Goal: Complete application form: Complete application form

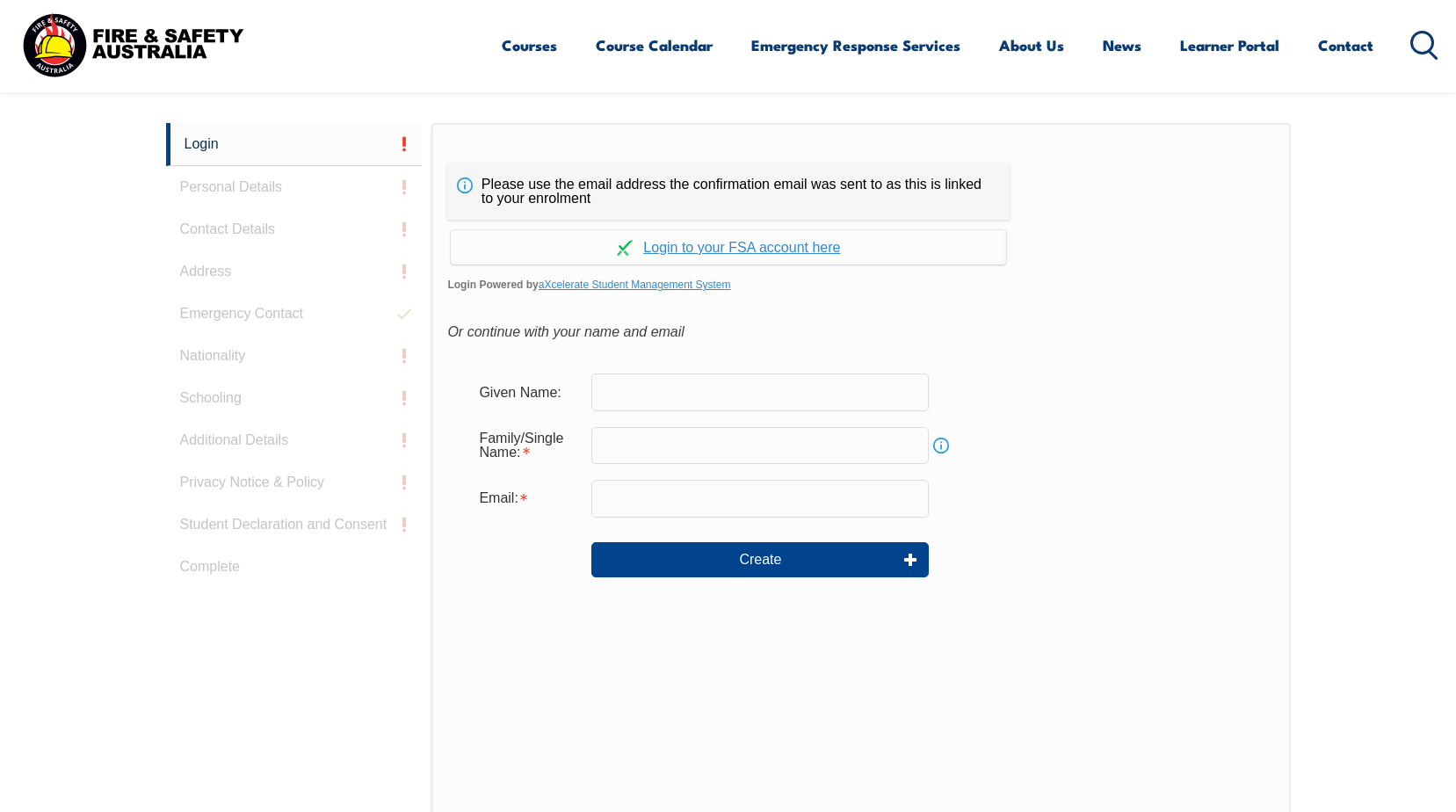
scroll to position [469, 0]
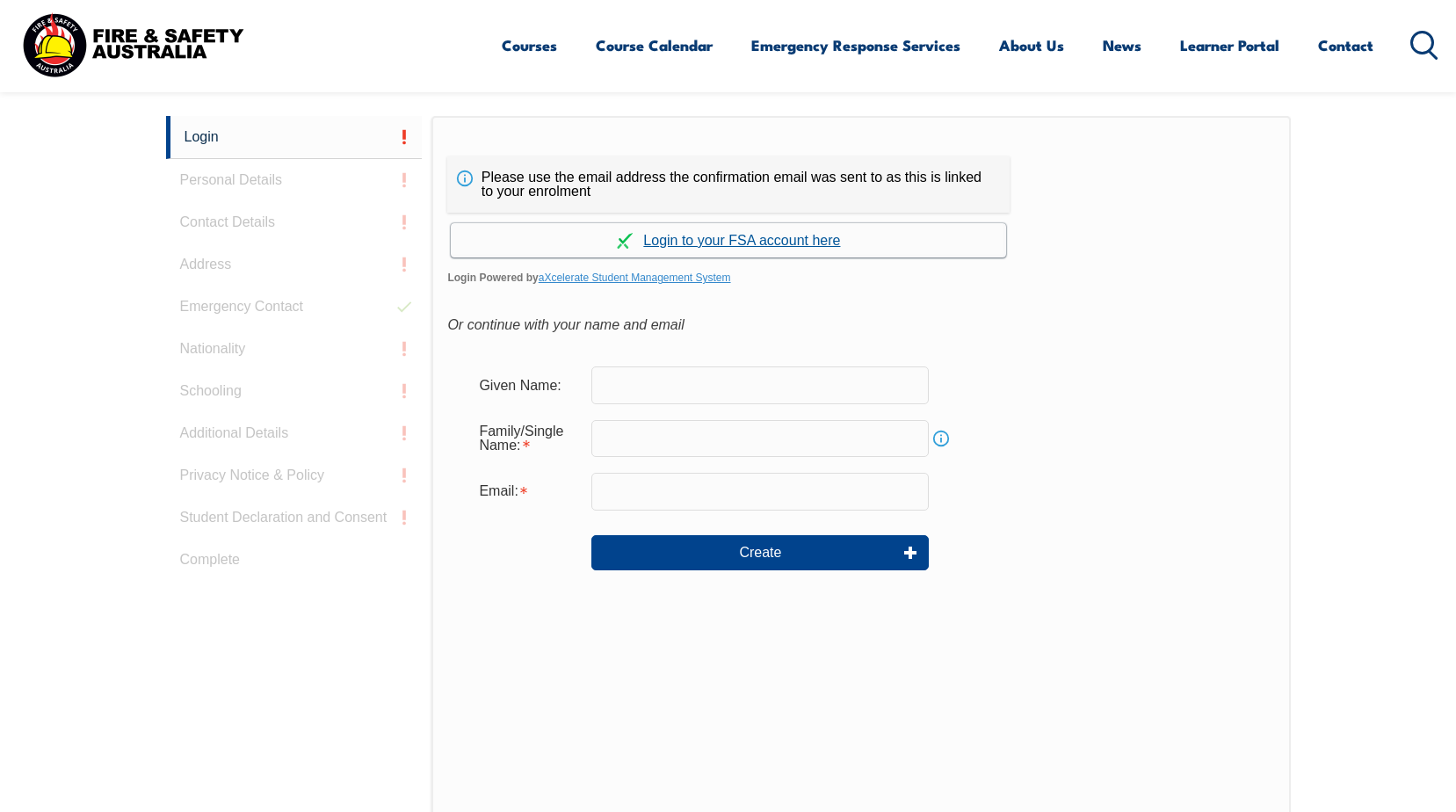
click at [684, 238] on link "Continue with aXcelerate" at bounding box center [728, 239] width 555 height 34
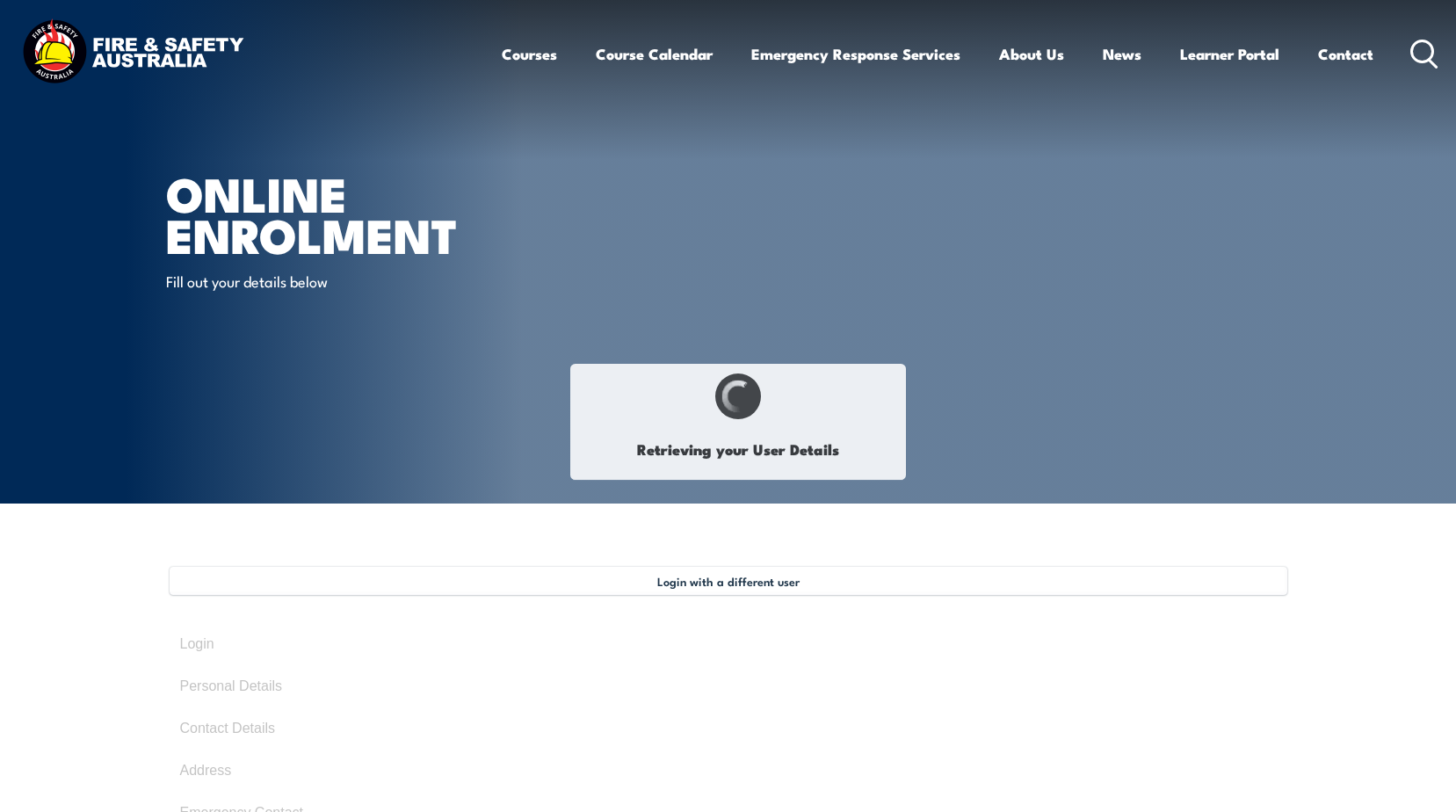
type input "[PERSON_NAME]"
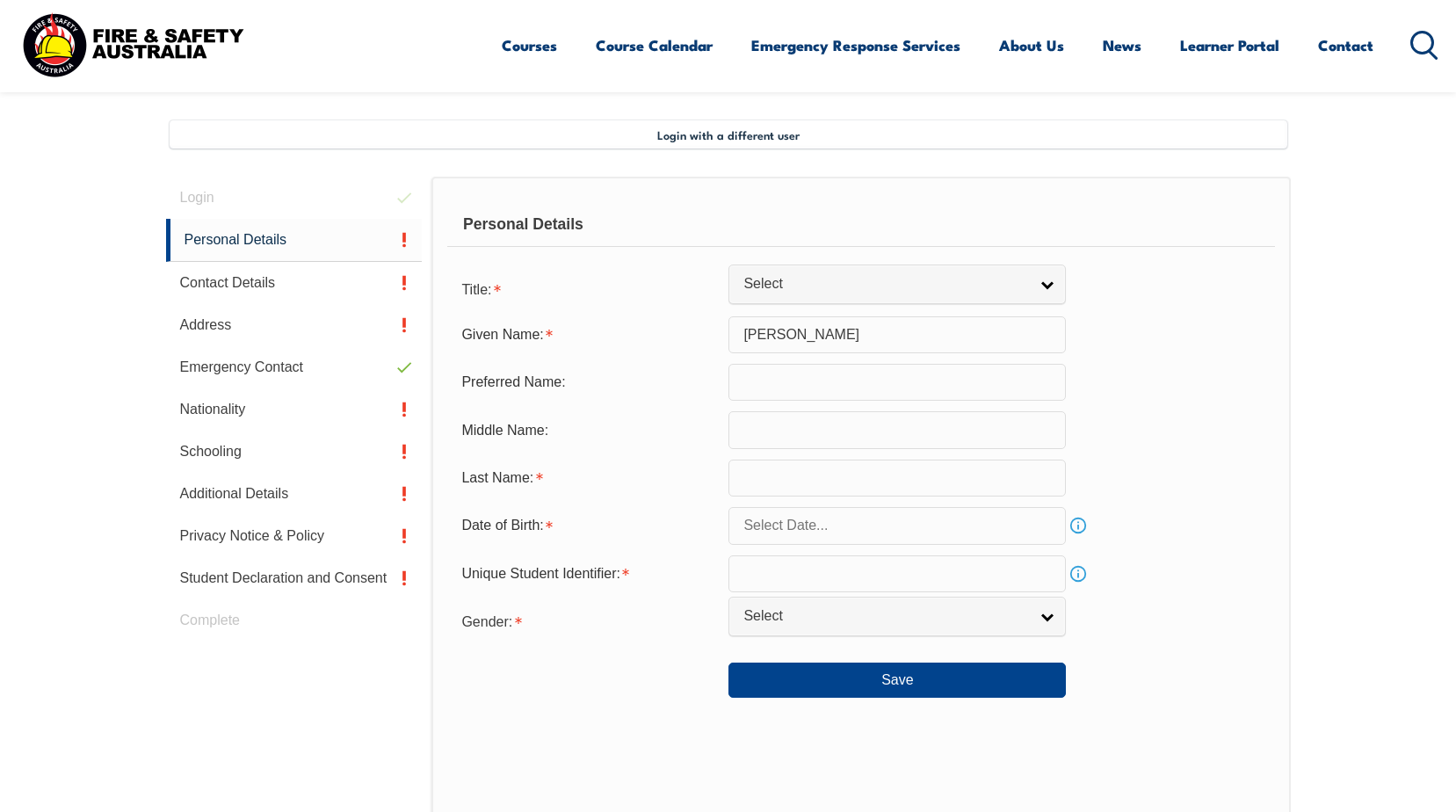
scroll to position [479, 0]
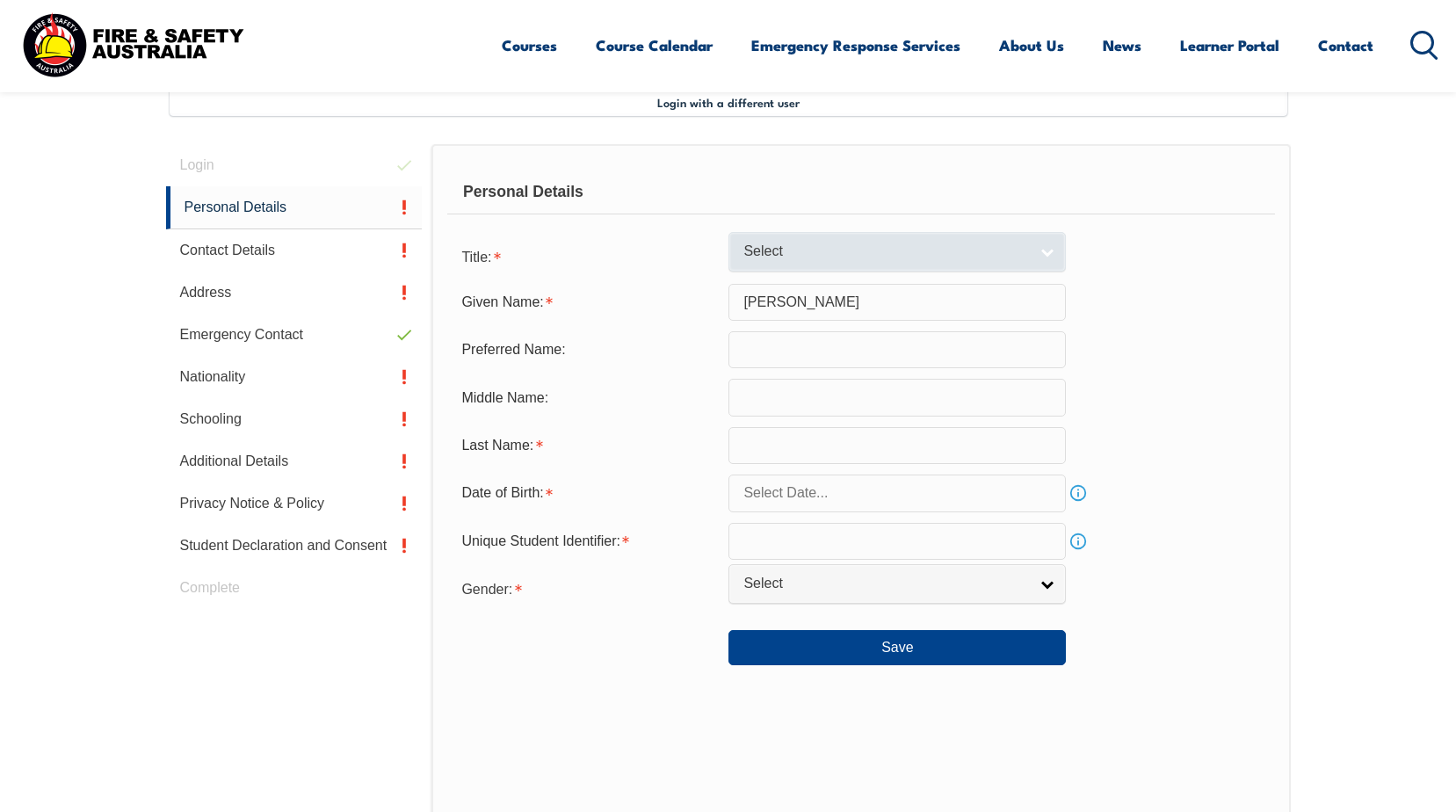
click at [1033, 249] on link "Select" at bounding box center [897, 251] width 338 height 40
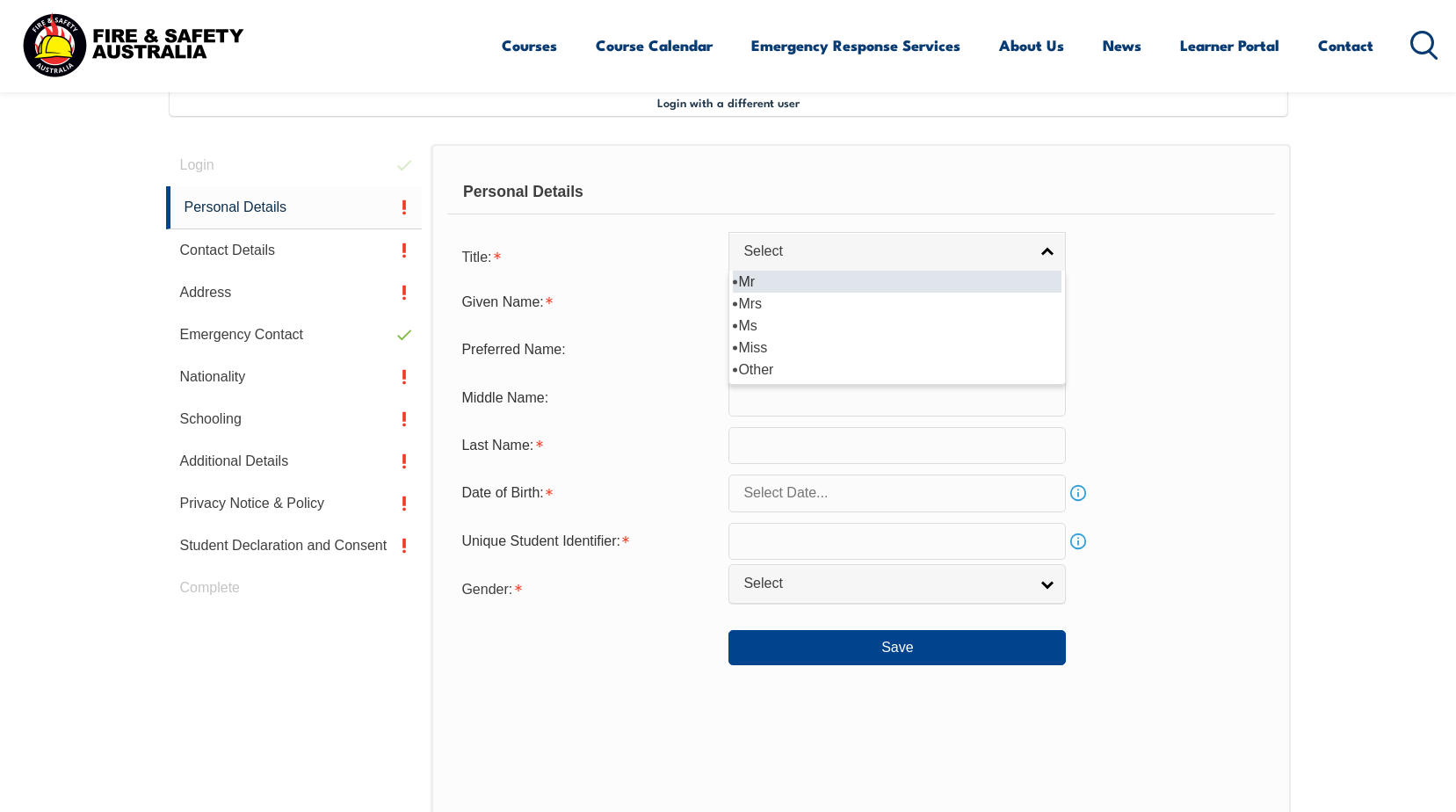
click at [834, 277] on li "Mr" at bounding box center [897, 282] width 329 height 22
select select "Mr"
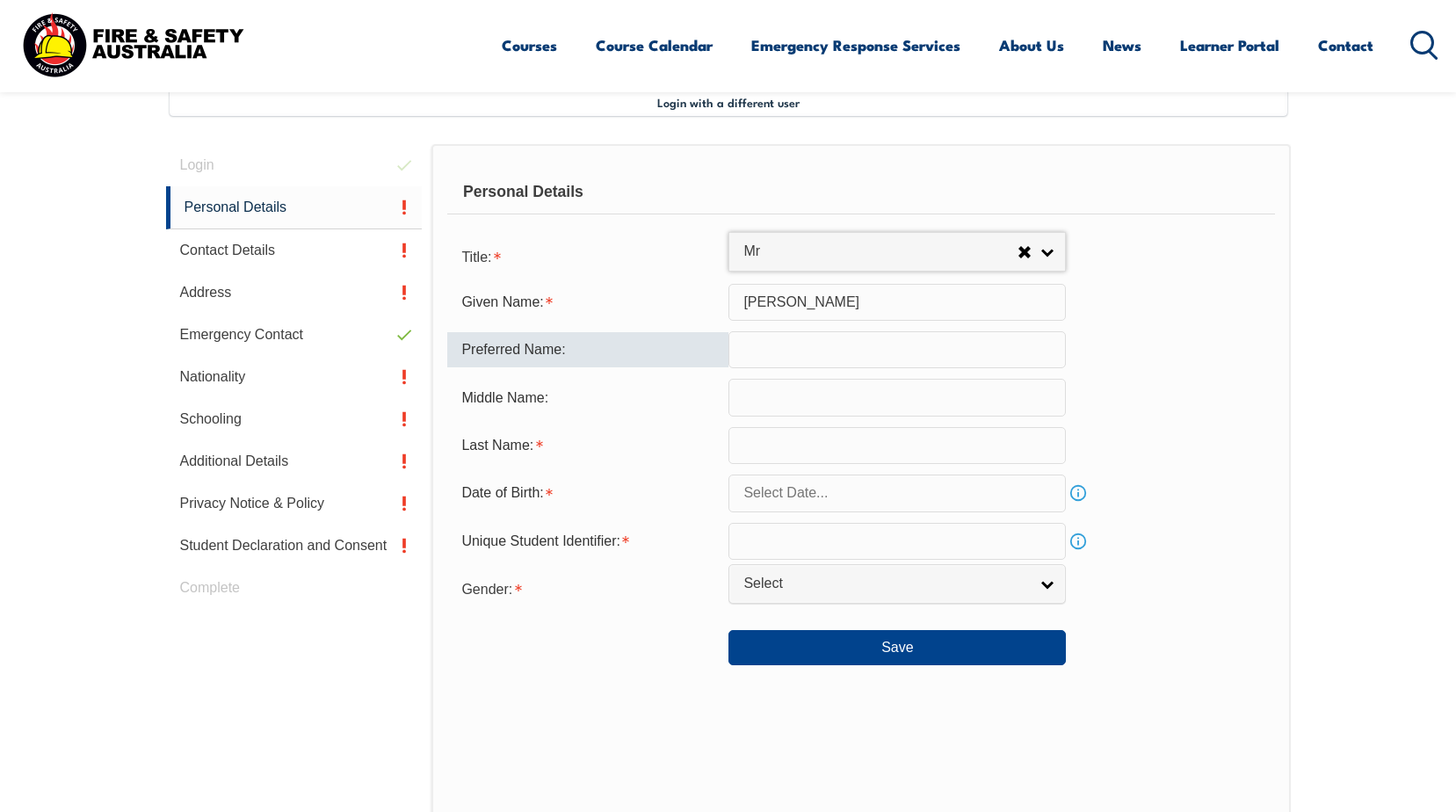
click at [775, 354] on input "text" at bounding box center [897, 350] width 338 height 37
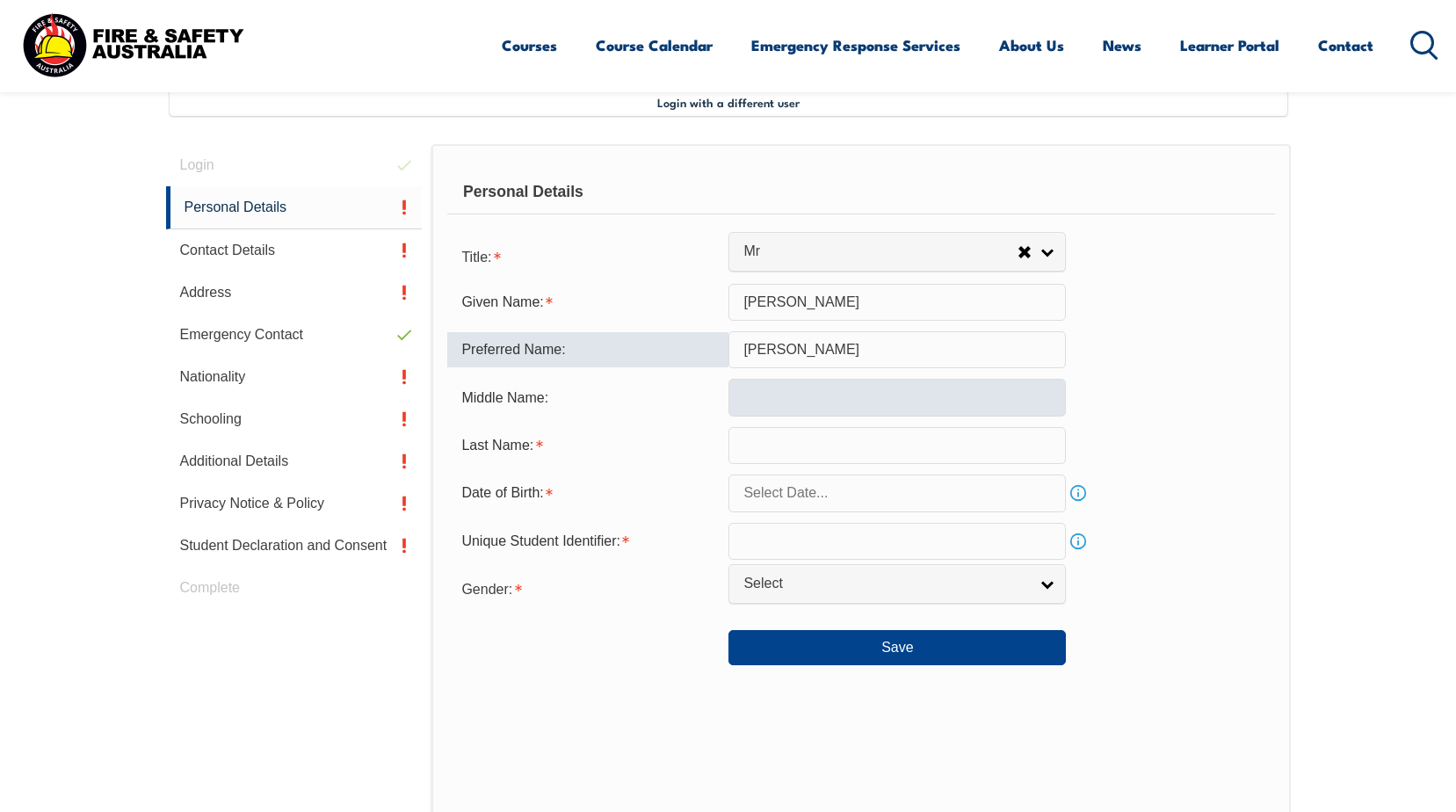
type input "Michael"
click at [766, 392] on input "text" at bounding box center [897, 397] width 338 height 37
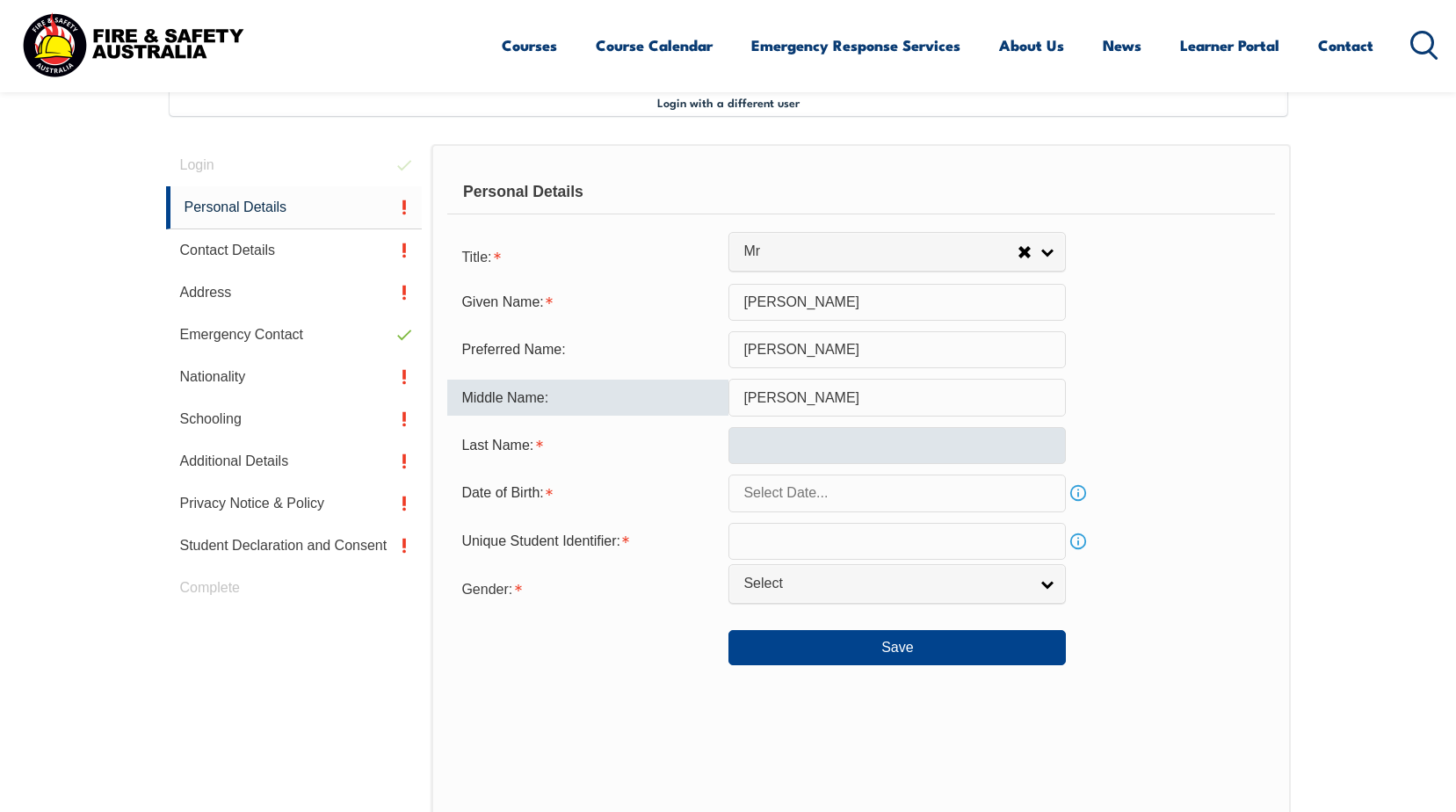
type input "David"
click at [775, 437] on input "text" at bounding box center [897, 445] width 338 height 37
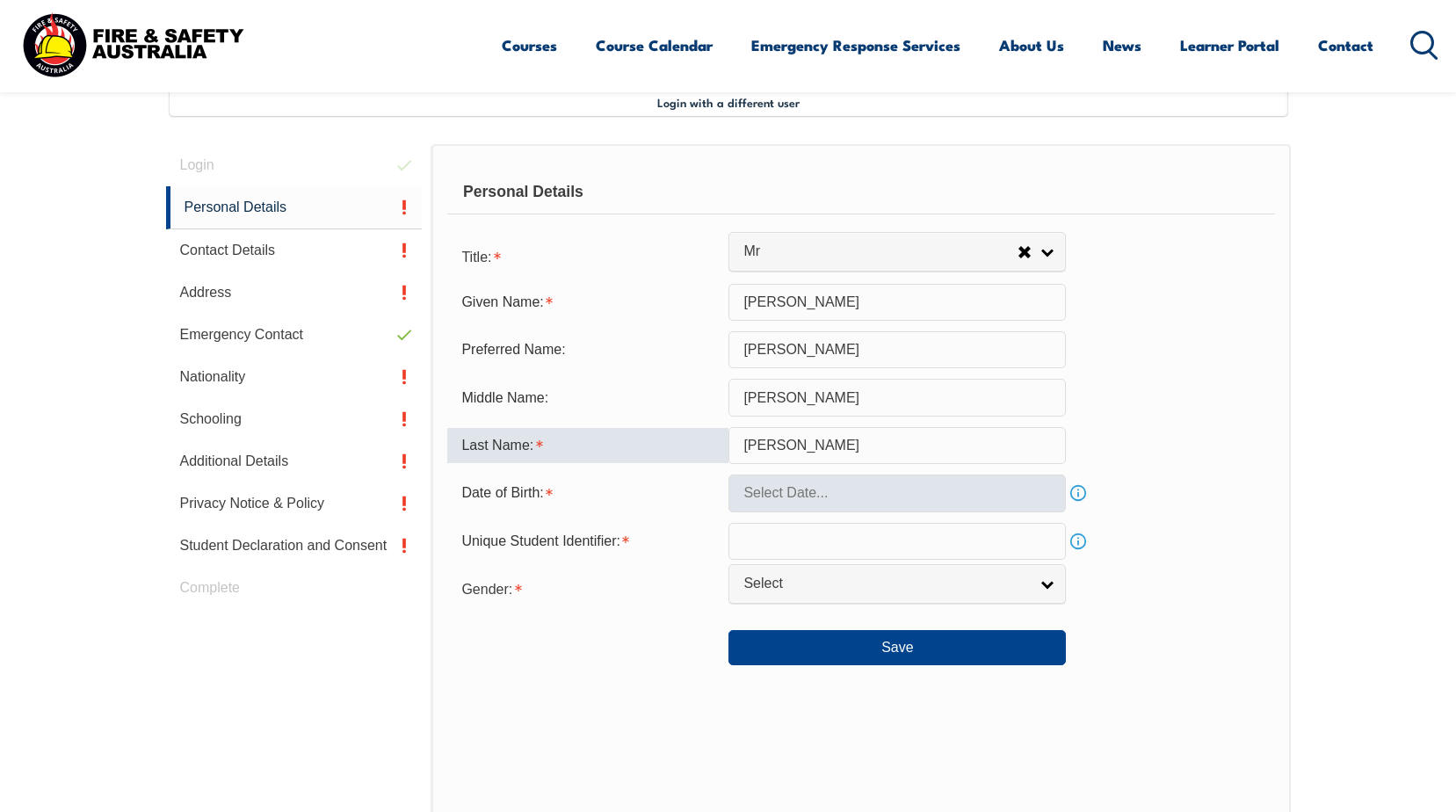
type input "Watson"
click at [831, 490] on input "text" at bounding box center [897, 493] width 338 height 37
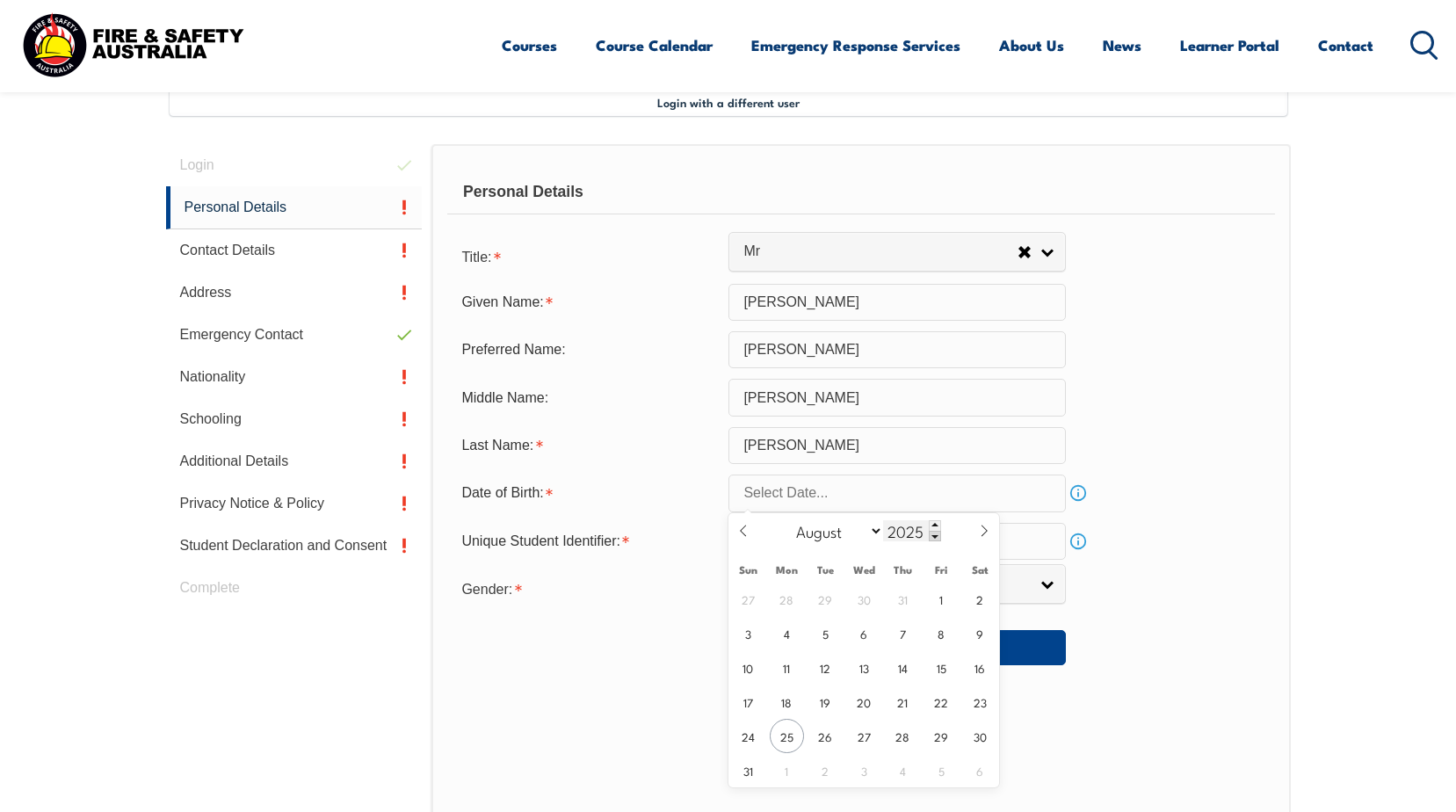
click at [931, 535] on span at bounding box center [934, 535] width 12 height 10
click at [911, 530] on input "2022" at bounding box center [912, 531] width 58 height 21
type input "1973"
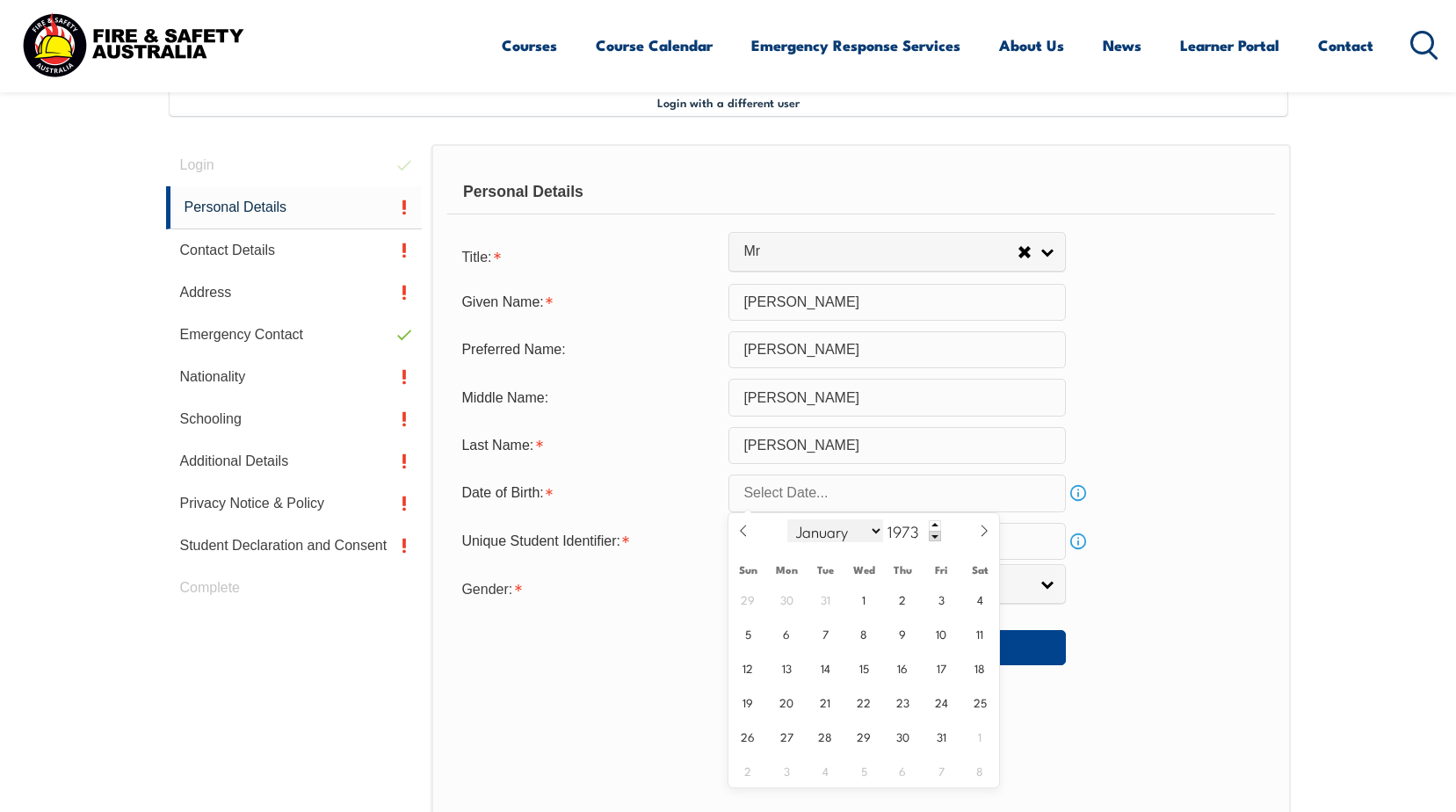
click at [874, 532] on select "January February March April May June July August September October November De…" at bounding box center [834, 531] width 96 height 23
select select "3"
click at [788, 520] on select "January February March April May June July August September October November De…" at bounding box center [834, 531] width 96 height 23
click at [786, 634] on span "9" at bounding box center [786, 633] width 34 height 34
type input "April 9, 1973"
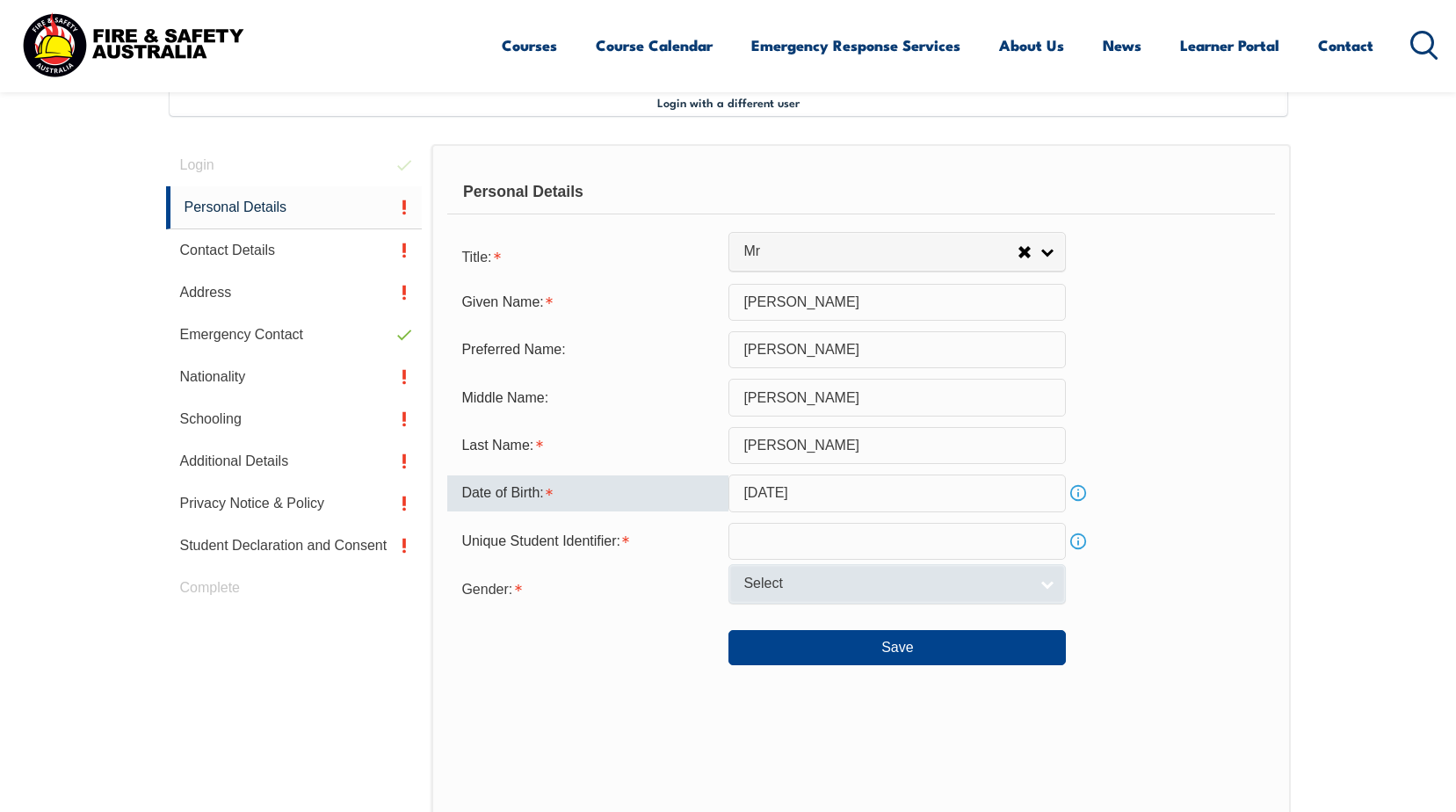
click at [1050, 583] on link "Select" at bounding box center [897, 584] width 338 height 40
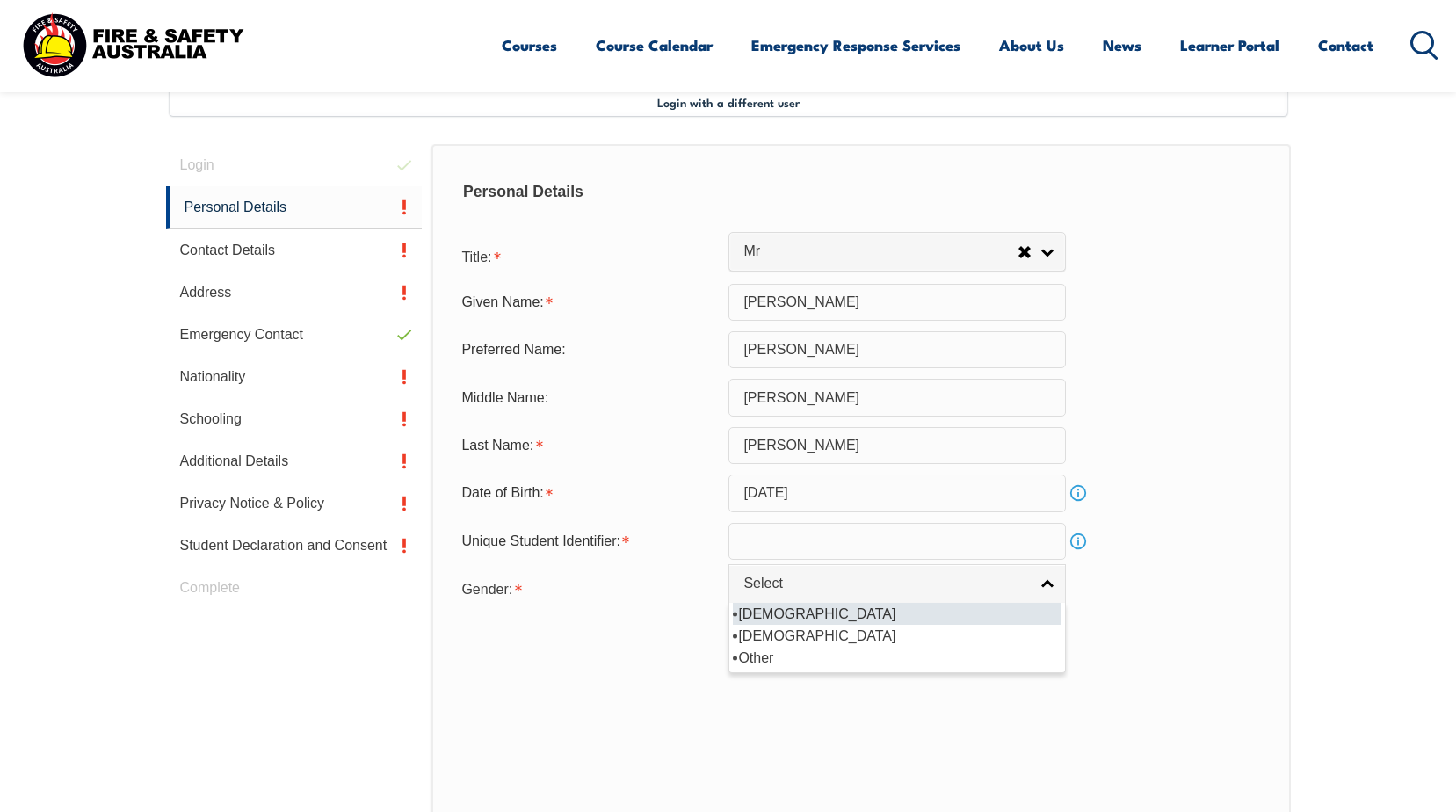
click at [803, 618] on li "[DEMOGRAPHIC_DATA]" at bounding box center [897, 614] width 329 height 22
select select "M"
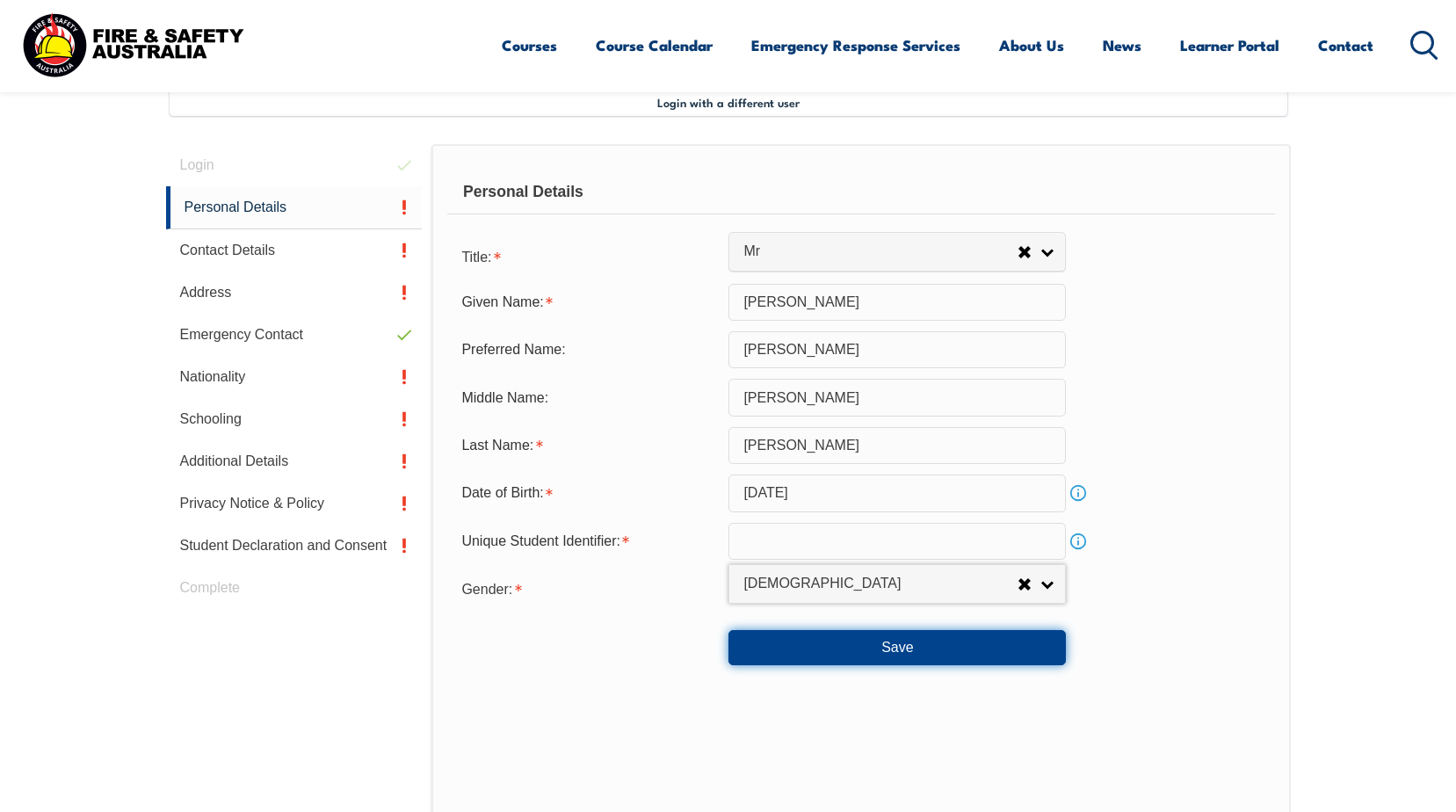
click at [843, 643] on button "Save" at bounding box center [897, 648] width 338 height 35
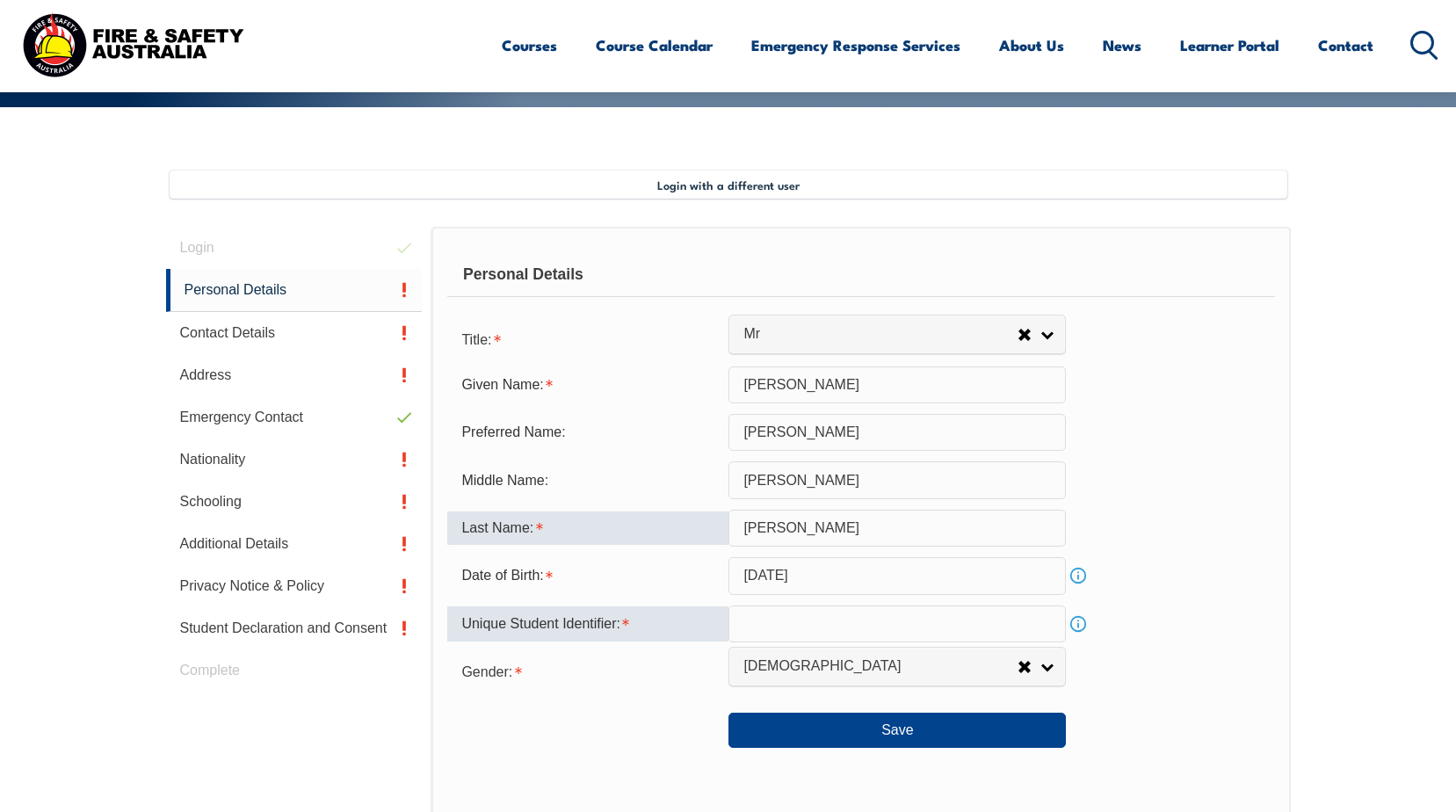
scroll to position [387, 0]
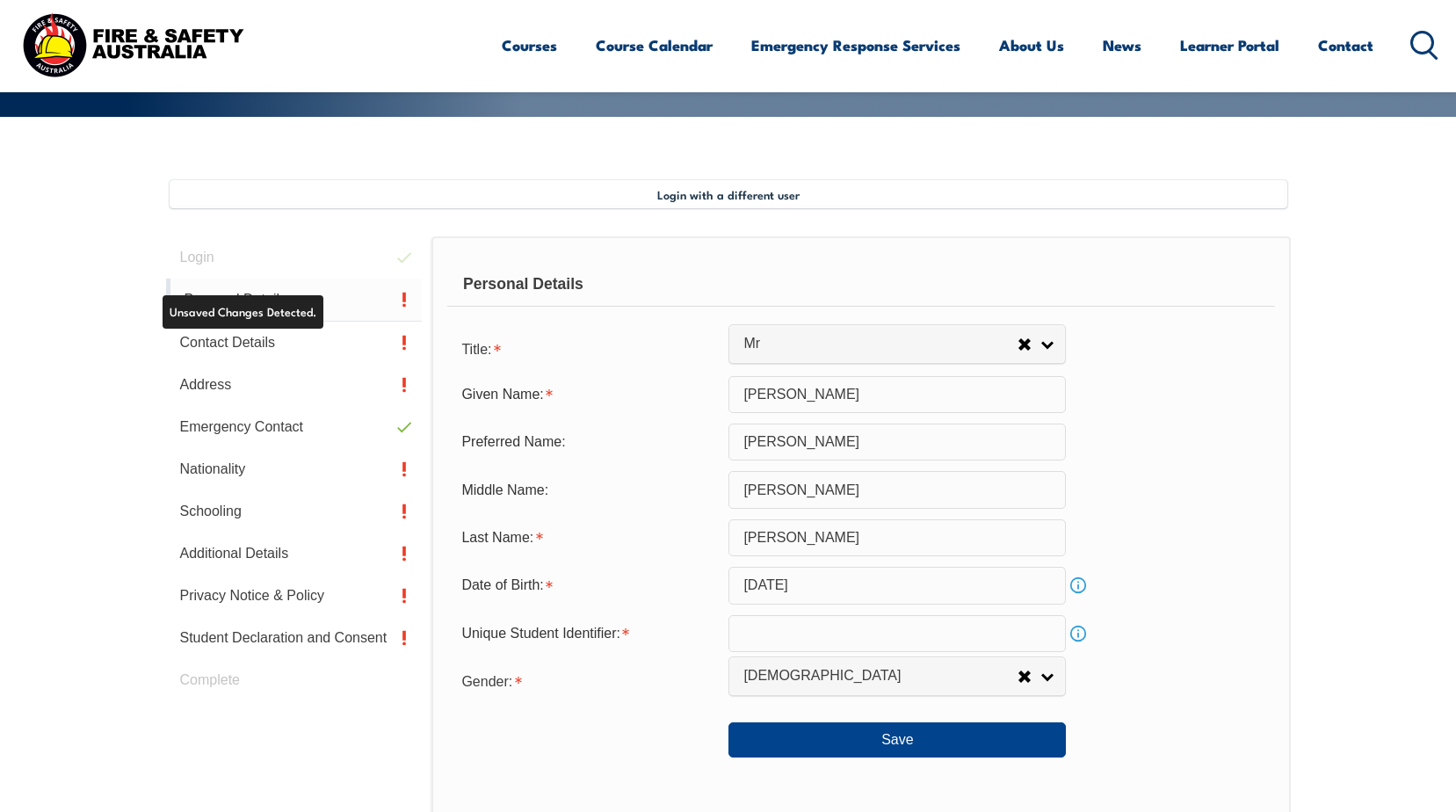
click at [278, 297] on link "Personal Details" at bounding box center [294, 300] width 256 height 43
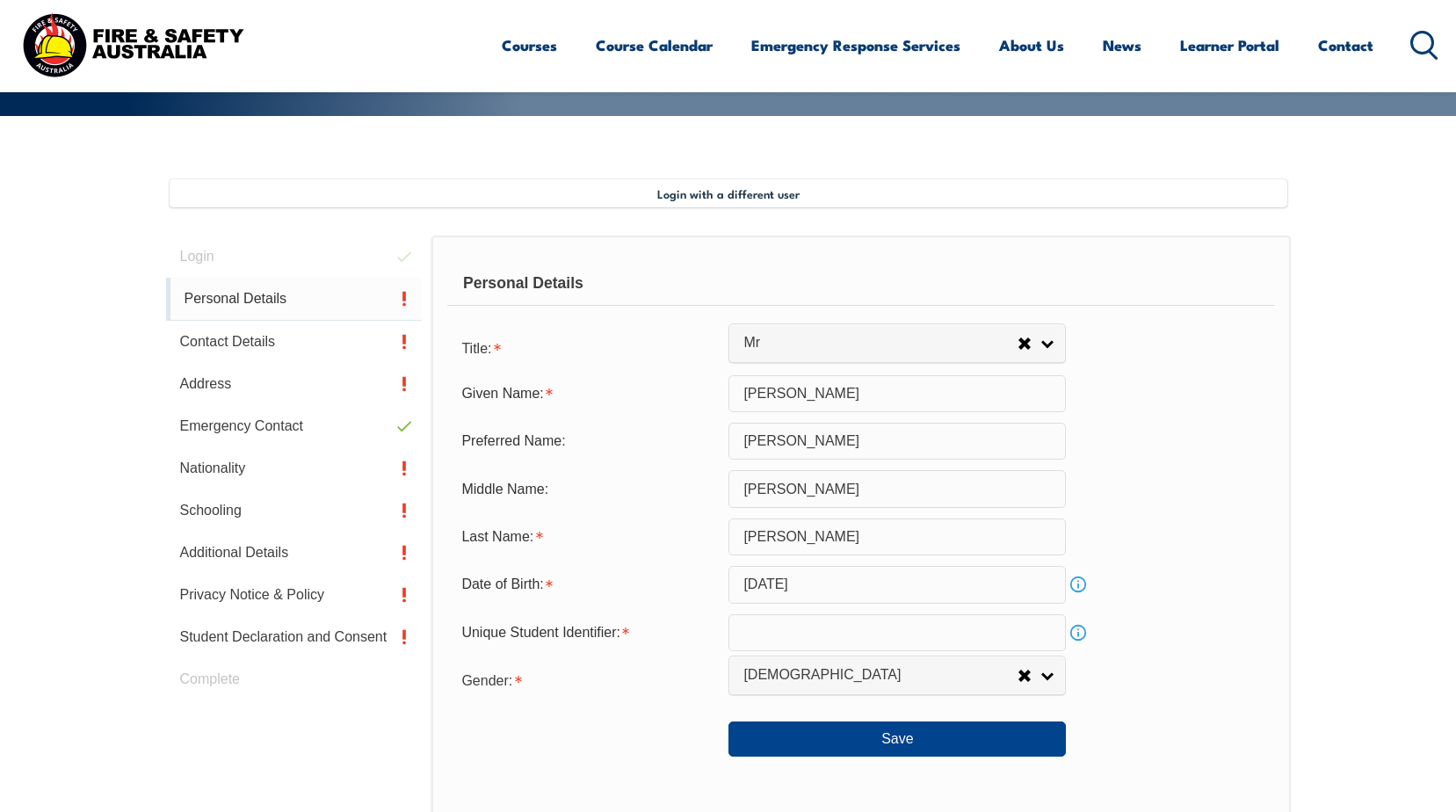
scroll to position [479, 0]
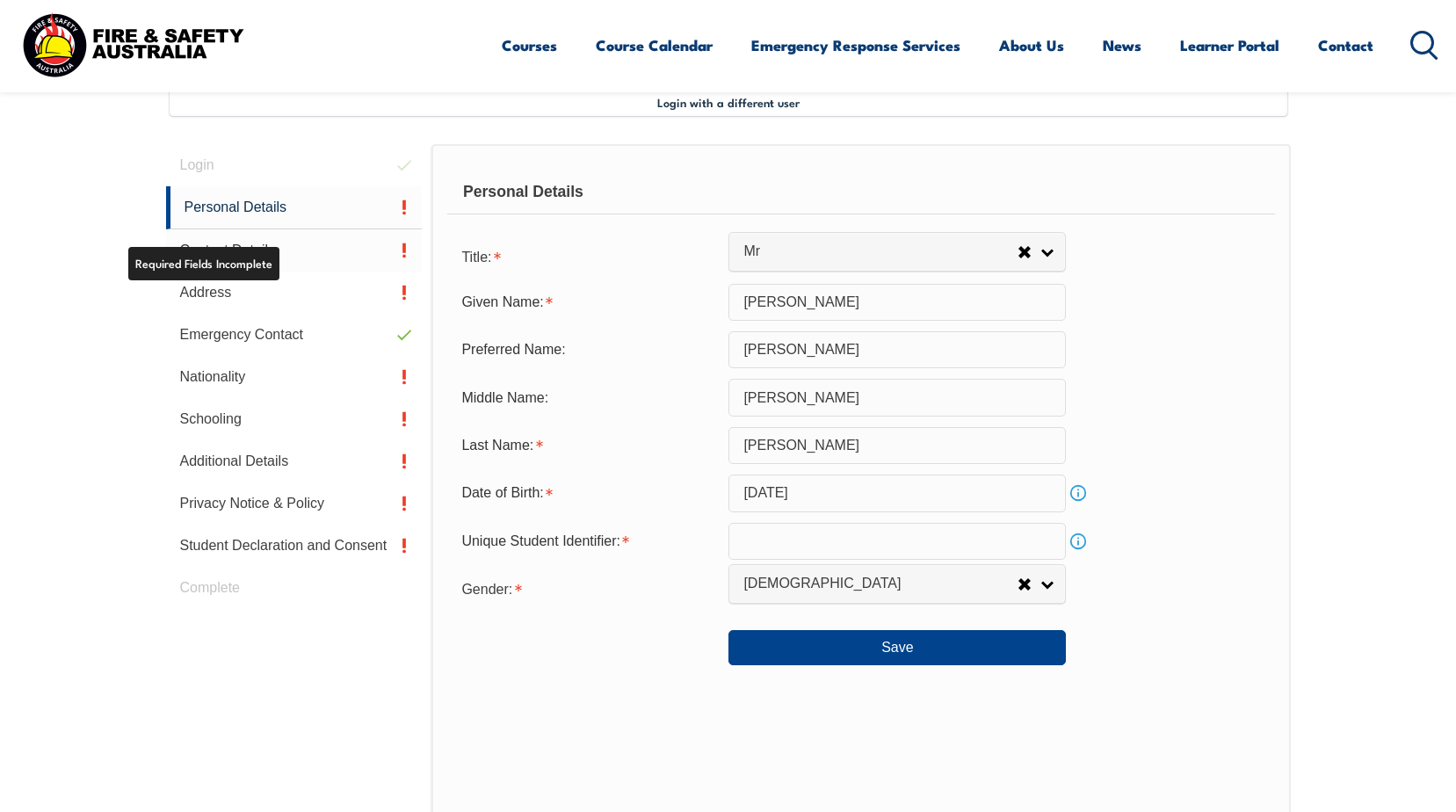
click at [258, 254] on link "Contact Details" at bounding box center [294, 250] width 256 height 42
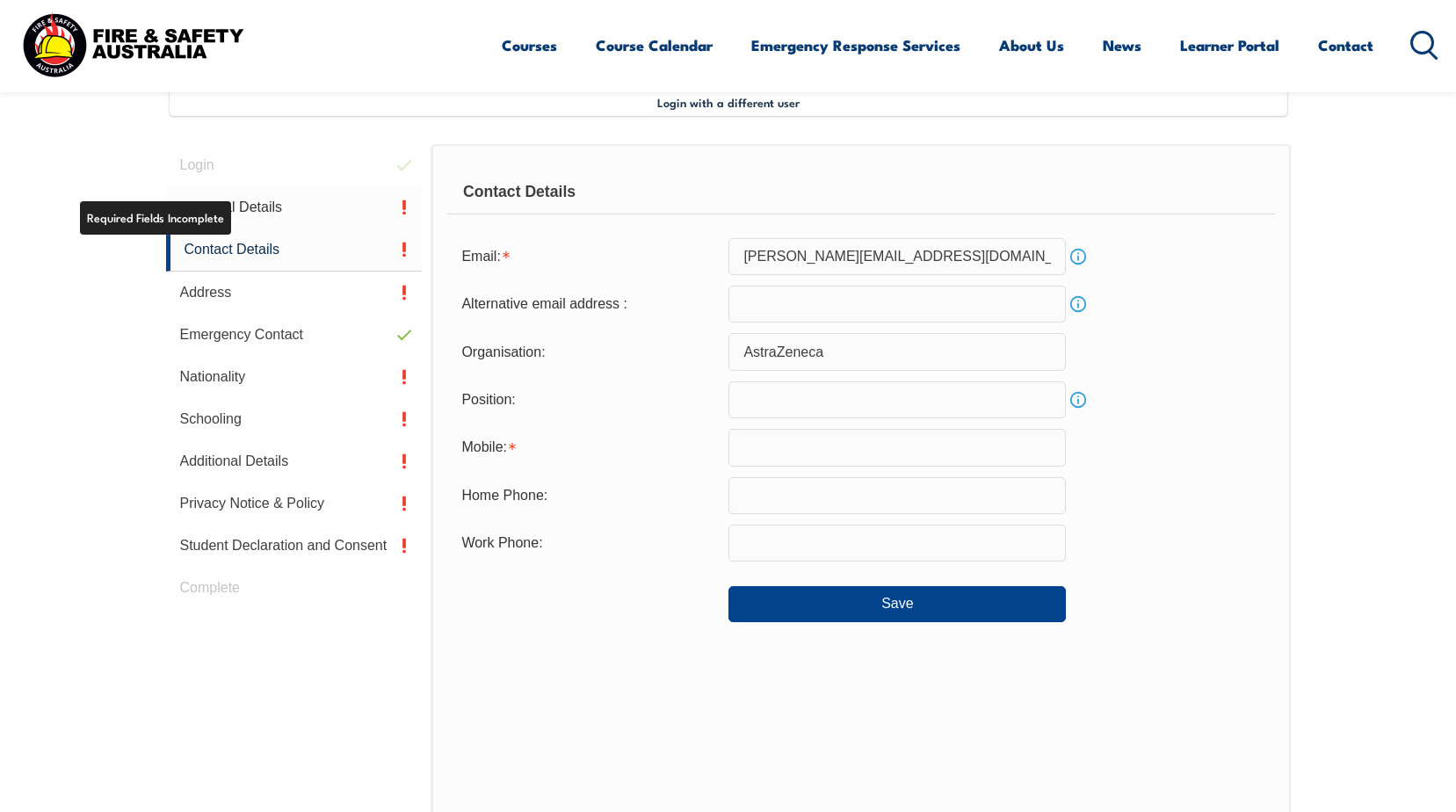
click at [228, 202] on link "Personal Details" at bounding box center [294, 207] width 256 height 42
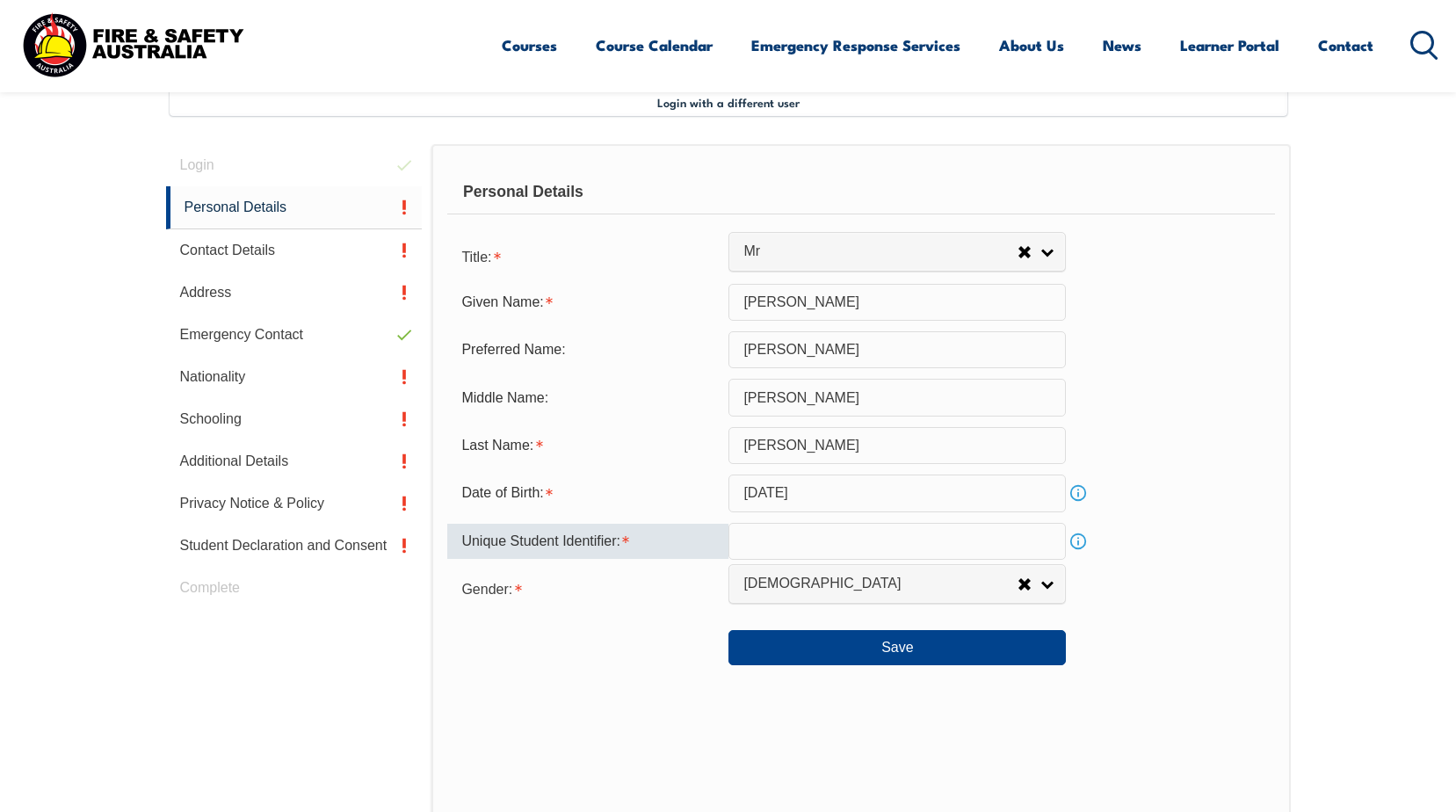
paste input "73BBR2SETV"
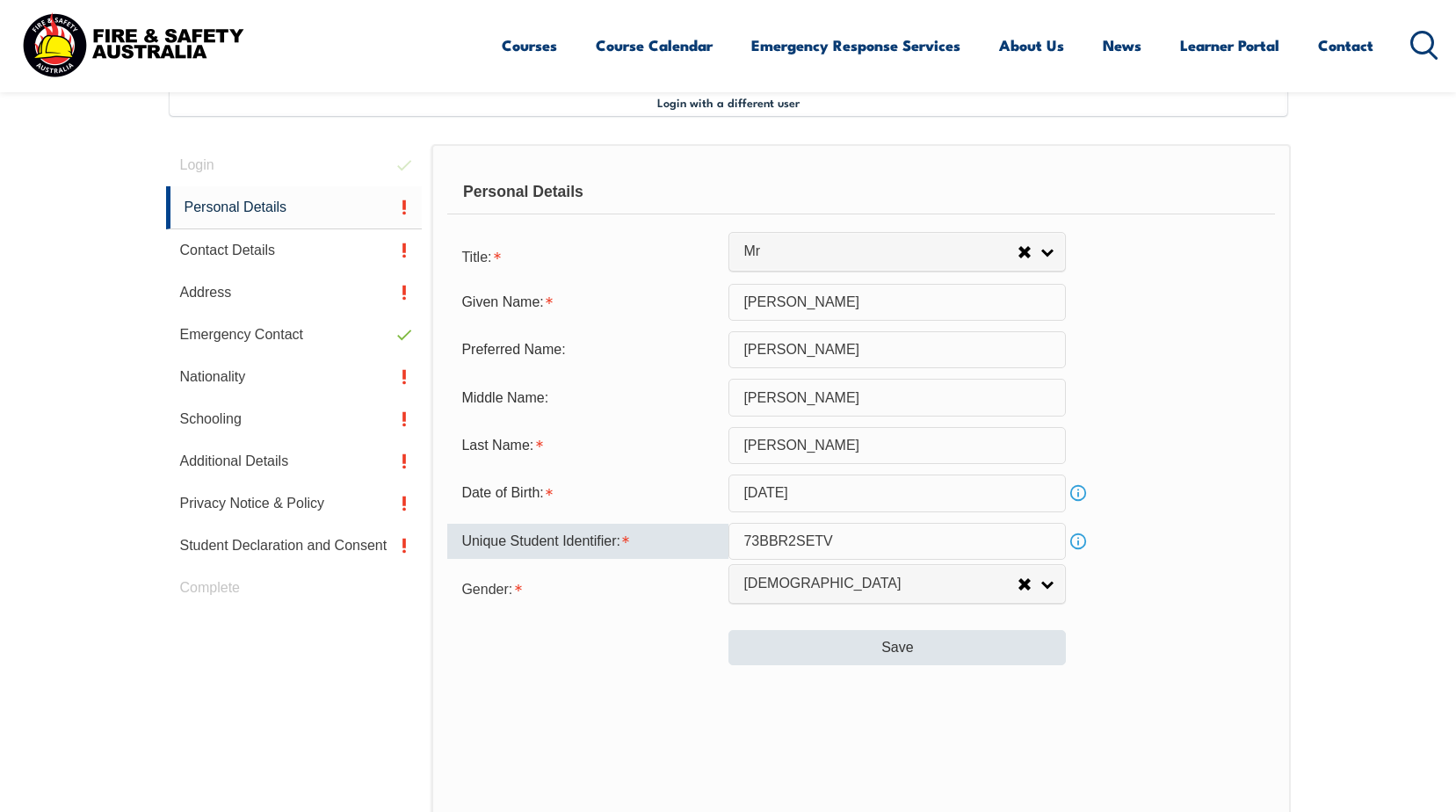
type input "73BBR2SETV"
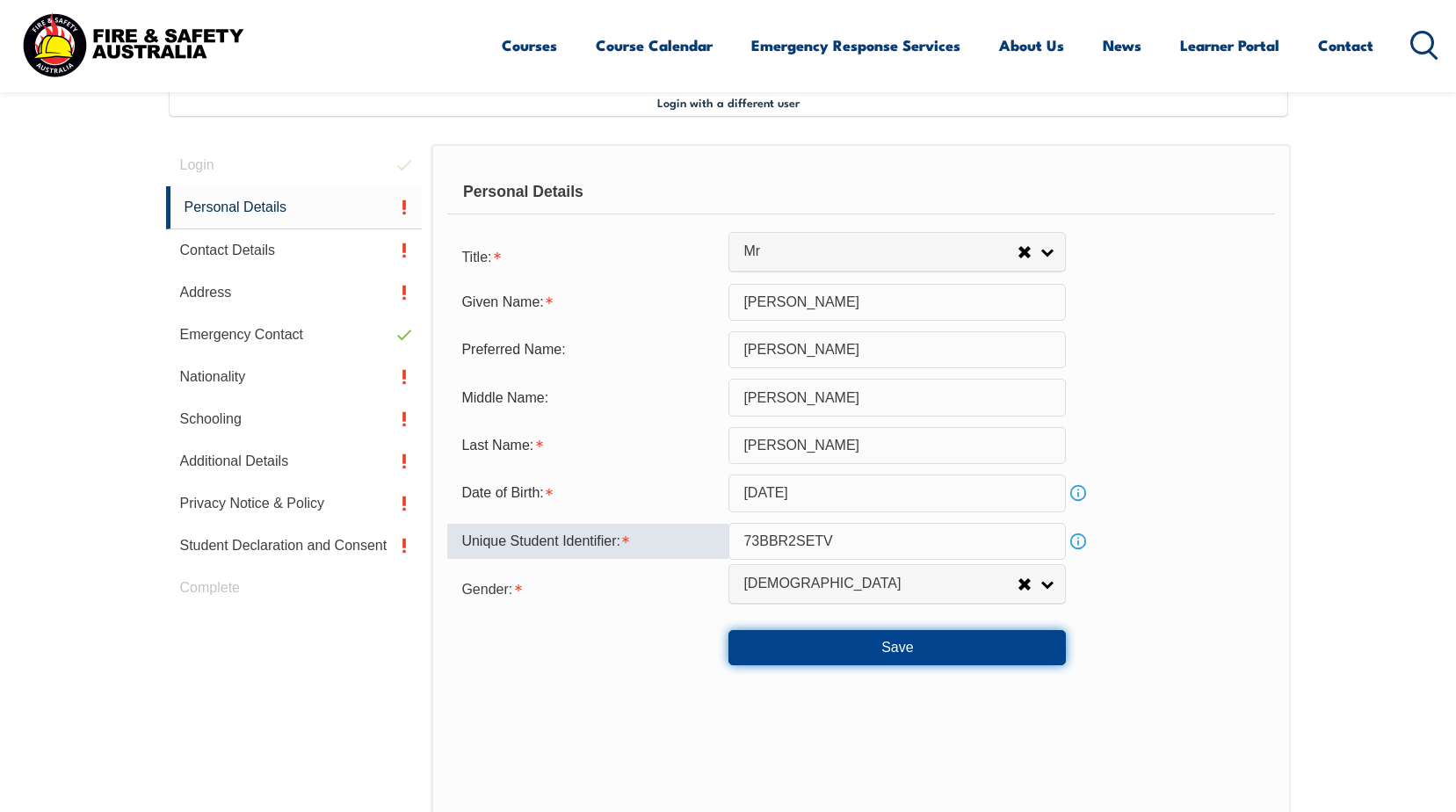
click at [893, 661] on button "Save" at bounding box center [897, 648] width 338 height 35
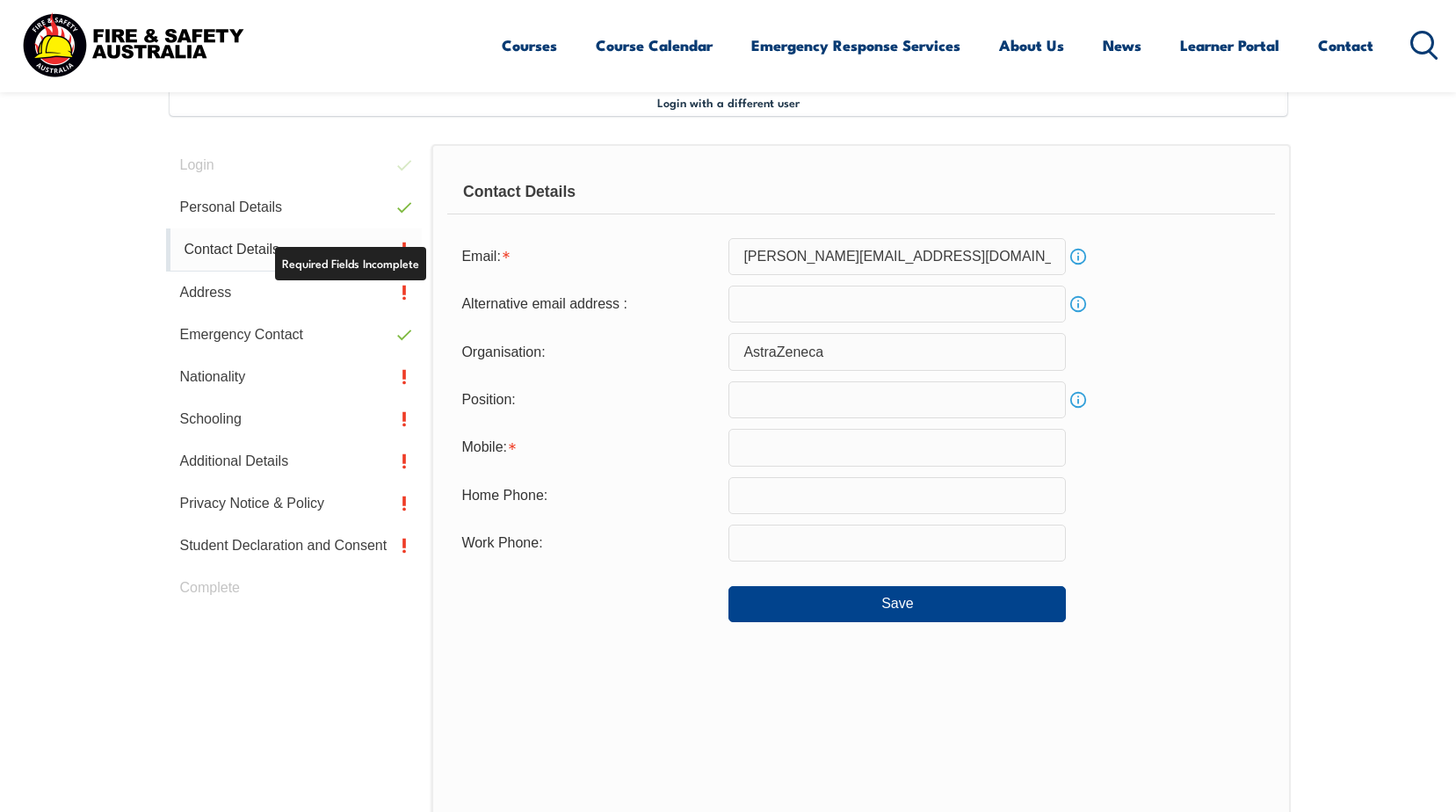
click at [256, 251] on link "Contact Details" at bounding box center [294, 250] width 256 height 43
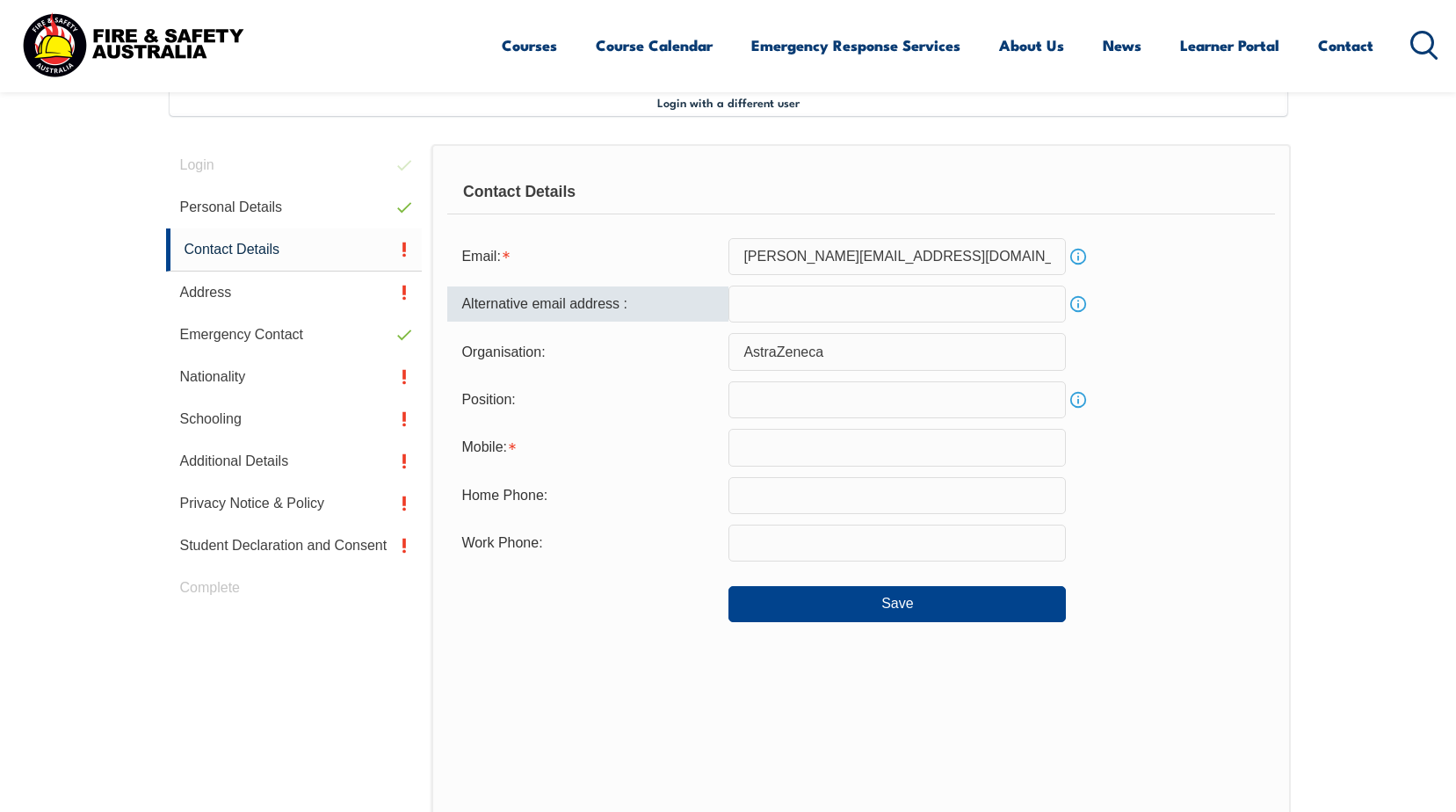
drag, startPoint x: 759, startPoint y: 314, endPoint x: 749, endPoint y: 306, distance: 12.8
click at [749, 306] on input "email" at bounding box center [897, 304] width 338 height 37
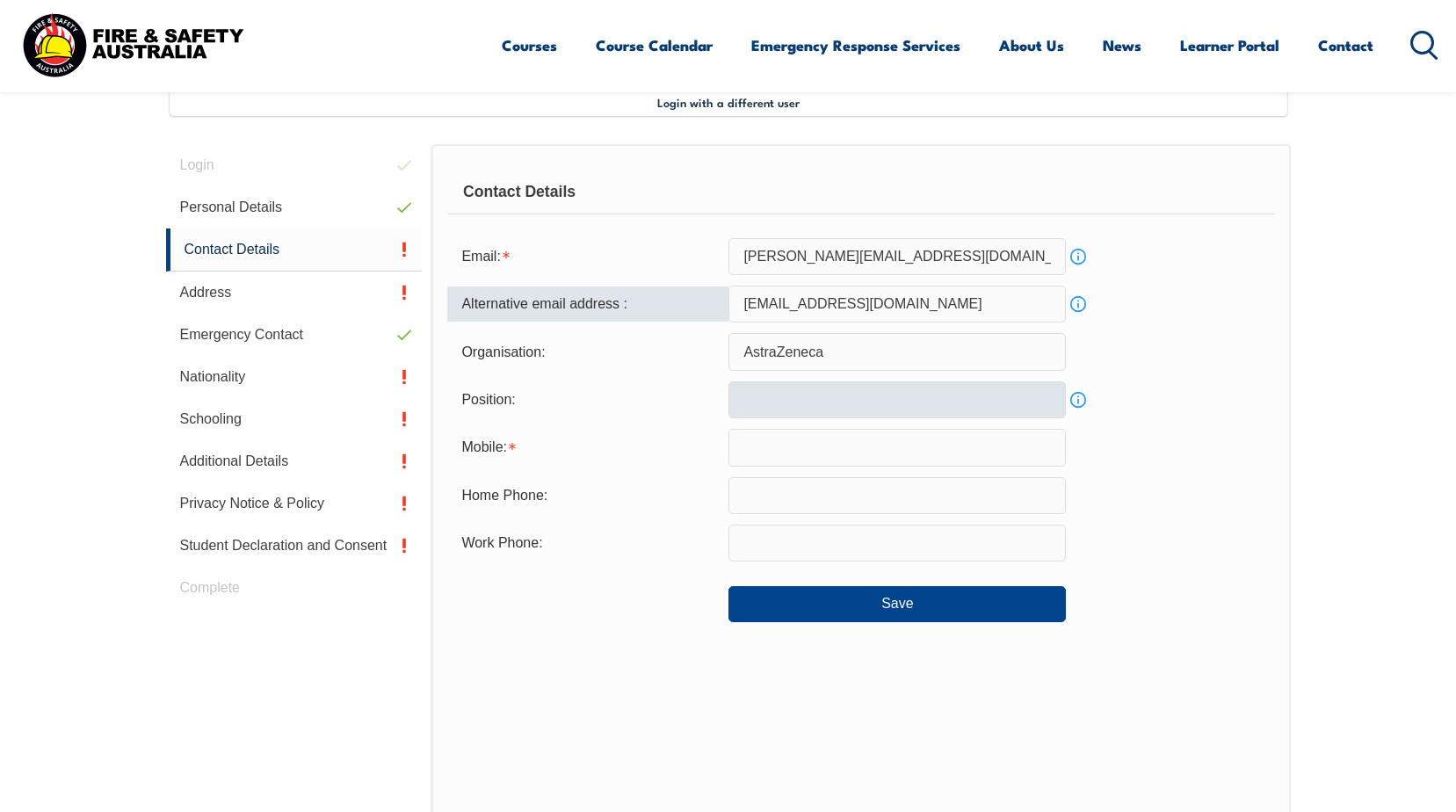
type input "michaelwatson0904@gmail.com"
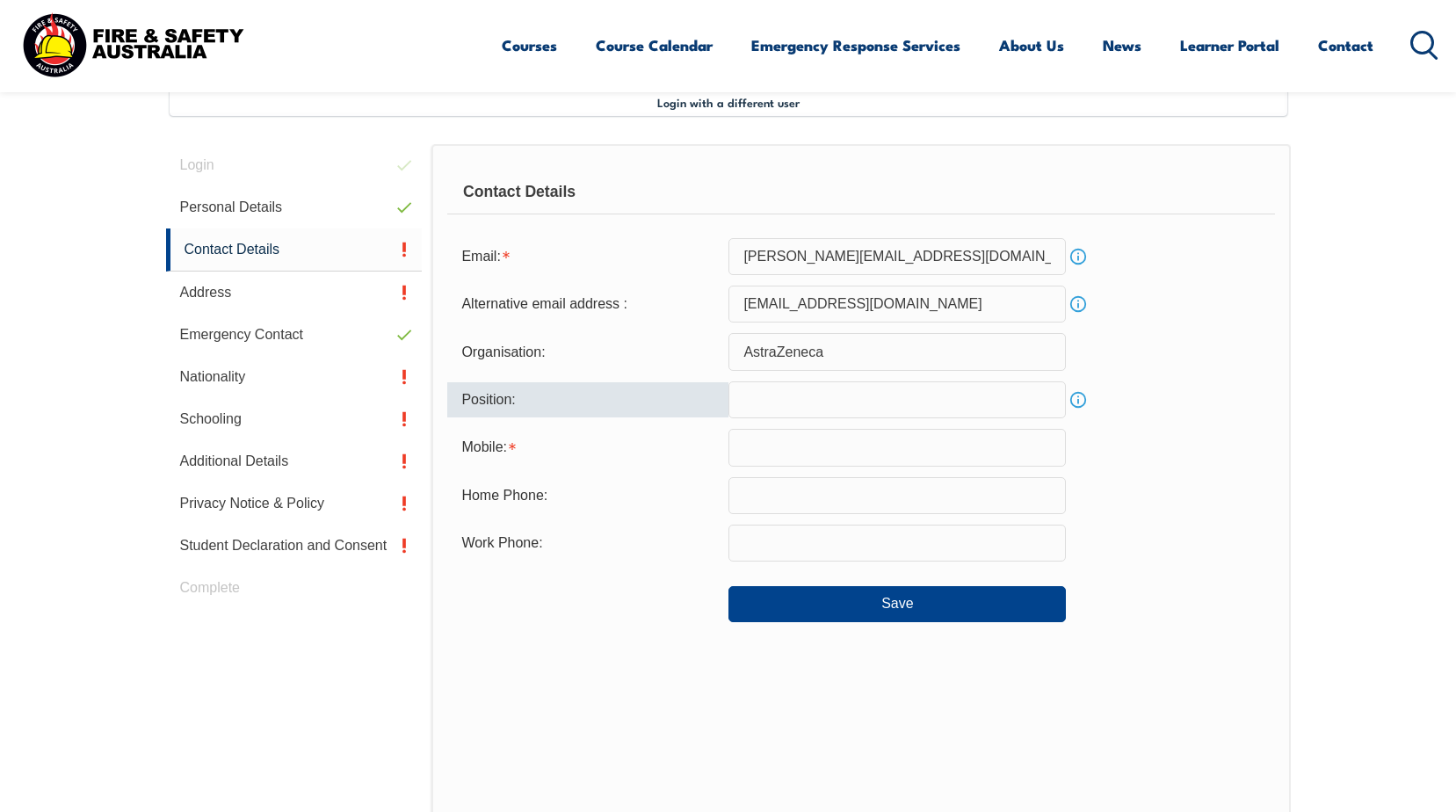
click at [809, 411] on input "text" at bounding box center [897, 400] width 338 height 37
type input "Production Operator"
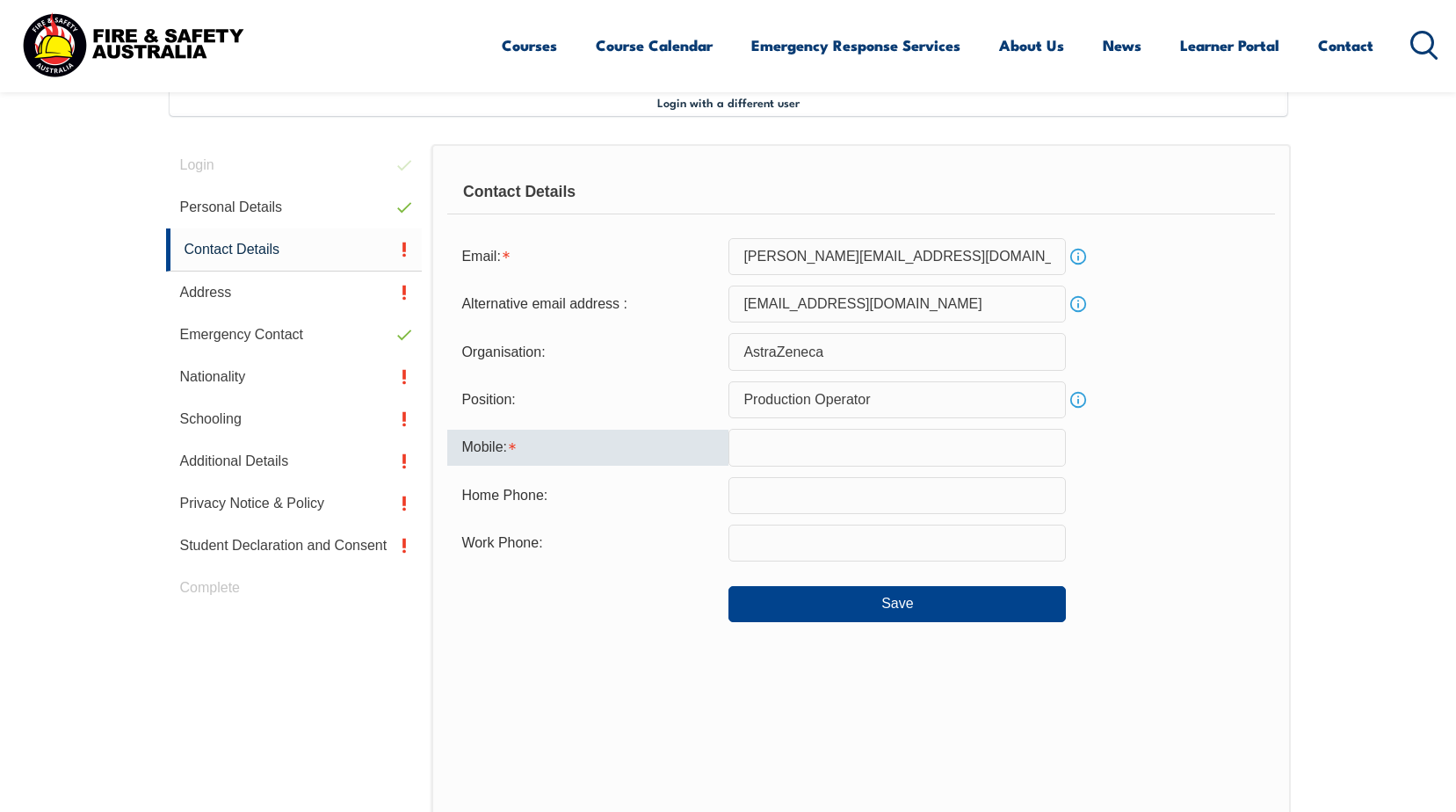
click at [803, 436] on input "text" at bounding box center [897, 447] width 338 height 37
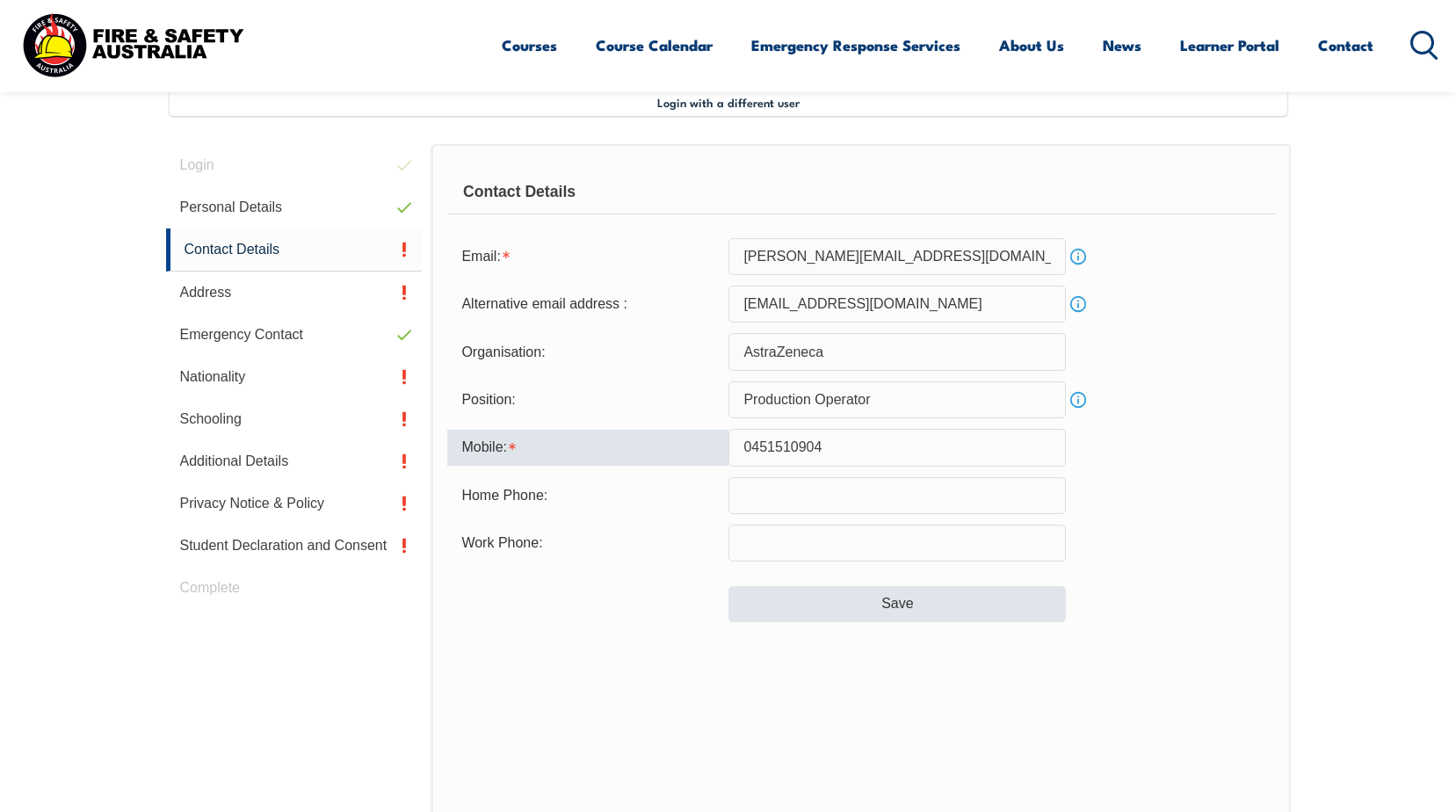
type input "0451510904"
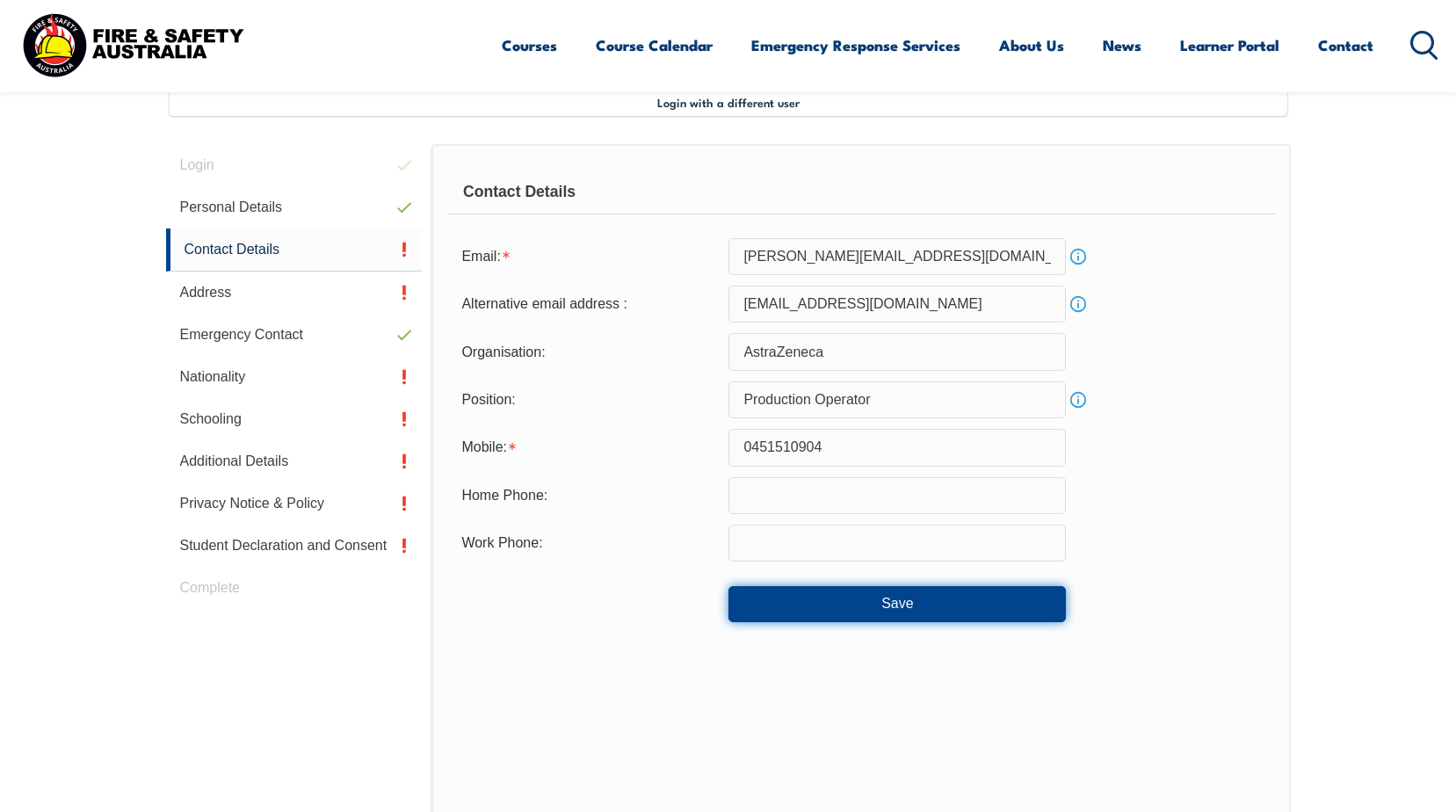
click at [857, 590] on button "Save" at bounding box center [897, 604] width 338 height 35
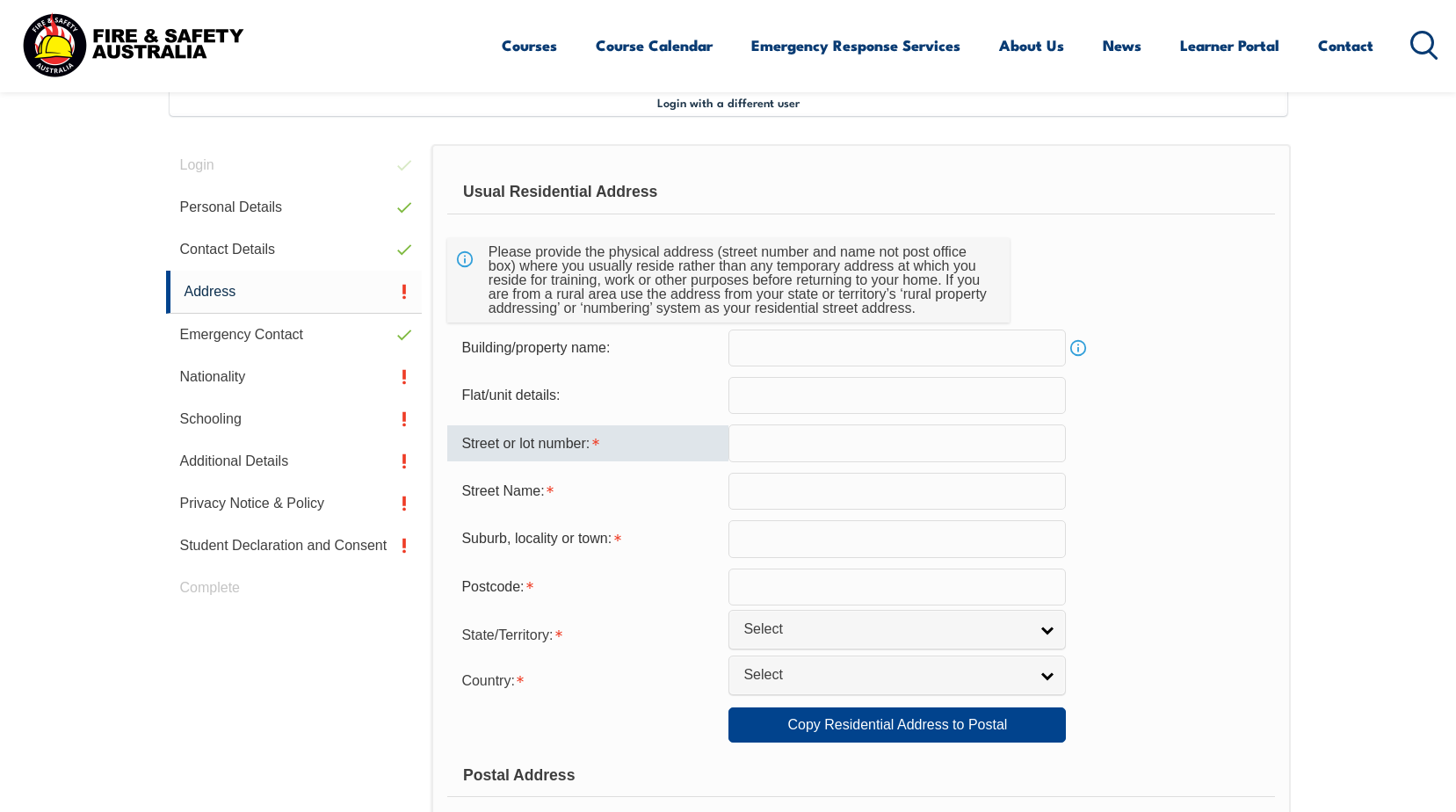
click at [785, 443] on input "text" at bounding box center [897, 443] width 338 height 37
type input "122"
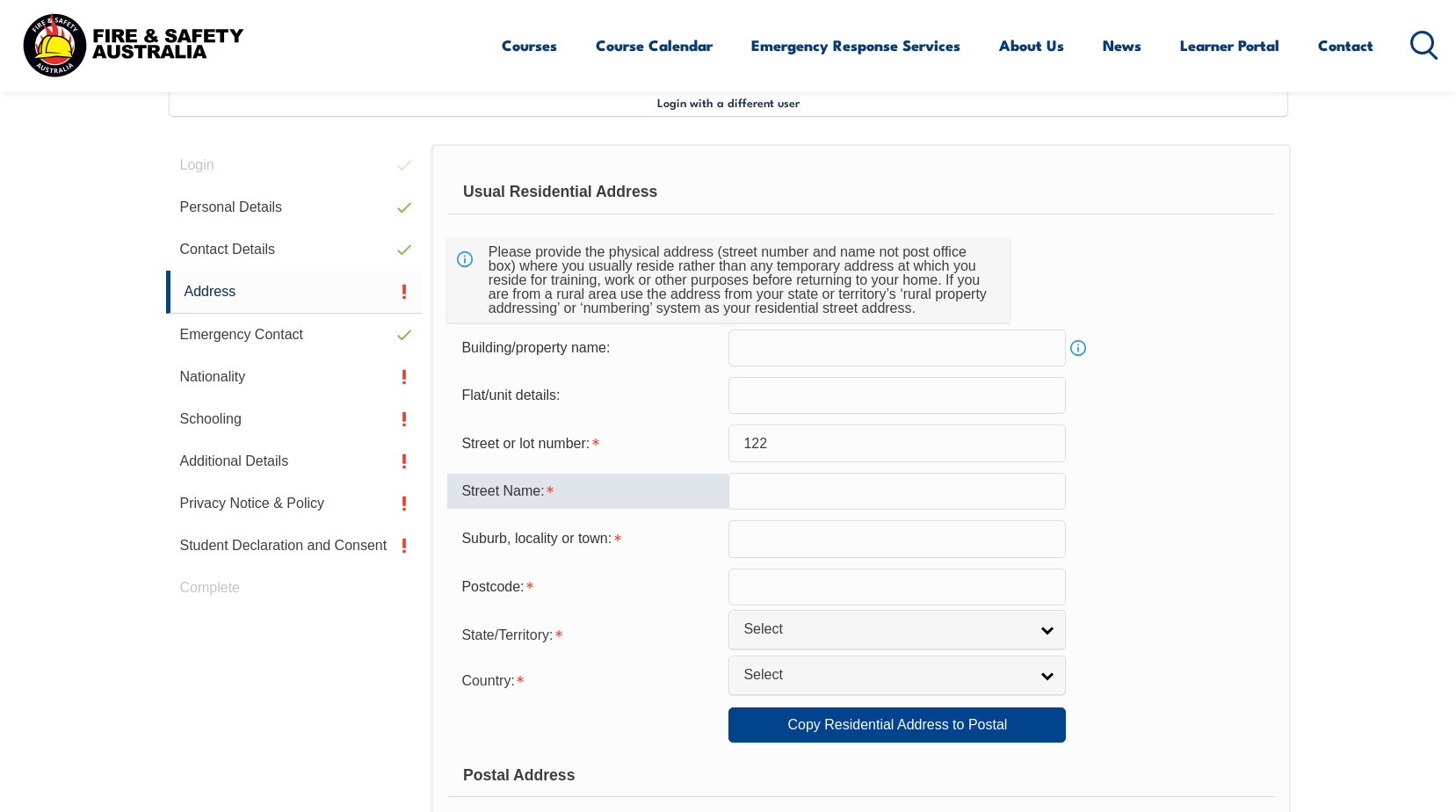
click at [767, 500] on input "text" at bounding box center [897, 491] width 338 height 37
type input "Woodcourt Road"
click at [767, 542] on input "text" at bounding box center [897, 539] width 338 height 37
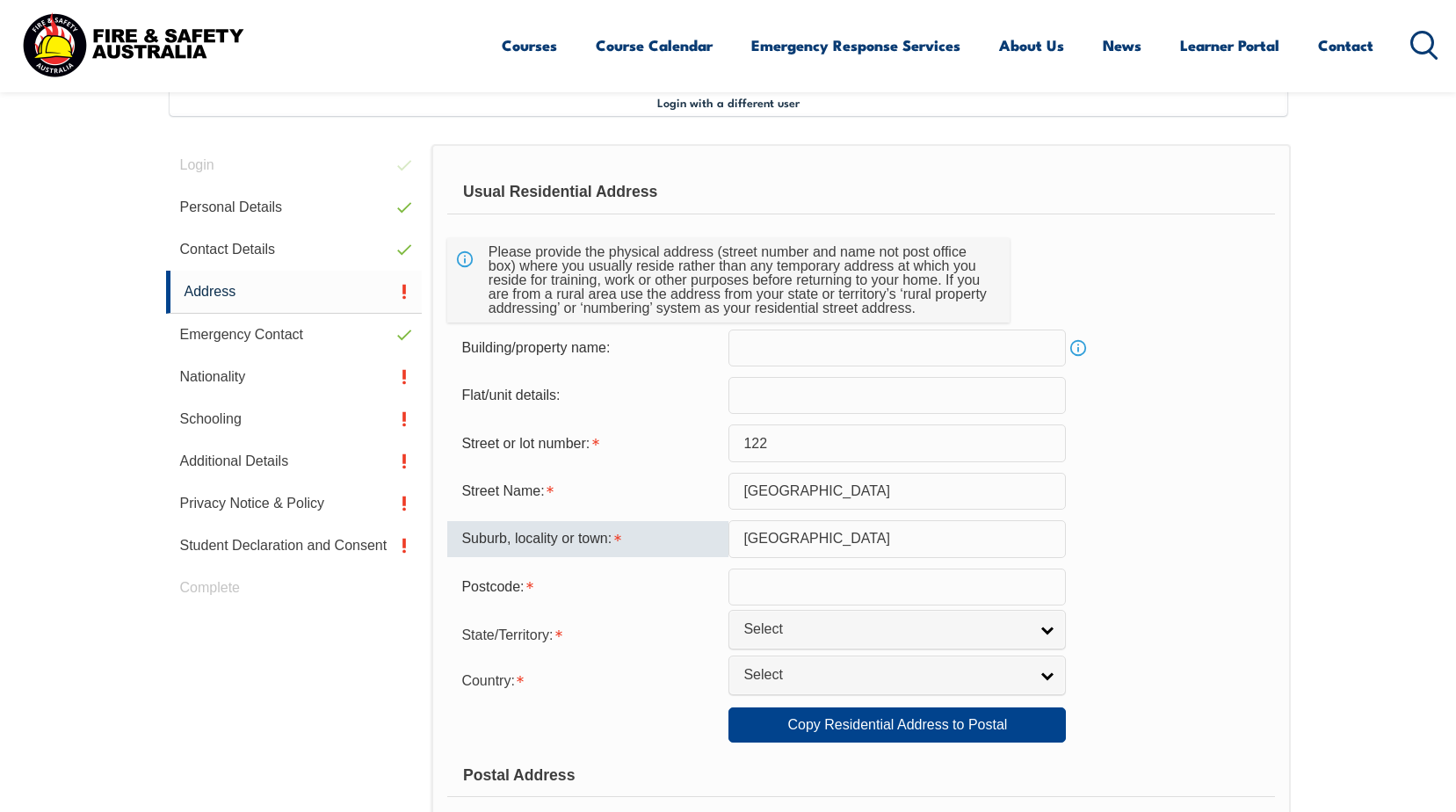
click at [807, 527] on input "Berowra heights" at bounding box center [897, 539] width 338 height 37
type input "Berowra Heights"
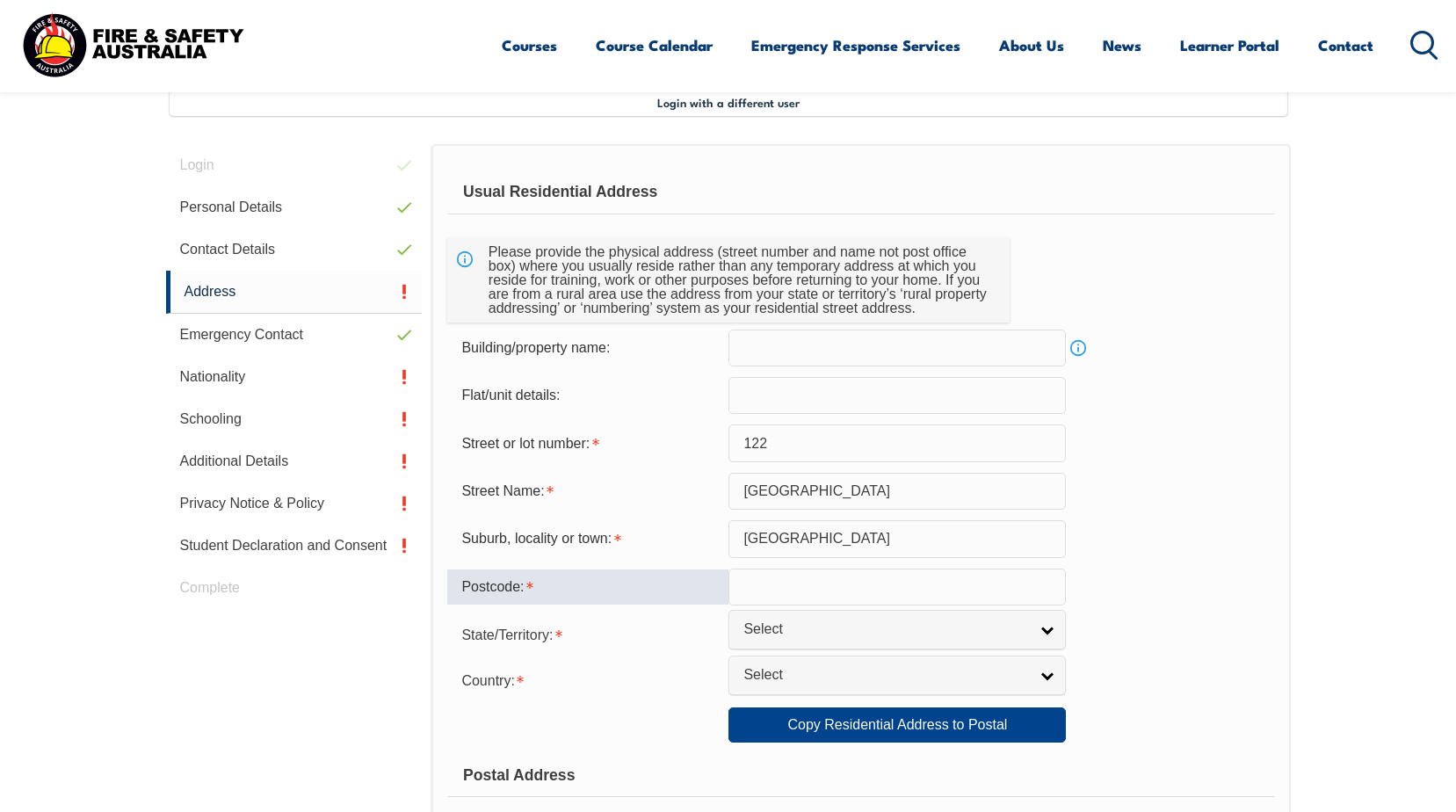
click at [812, 589] on input "text" at bounding box center [897, 587] width 338 height 37
type input "2082"
click at [838, 612] on link "Select" at bounding box center [897, 629] width 338 height 40
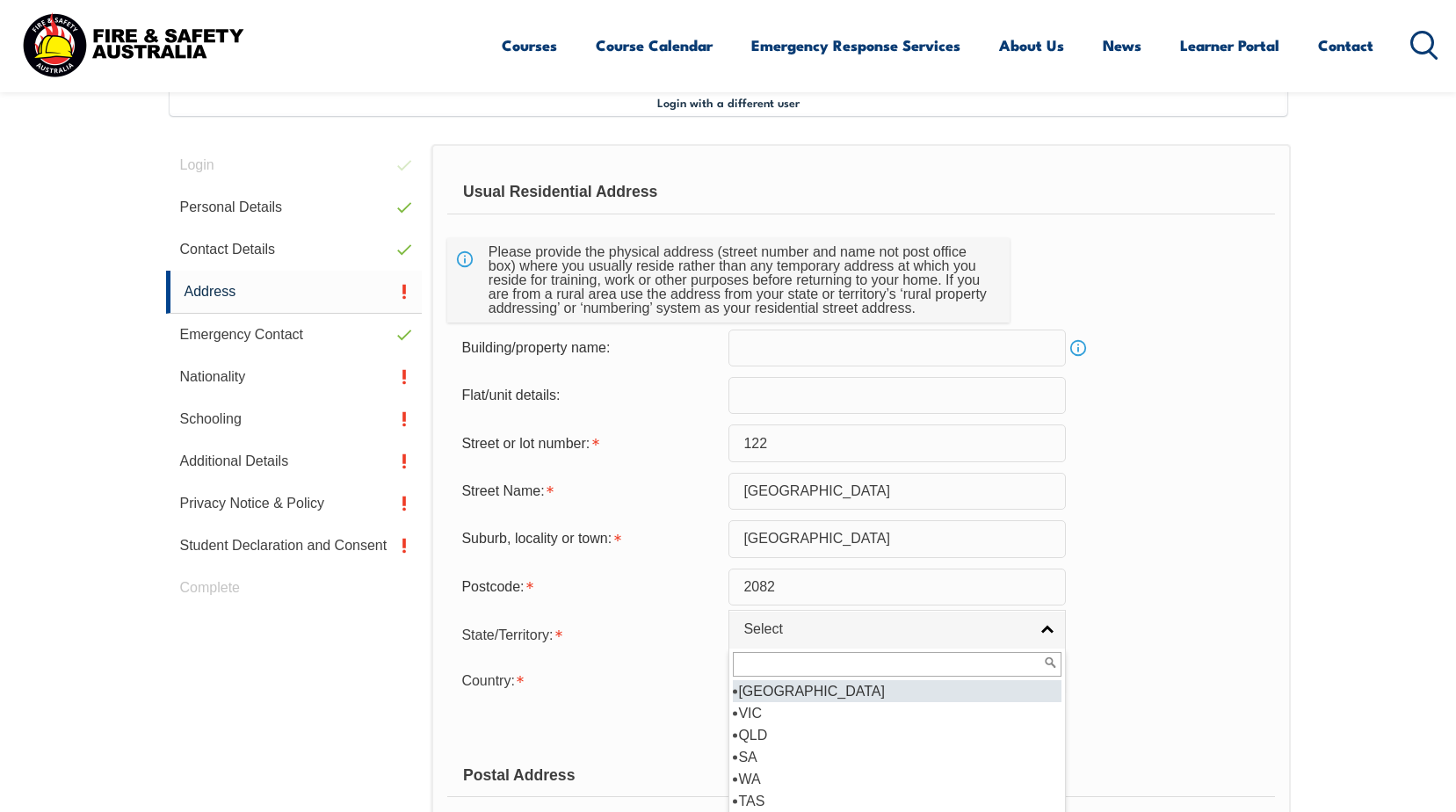
click at [806, 695] on li "[GEOGRAPHIC_DATA]" at bounding box center [897, 691] width 329 height 22
select select "[GEOGRAPHIC_DATA]"
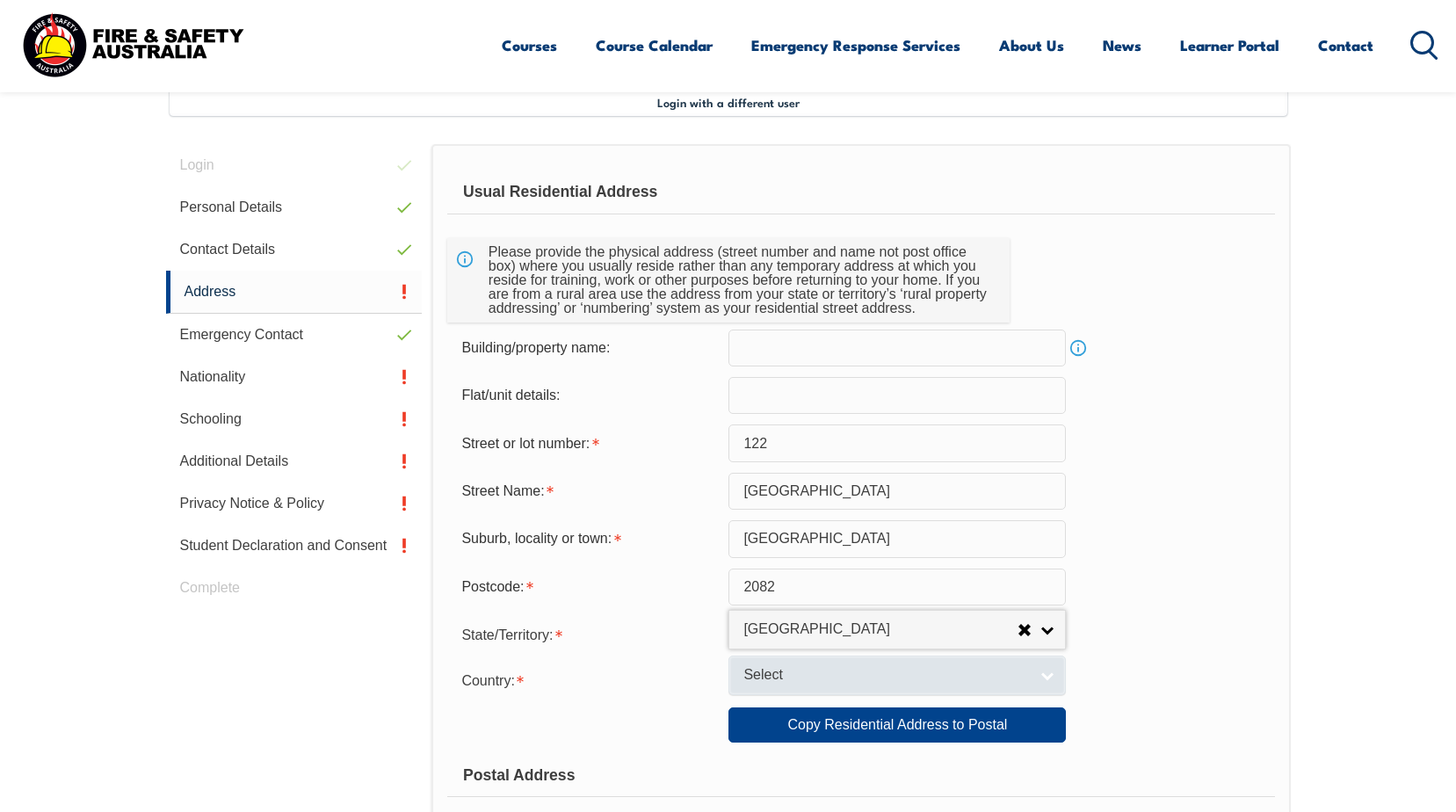
click at [879, 675] on span "Select" at bounding box center [885, 676] width 285 height 19
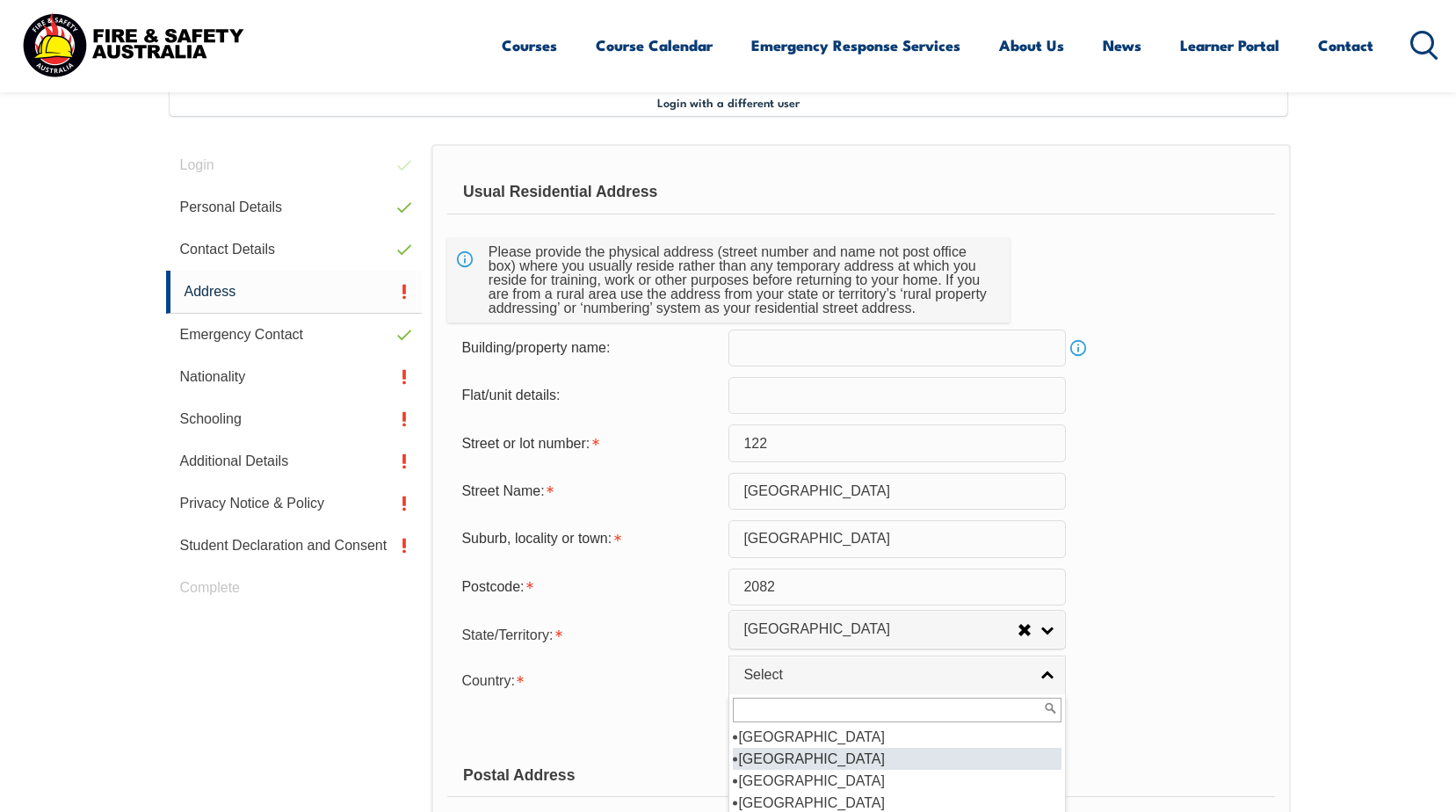
scroll to position [264, 0]
click at [823, 749] on li "[GEOGRAPHIC_DATA]" at bounding box center [897, 759] width 329 height 22
select select "1101"
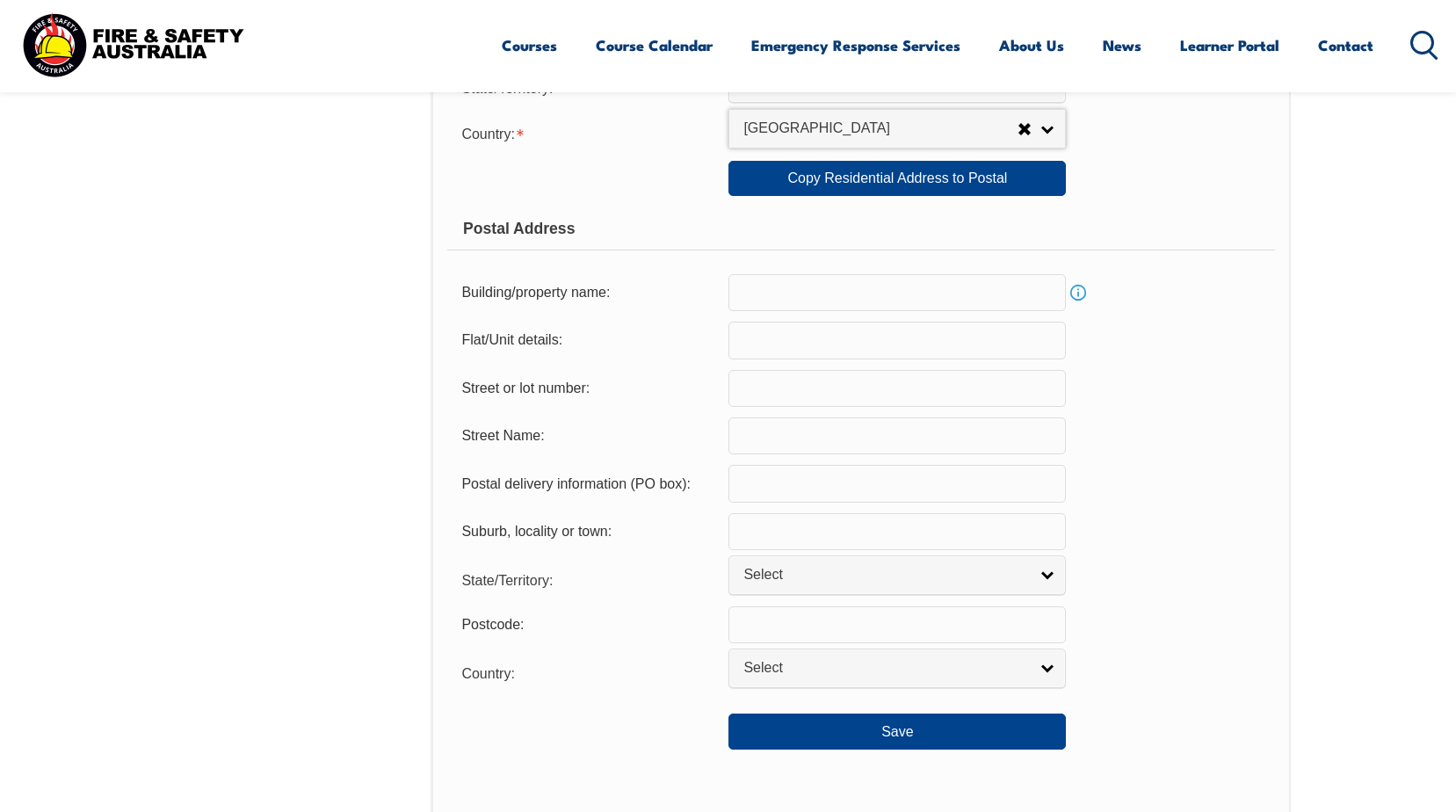
scroll to position [918, 0]
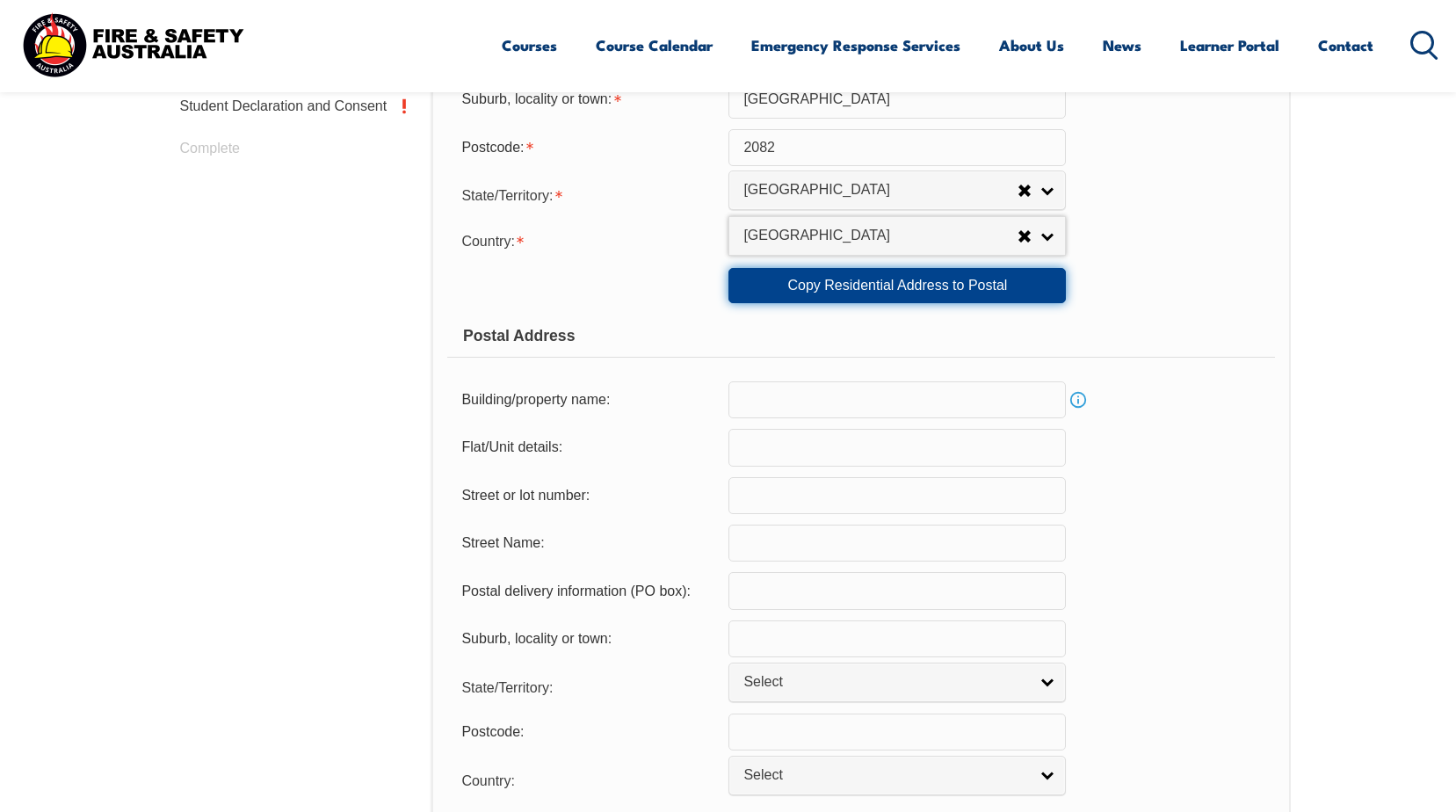
click at [898, 281] on link "Copy Residential Address to Postal" at bounding box center [897, 286] width 338 height 35
type input "122"
type input "Woodcourt Road"
type input "Berowra Heights"
select select "[GEOGRAPHIC_DATA]"
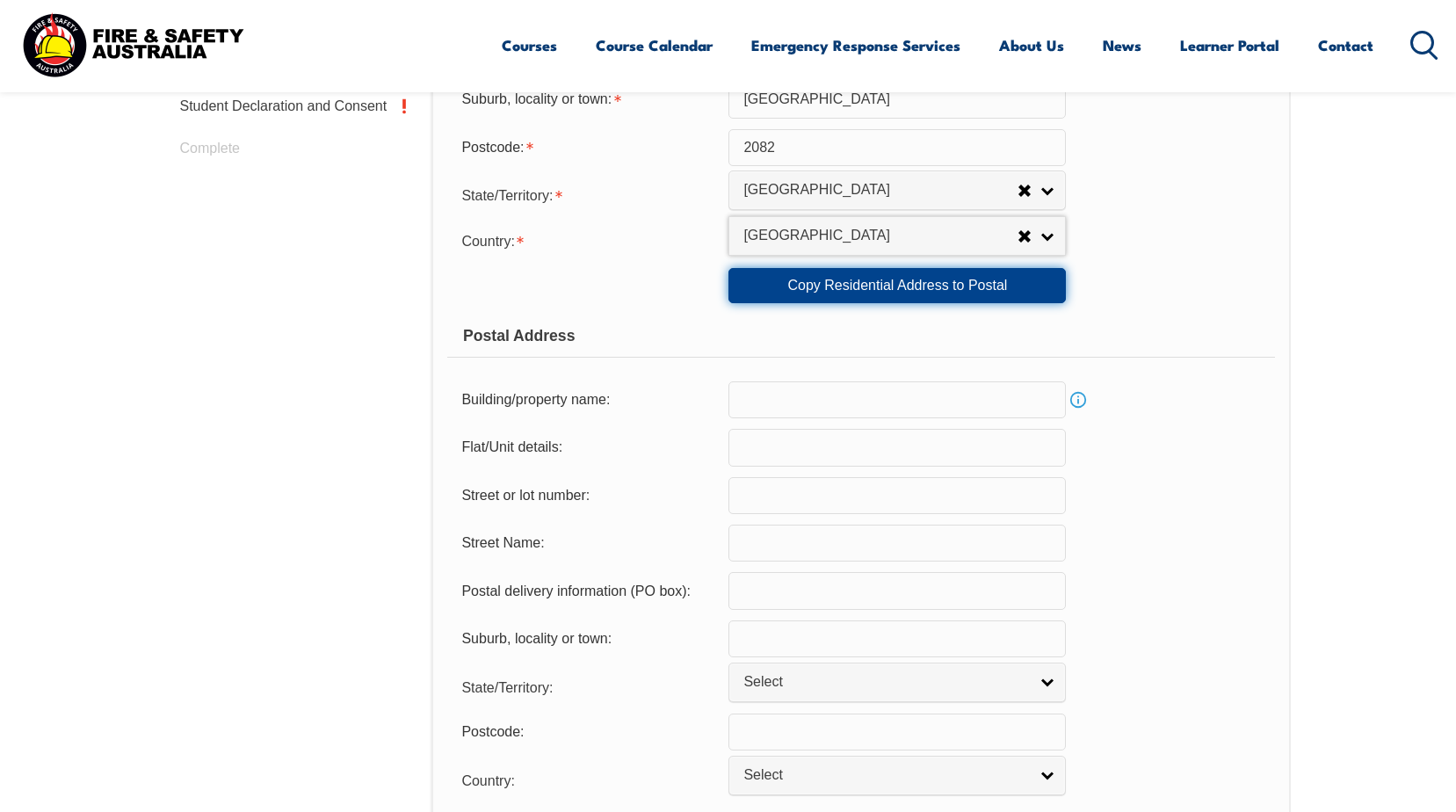
type input "2082"
select select "1101"
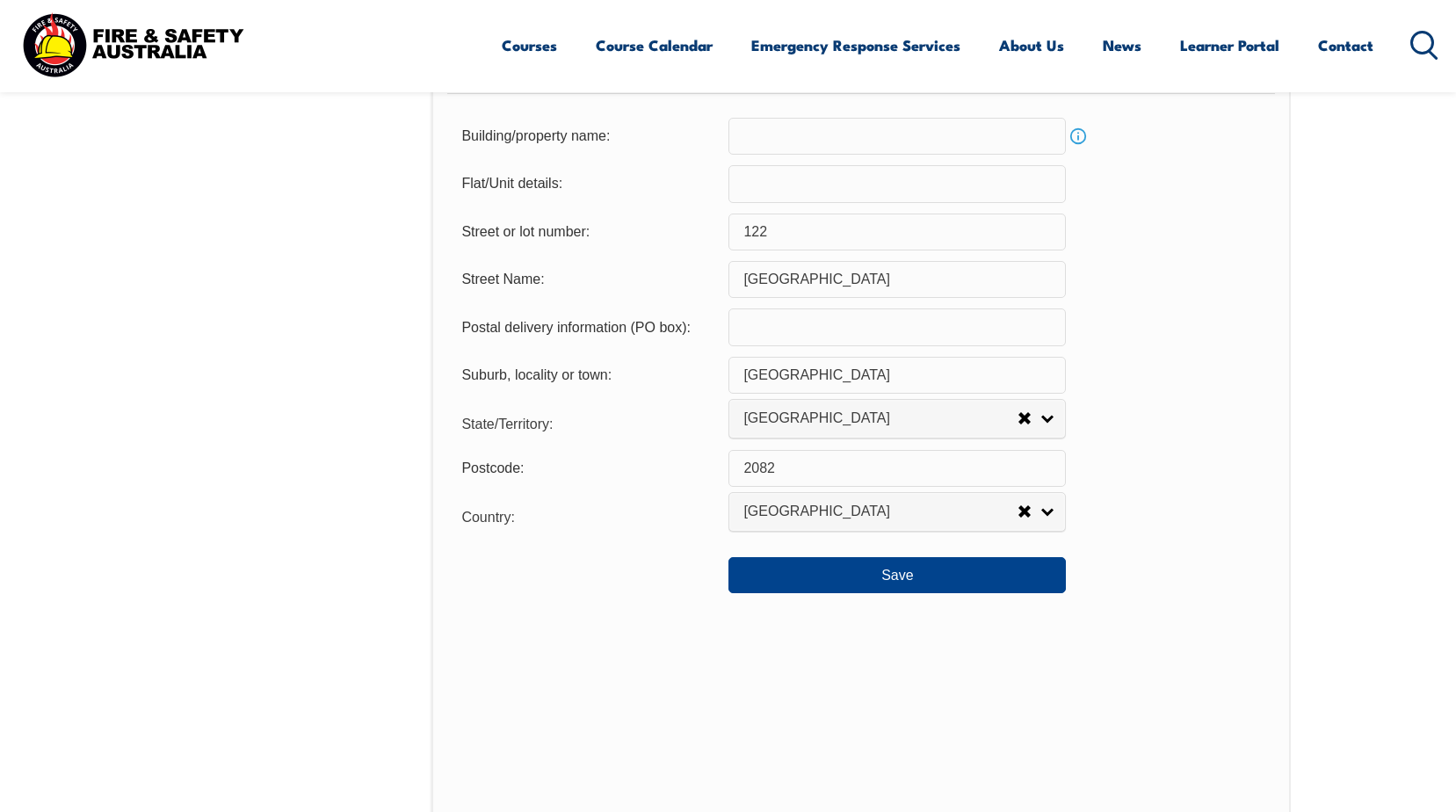
scroll to position [1270, 0]
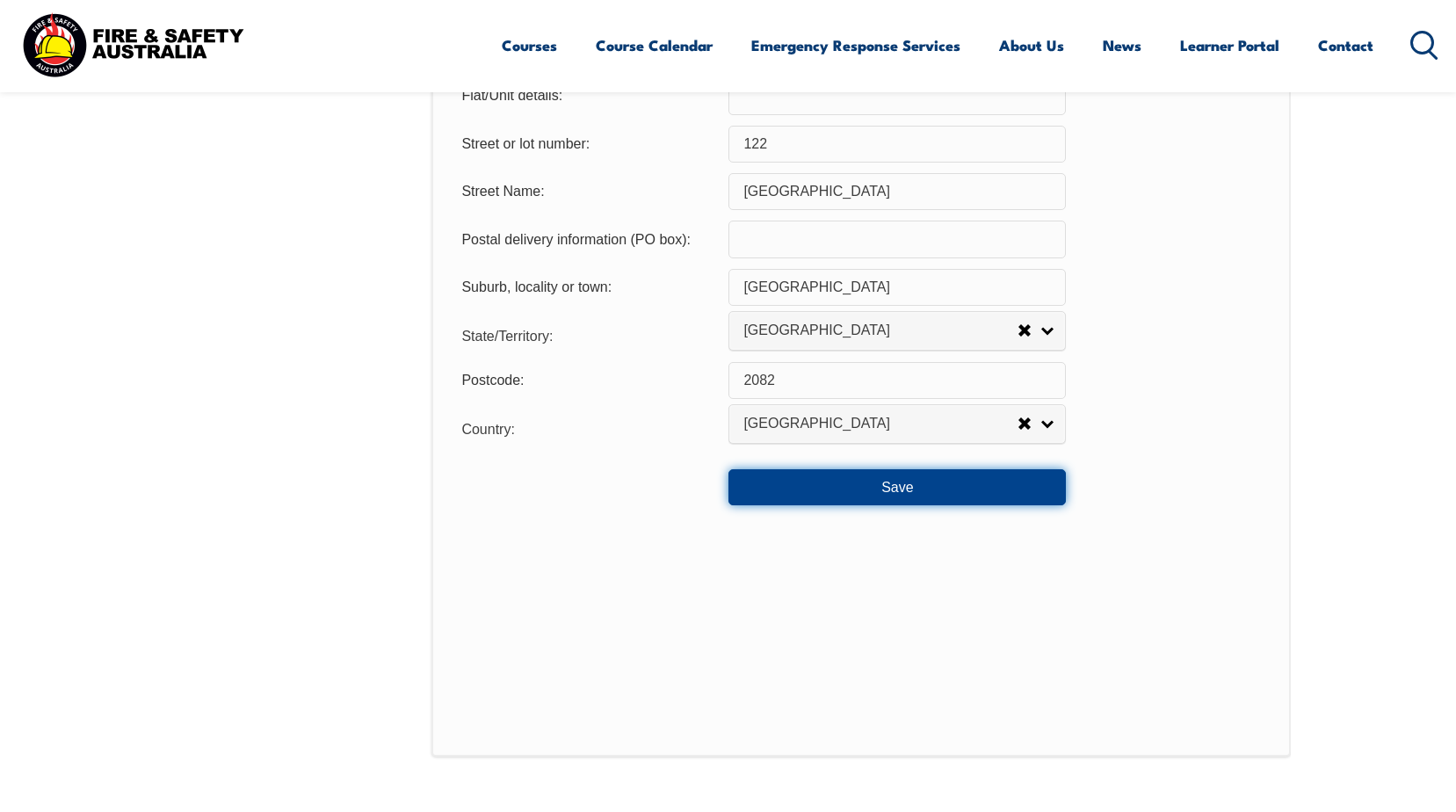
click at [898, 497] on button "Save" at bounding box center [897, 487] width 338 height 35
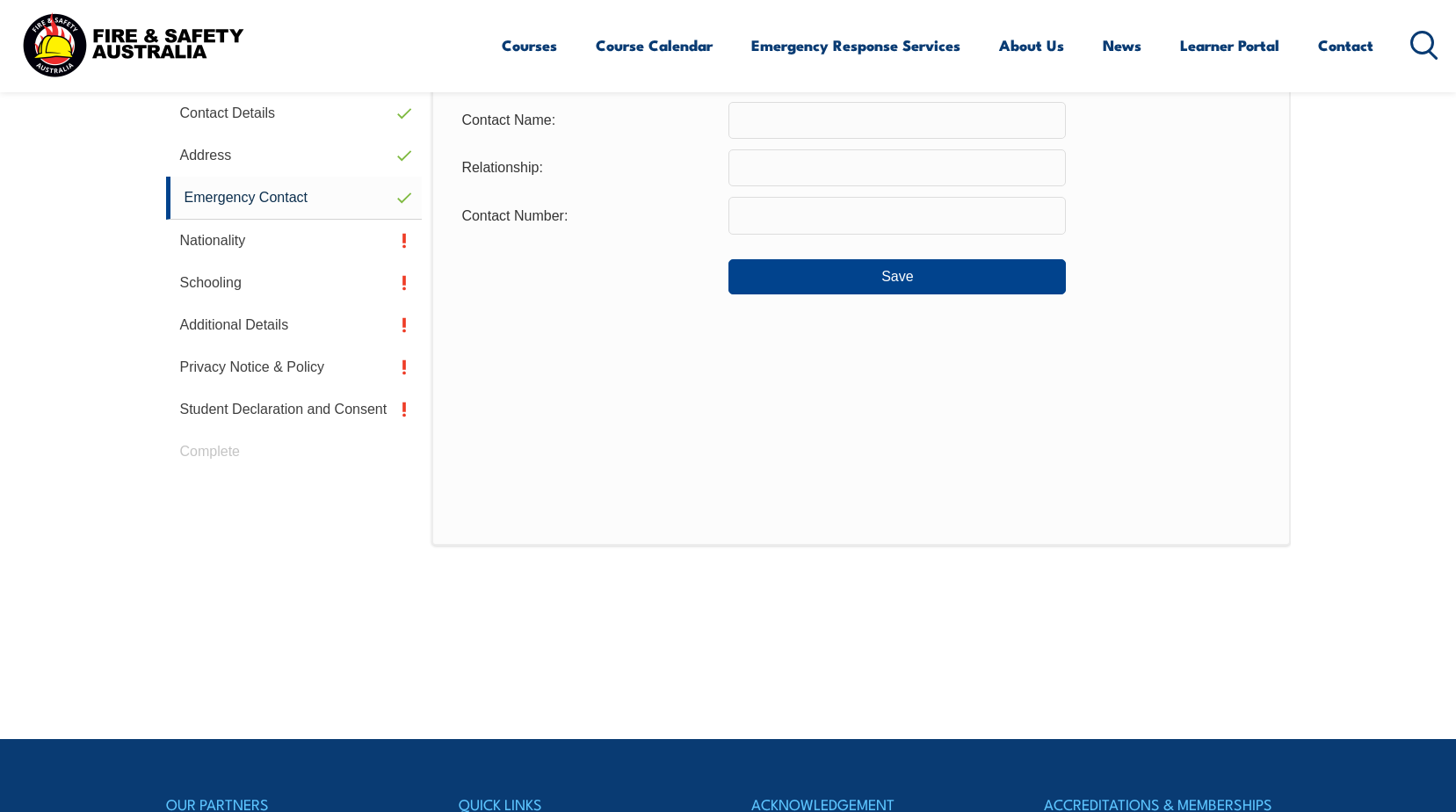
scroll to position [479, 0]
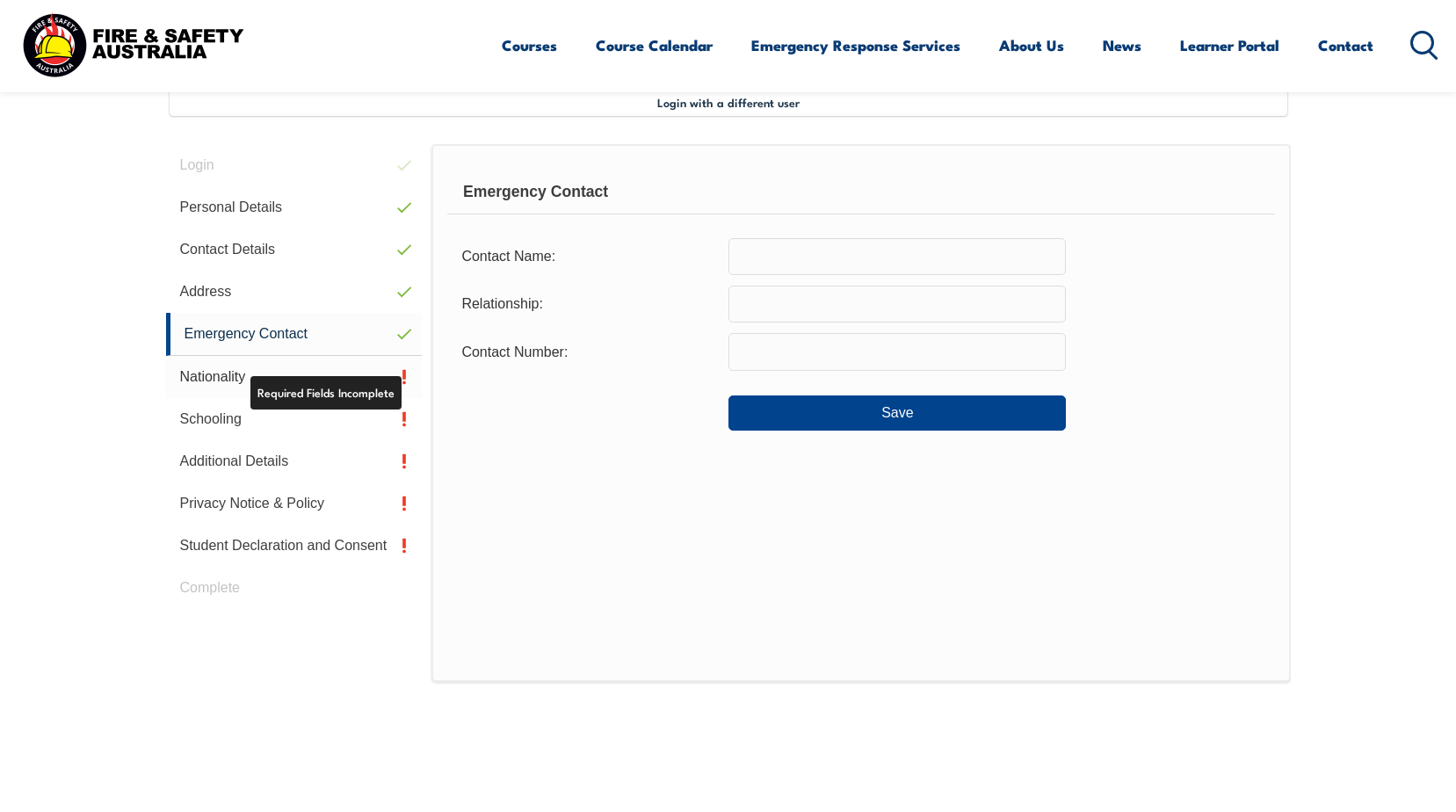
click at [213, 366] on link "Nationality" at bounding box center [294, 376] width 256 height 42
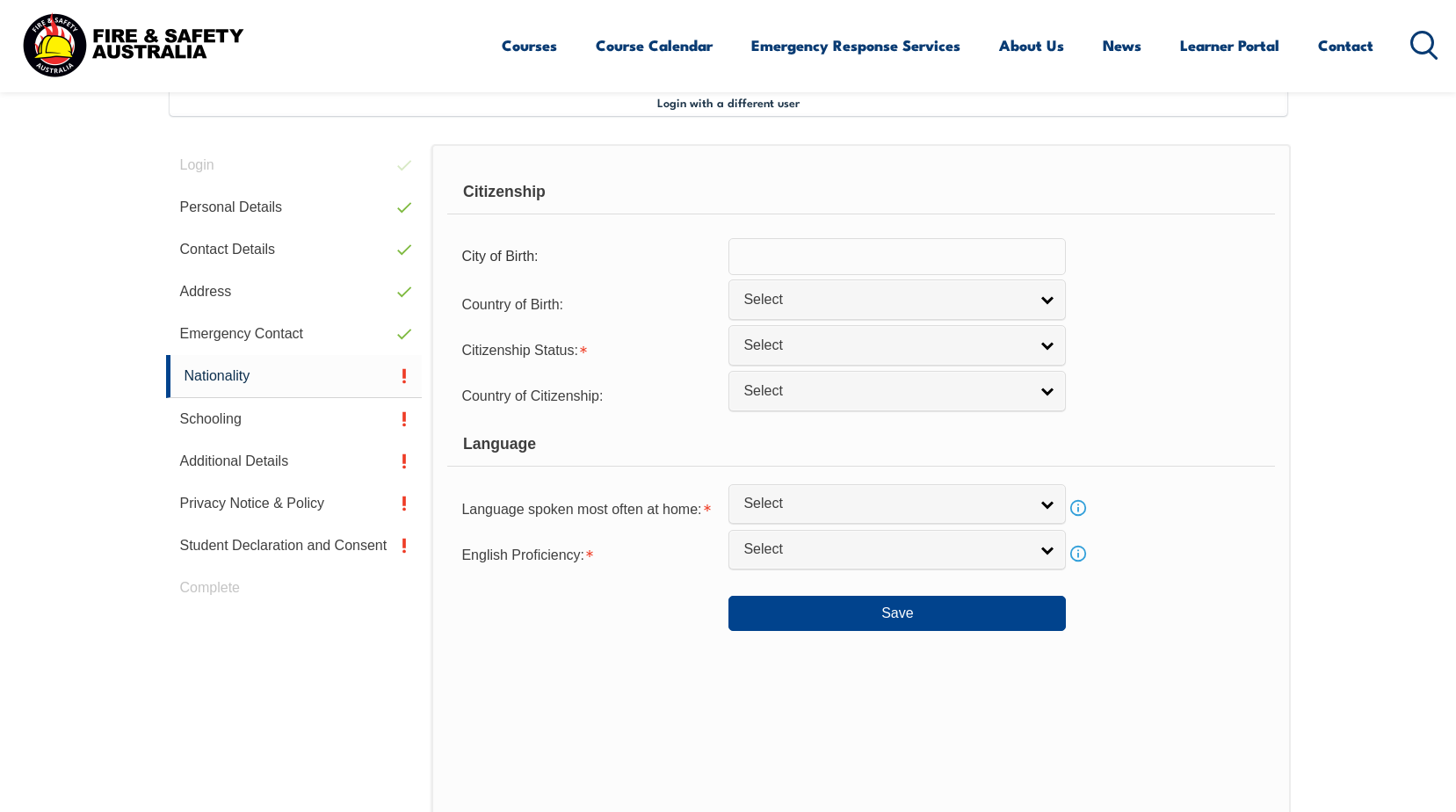
click at [884, 262] on input "text" at bounding box center [897, 257] width 338 height 37
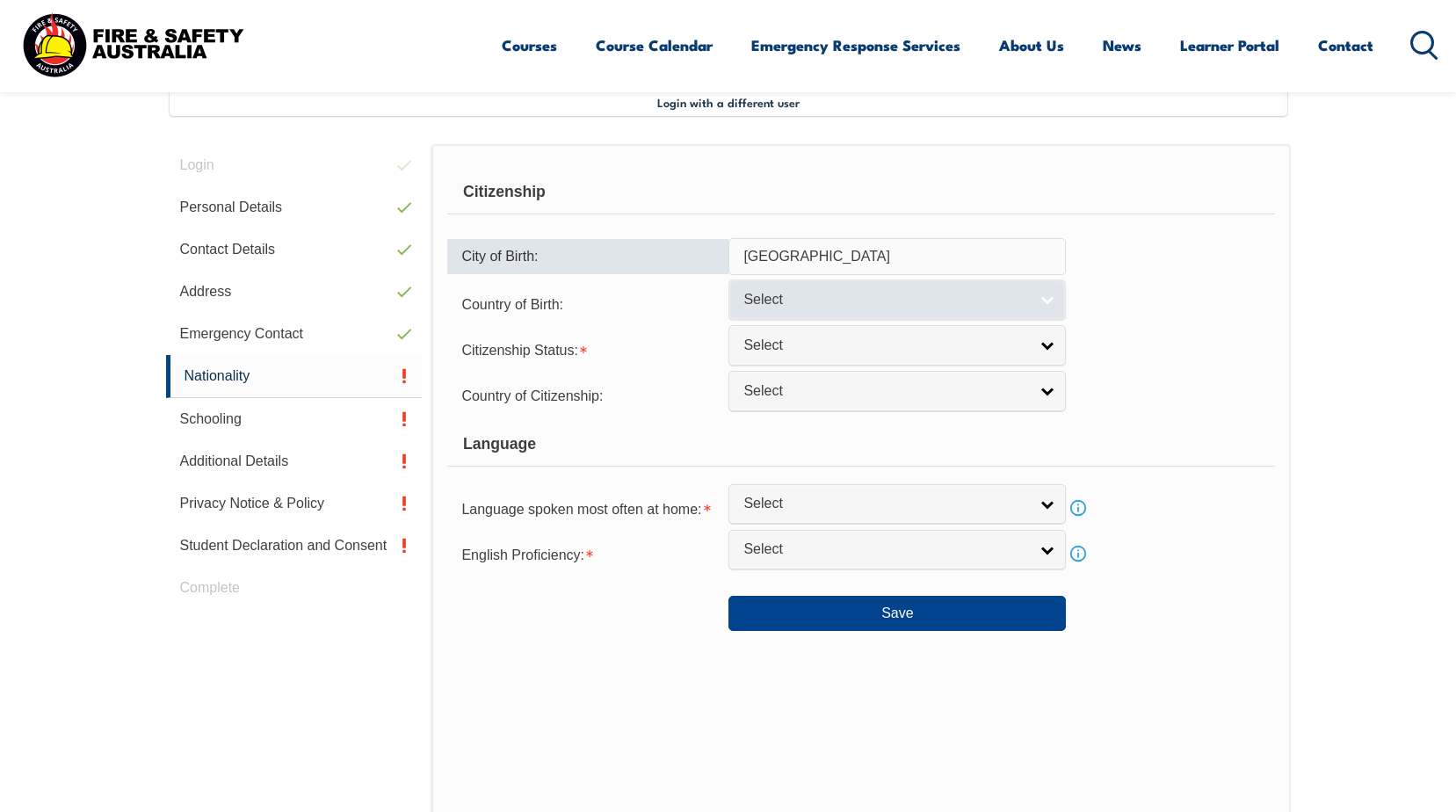
type input "Liverpool"
click at [885, 302] on span "Select" at bounding box center [885, 300] width 285 height 19
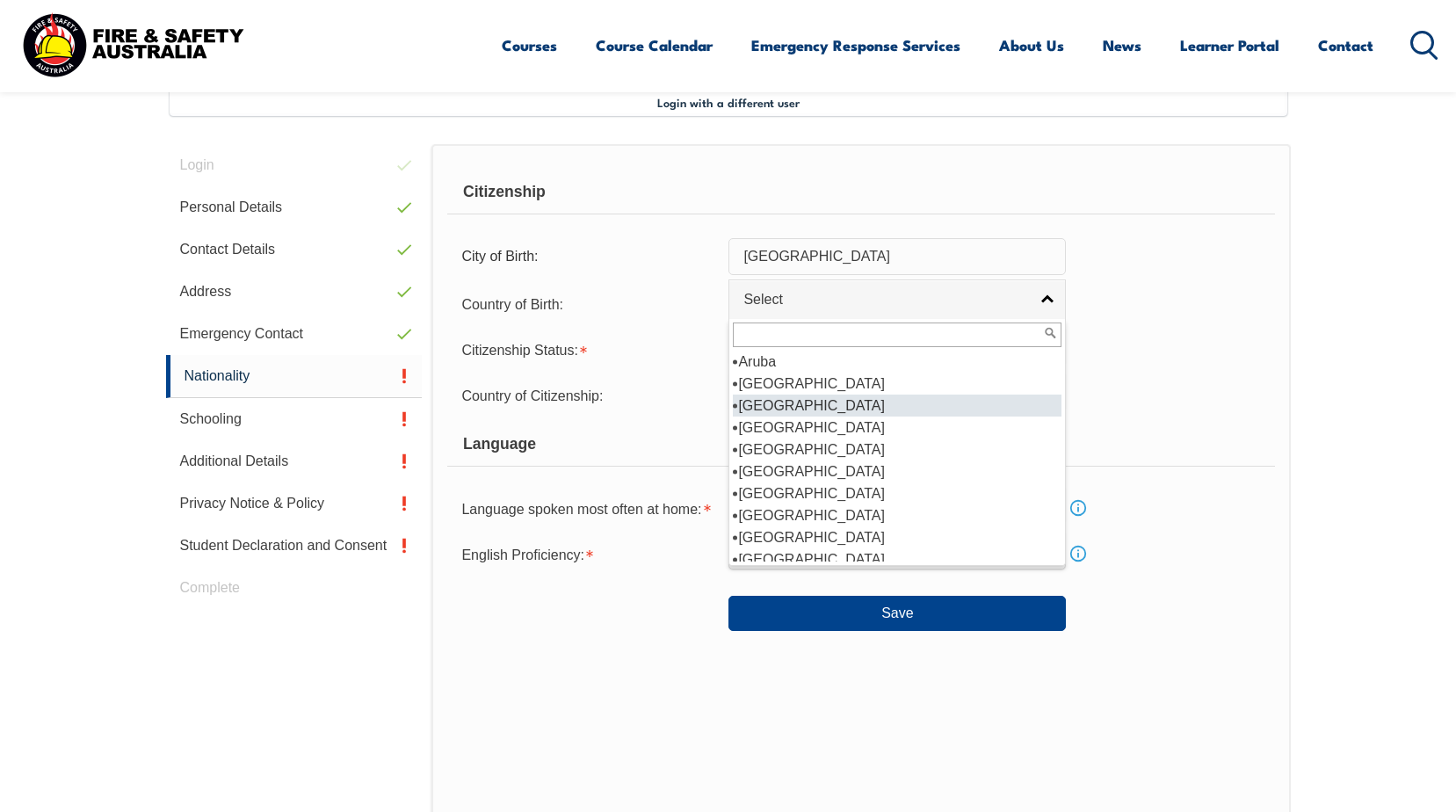
scroll to position [175, 0]
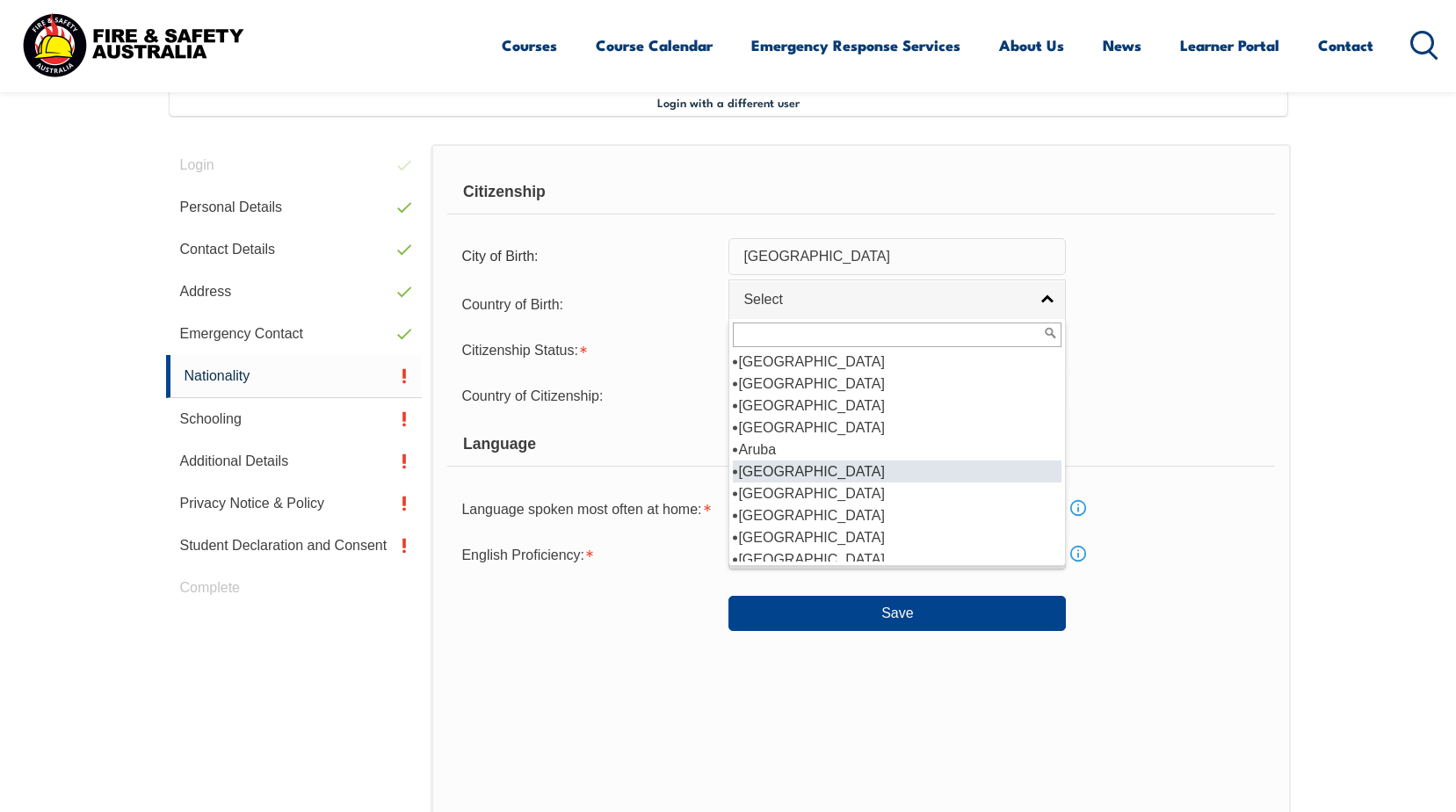
click at [770, 465] on li "[GEOGRAPHIC_DATA]" at bounding box center [897, 471] width 329 height 22
select select "1101"
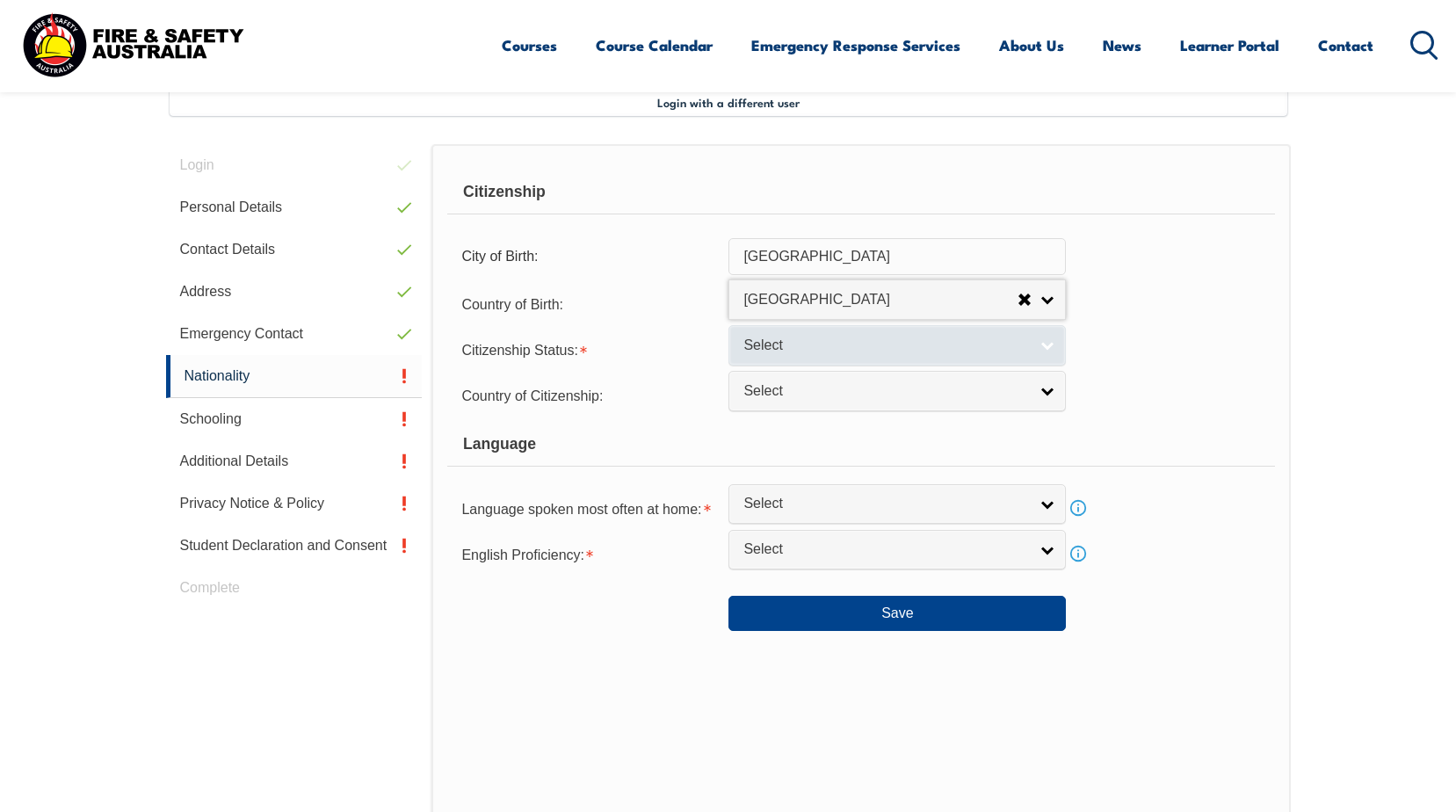
click at [780, 340] on span "Select" at bounding box center [885, 346] width 285 height 19
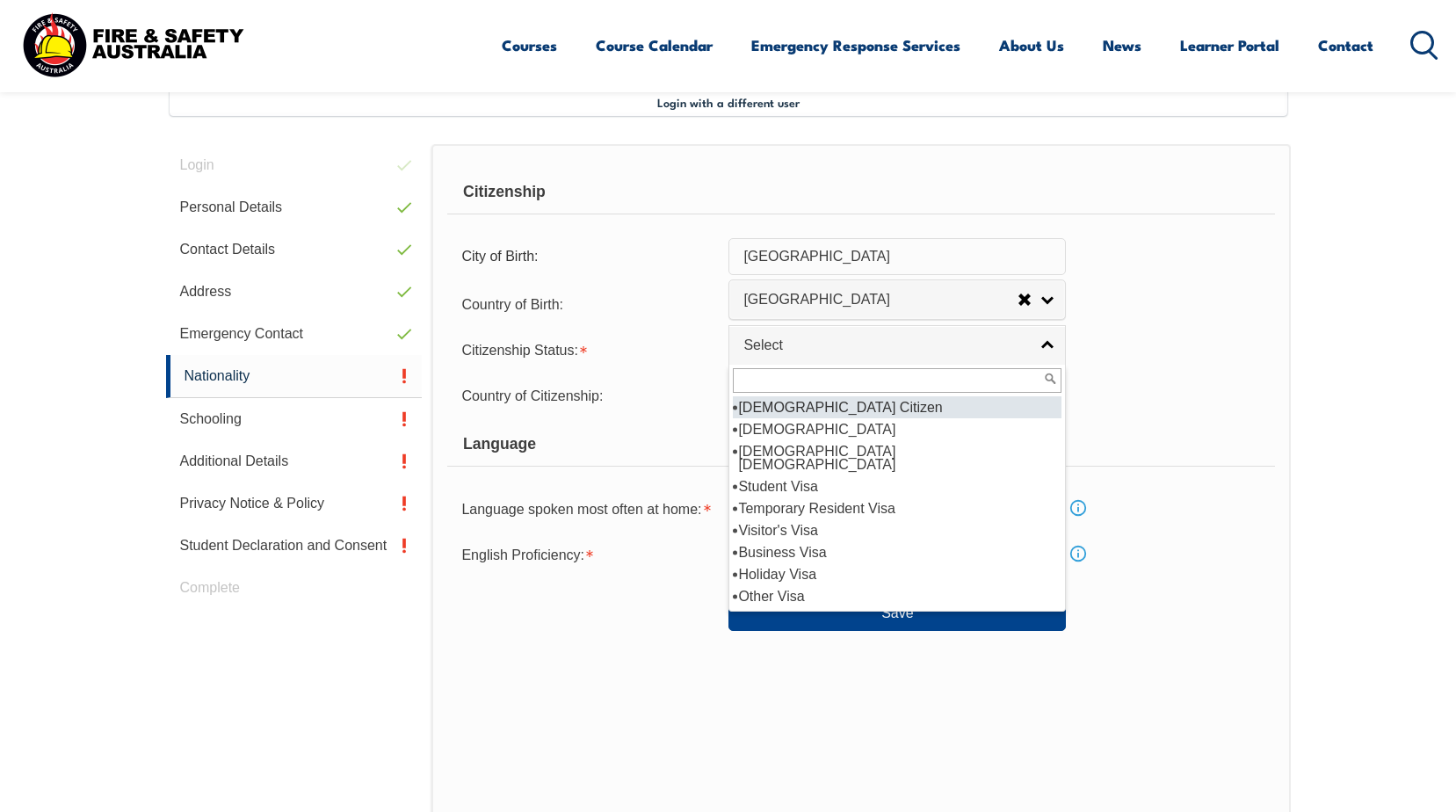
click at [786, 410] on li "[DEMOGRAPHIC_DATA] Citizen" at bounding box center [897, 407] width 329 height 22
select select "1"
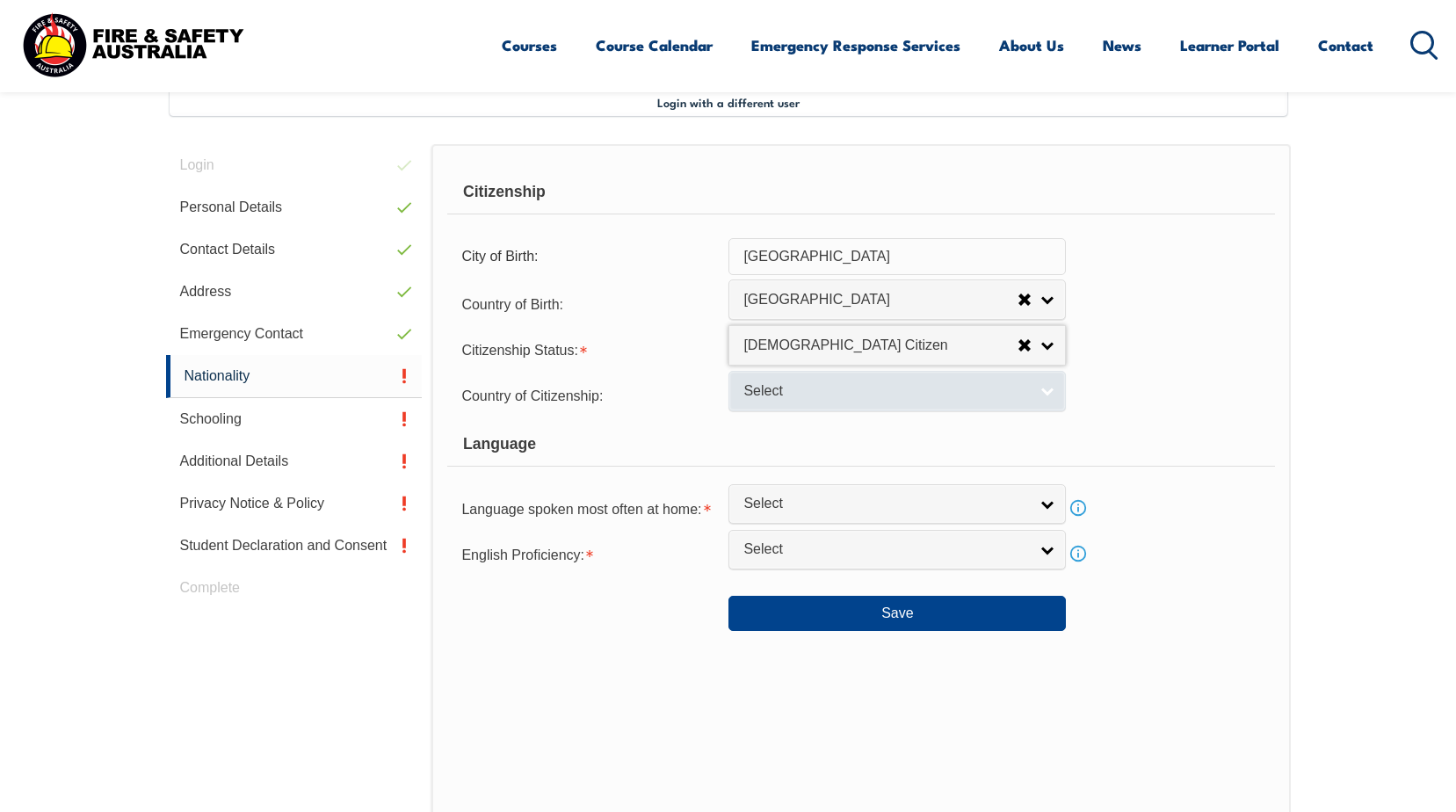
click at [1050, 392] on link "Select" at bounding box center [897, 391] width 338 height 40
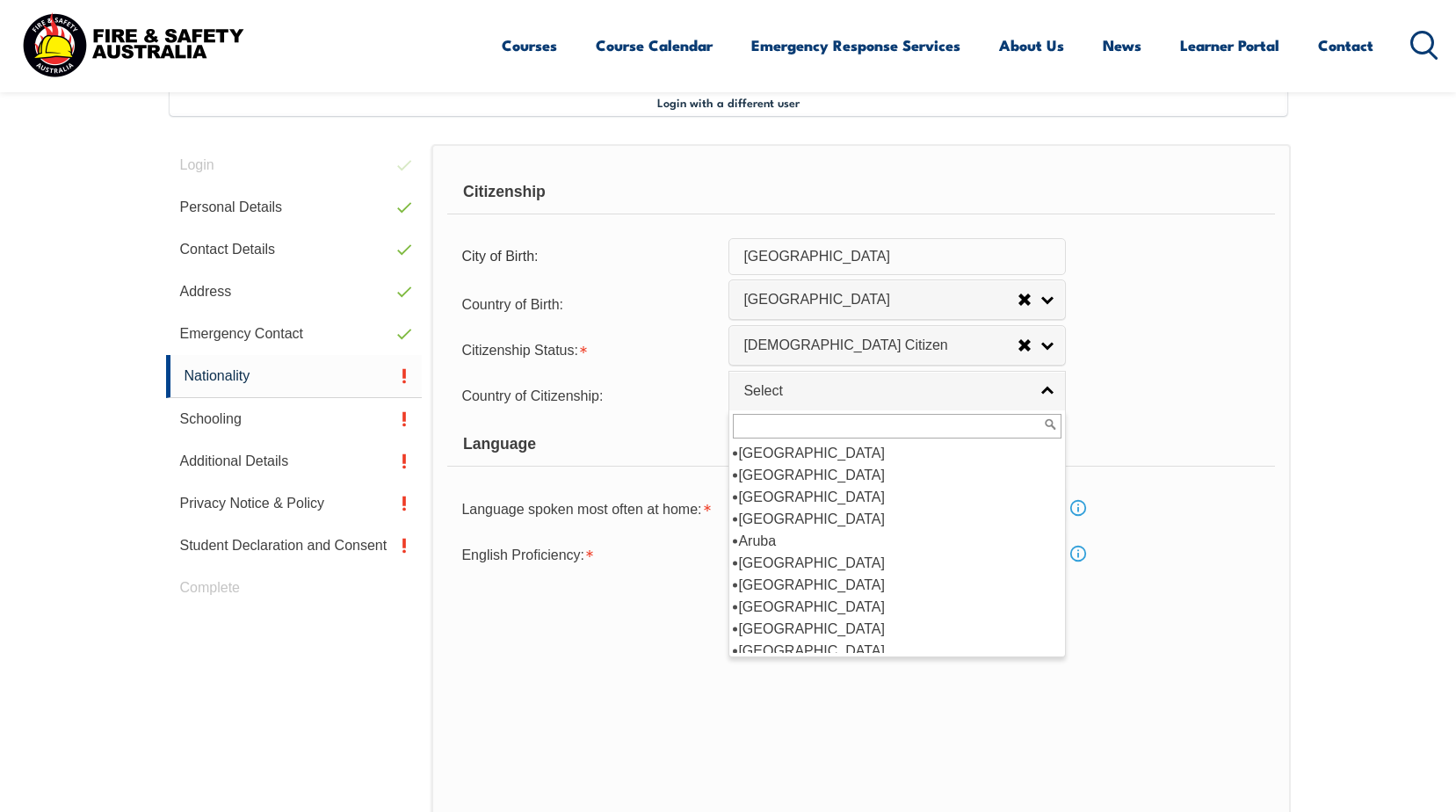
scroll to position [264, 0]
click at [758, 474] on li "[GEOGRAPHIC_DATA]" at bounding box center [897, 475] width 329 height 22
select select "1101"
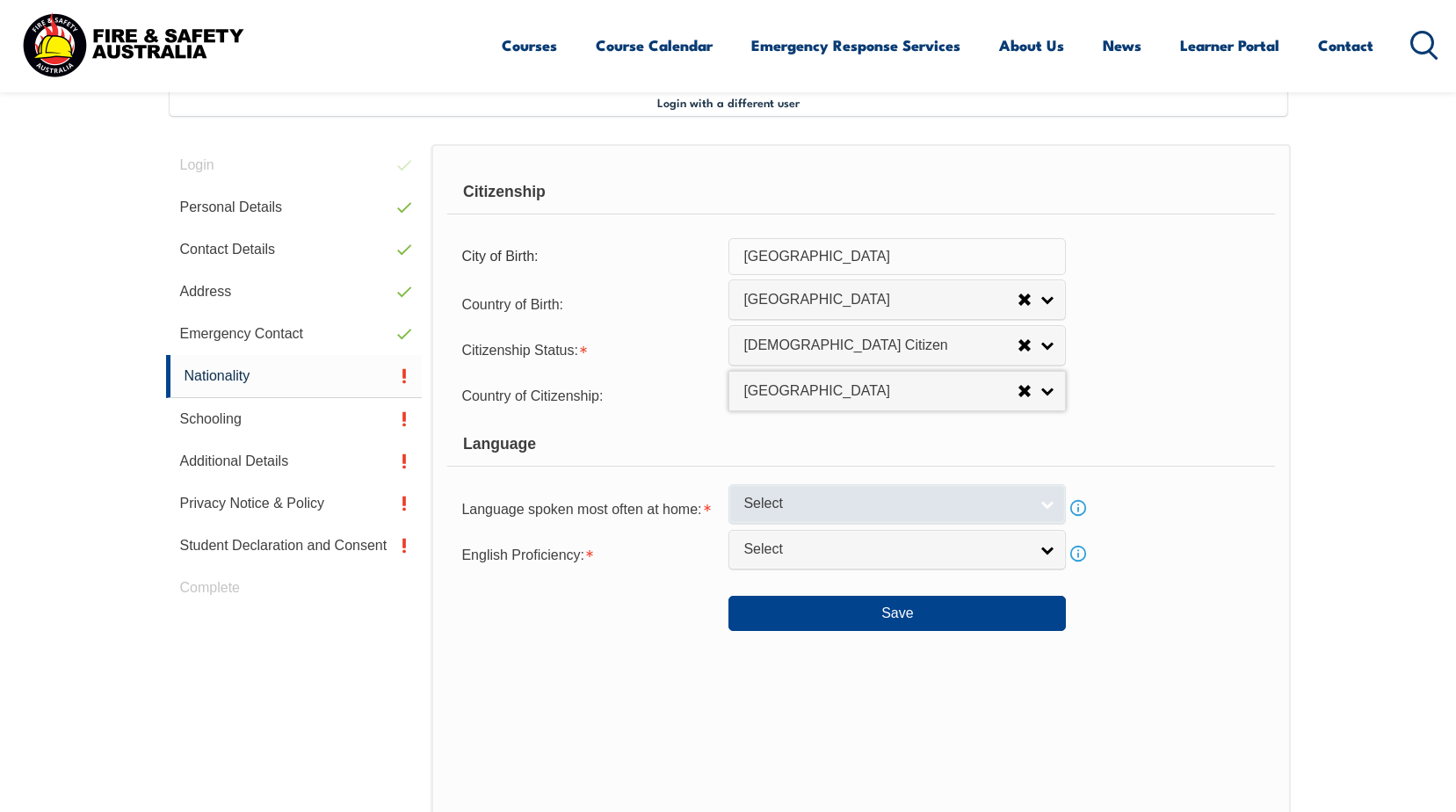
click at [973, 505] on span "Select" at bounding box center [885, 504] width 285 height 19
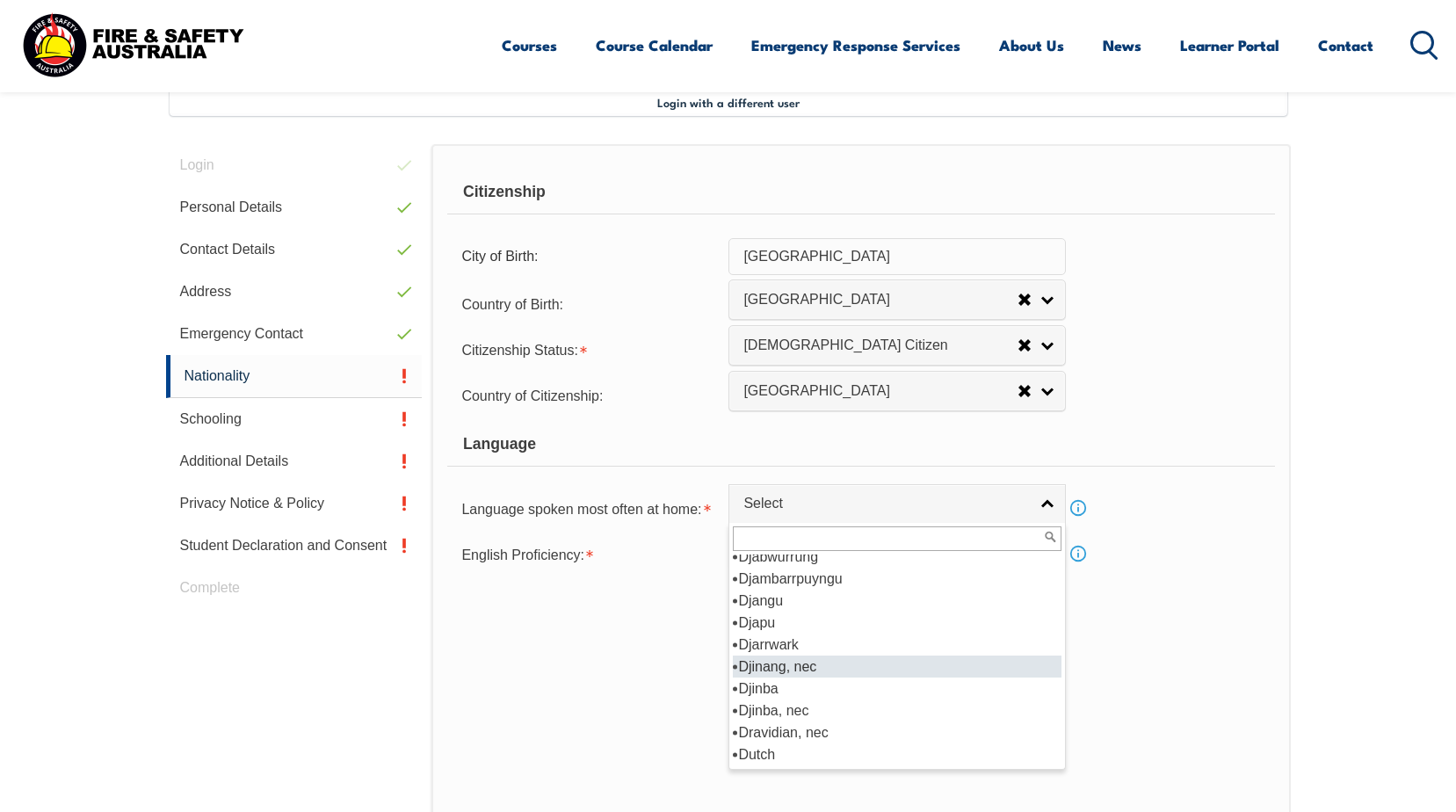
scroll to position [2108, 0]
click at [785, 658] on li "English" at bounding box center [897, 666] width 329 height 22
select select "1201"
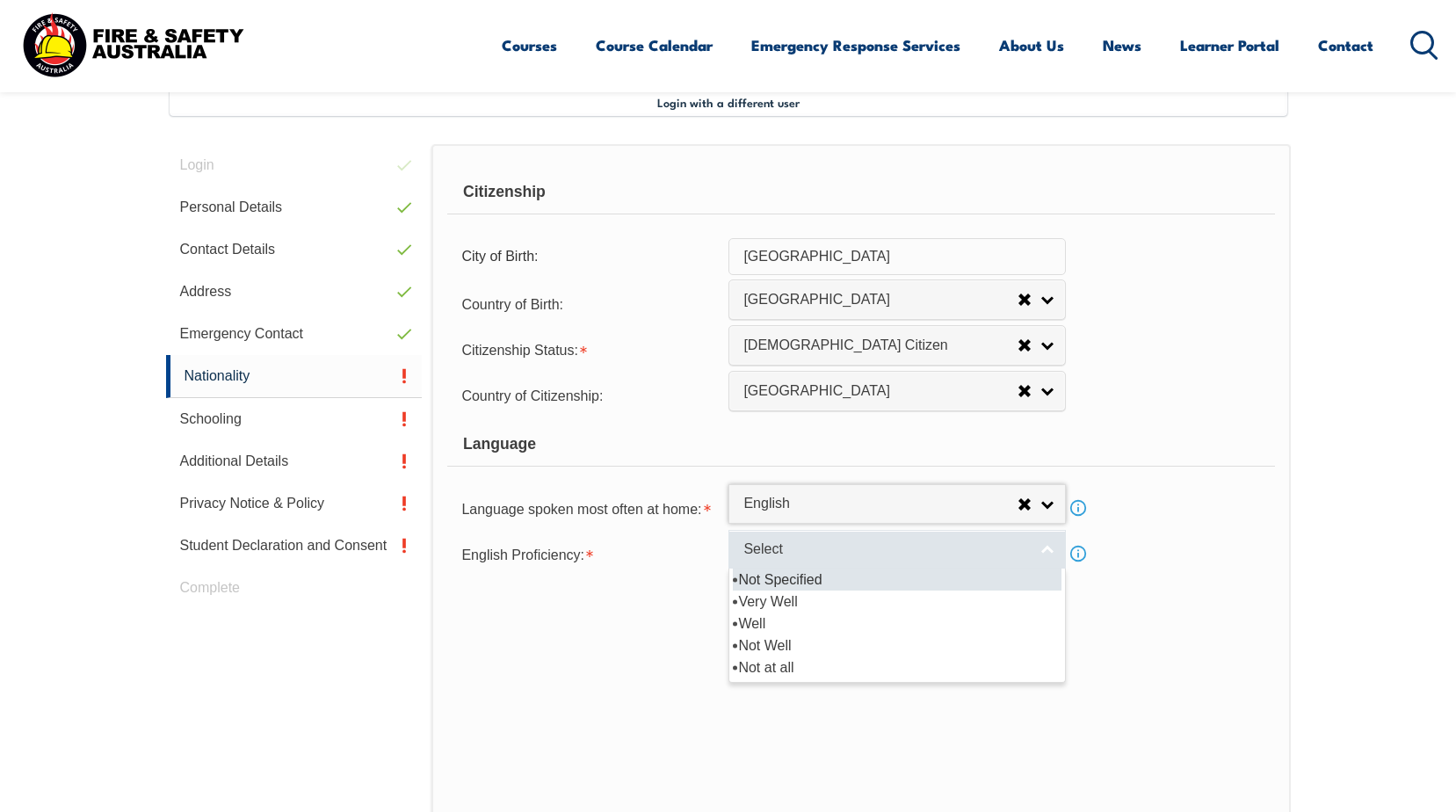
click at [802, 545] on span "Select" at bounding box center [885, 549] width 285 height 19
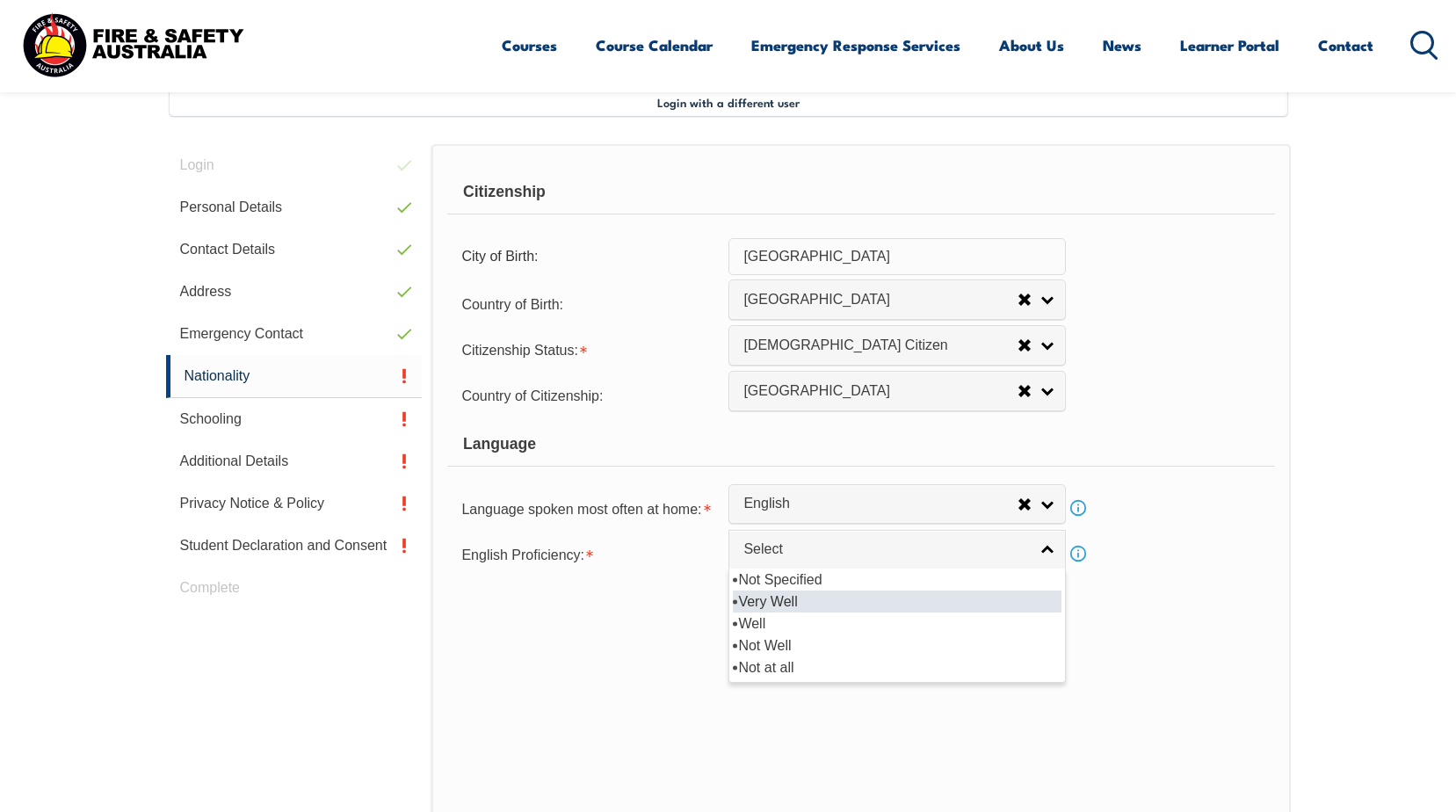
click at [779, 597] on li "Very Well" at bounding box center [897, 601] width 329 height 22
select select "1"
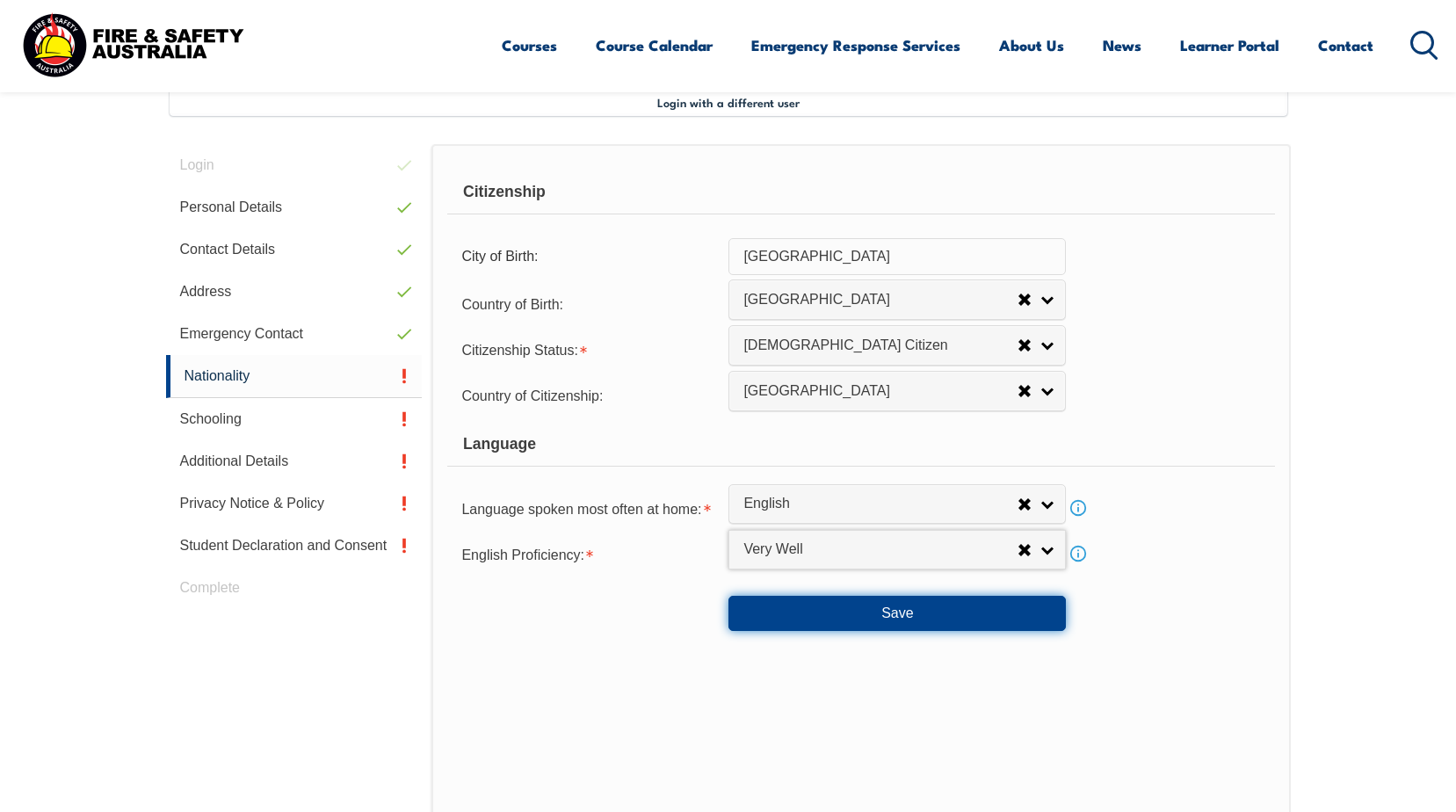
click at [879, 605] on button "Save" at bounding box center [897, 613] width 338 height 35
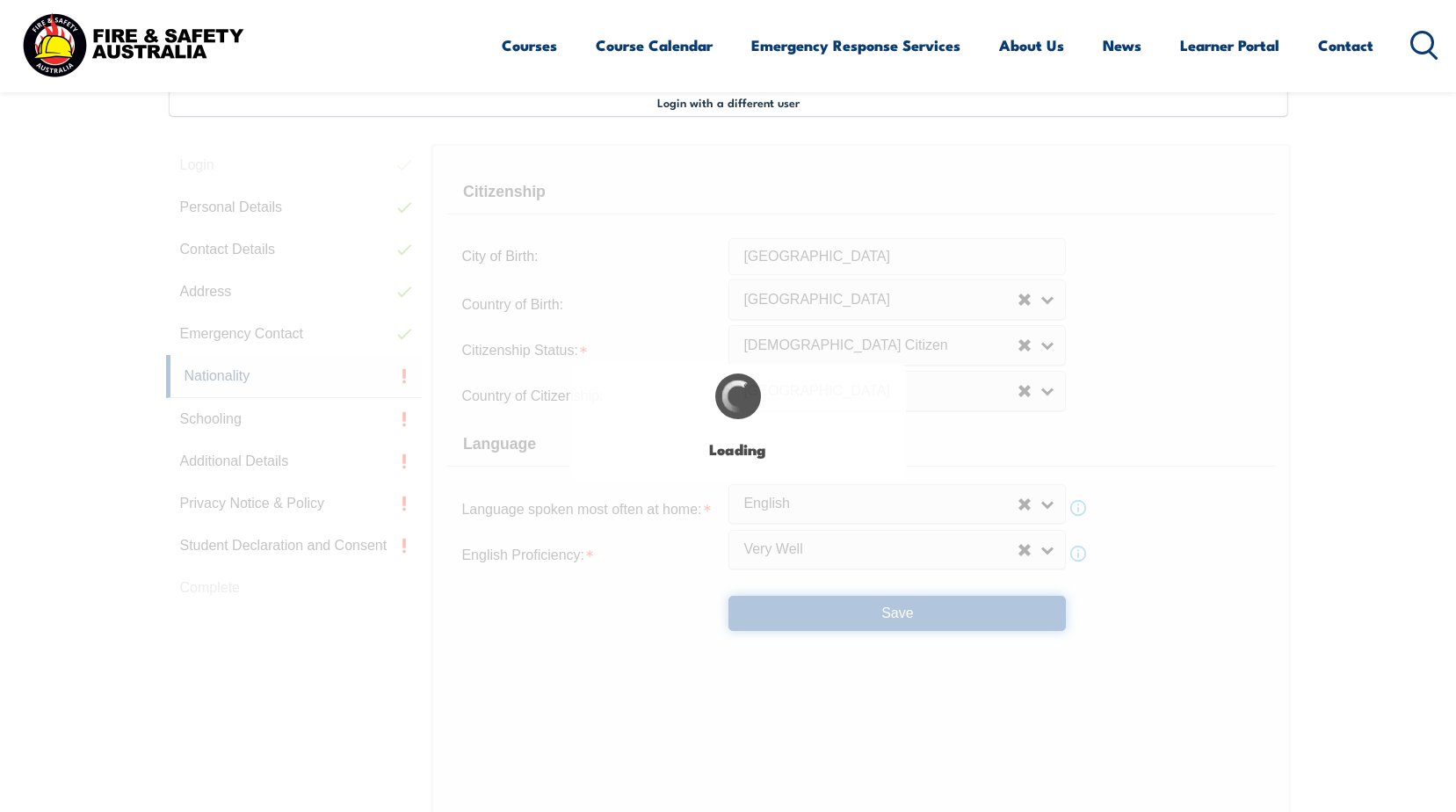
scroll to position [0, 0]
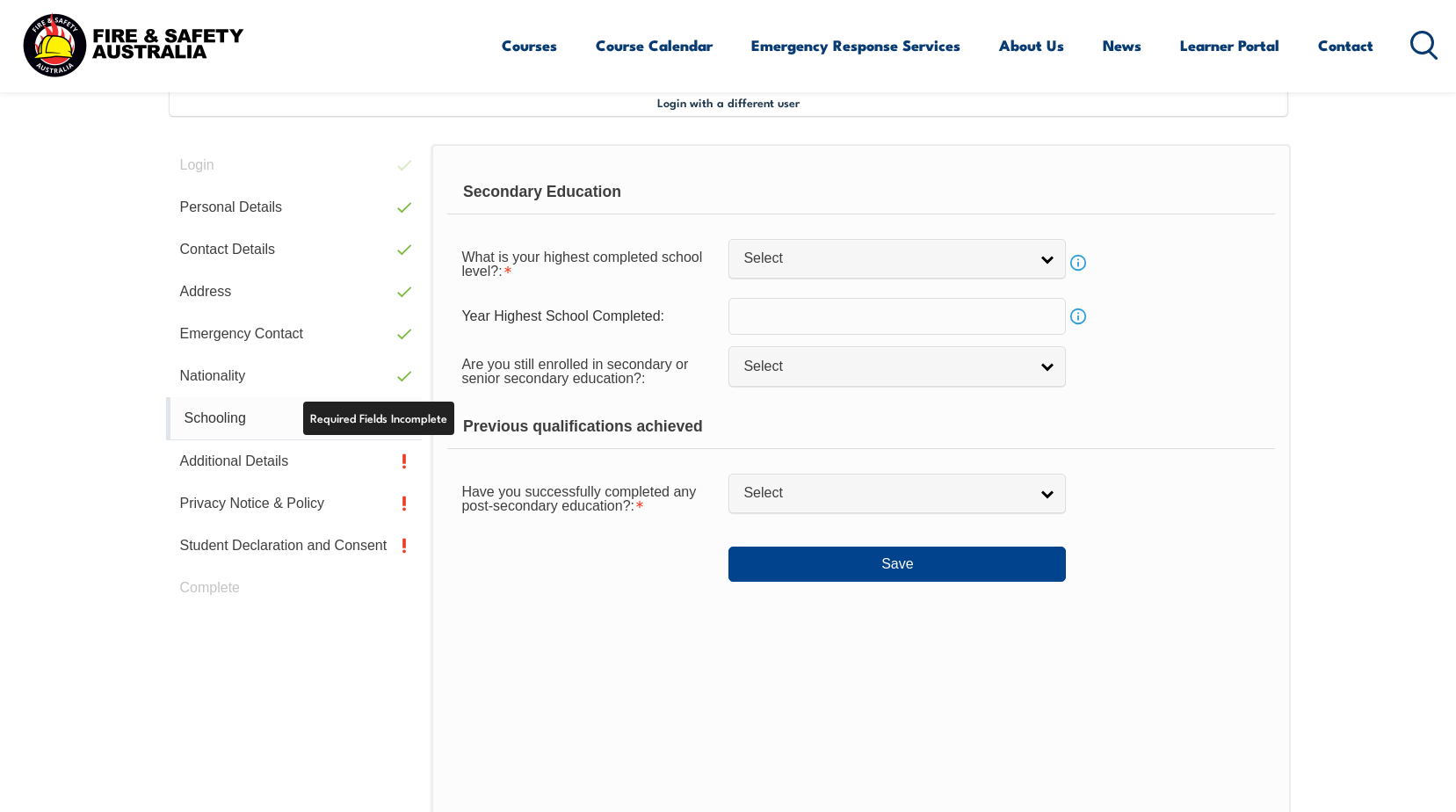
click at [244, 422] on link "Schooling" at bounding box center [294, 419] width 256 height 43
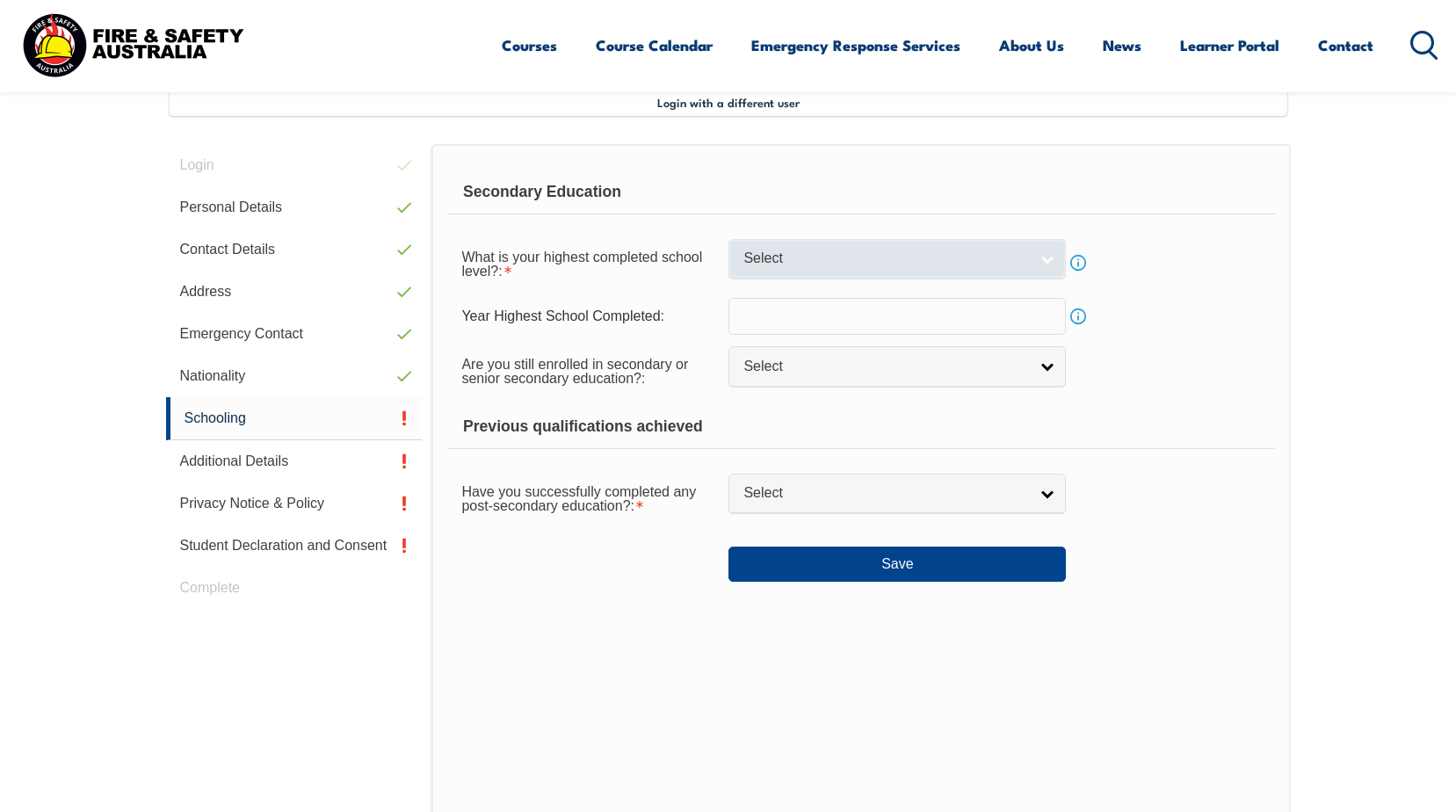
click at [783, 252] on span "Select" at bounding box center [885, 259] width 285 height 19
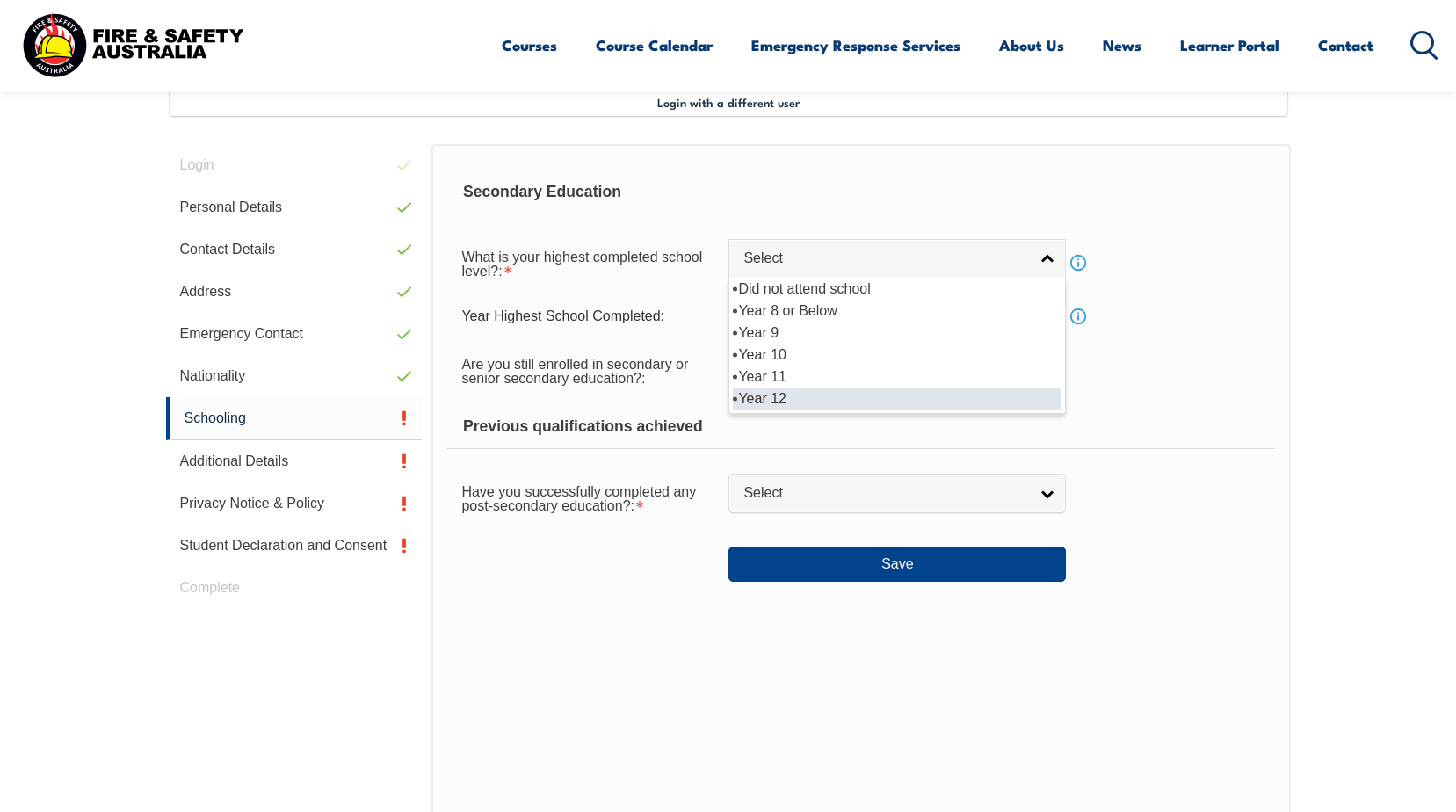
click at [778, 394] on li "Year 12" at bounding box center [897, 399] width 329 height 22
select select "12"
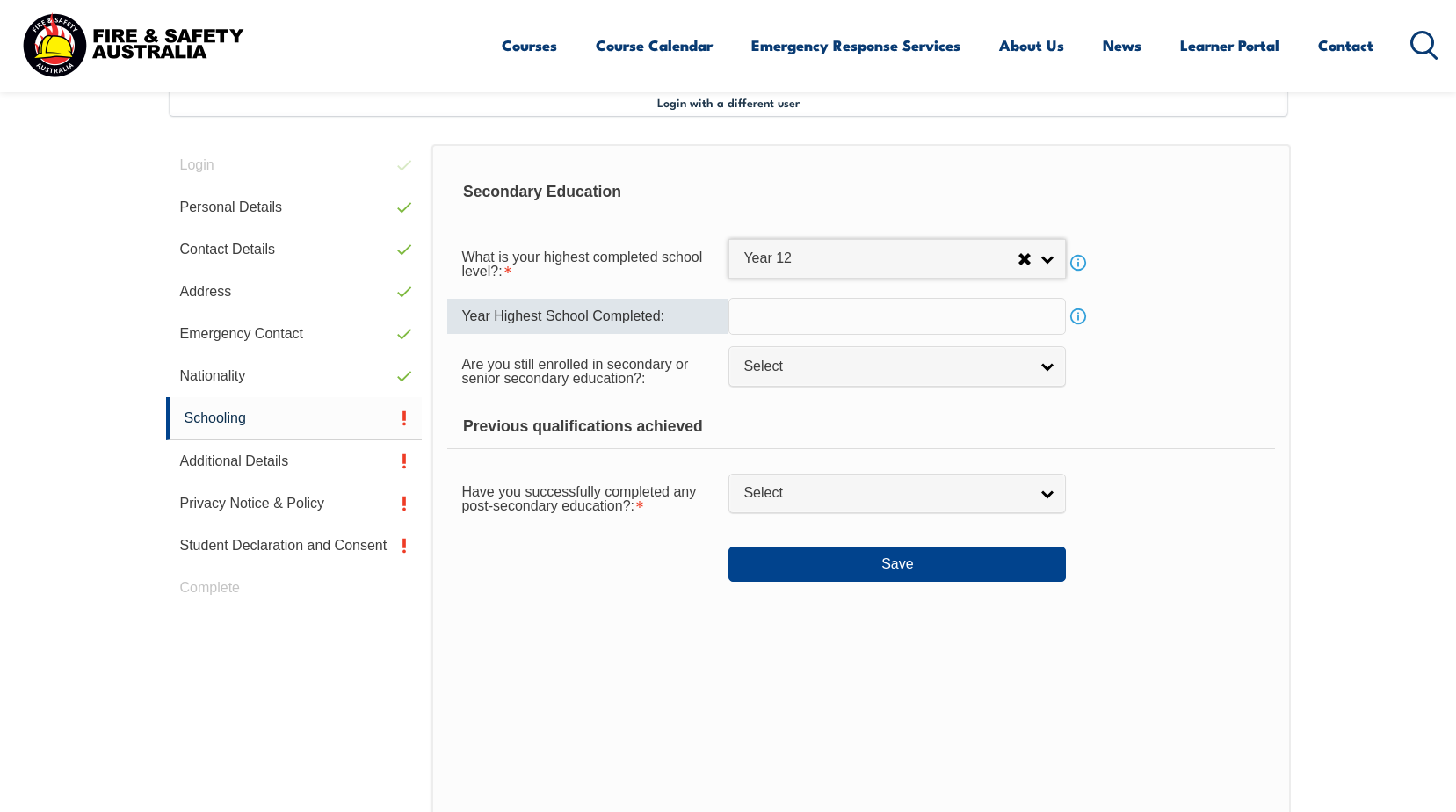
click at [792, 308] on input "text" at bounding box center [897, 316] width 338 height 37
type input "1990"
click at [831, 367] on span "Select" at bounding box center [885, 367] width 285 height 19
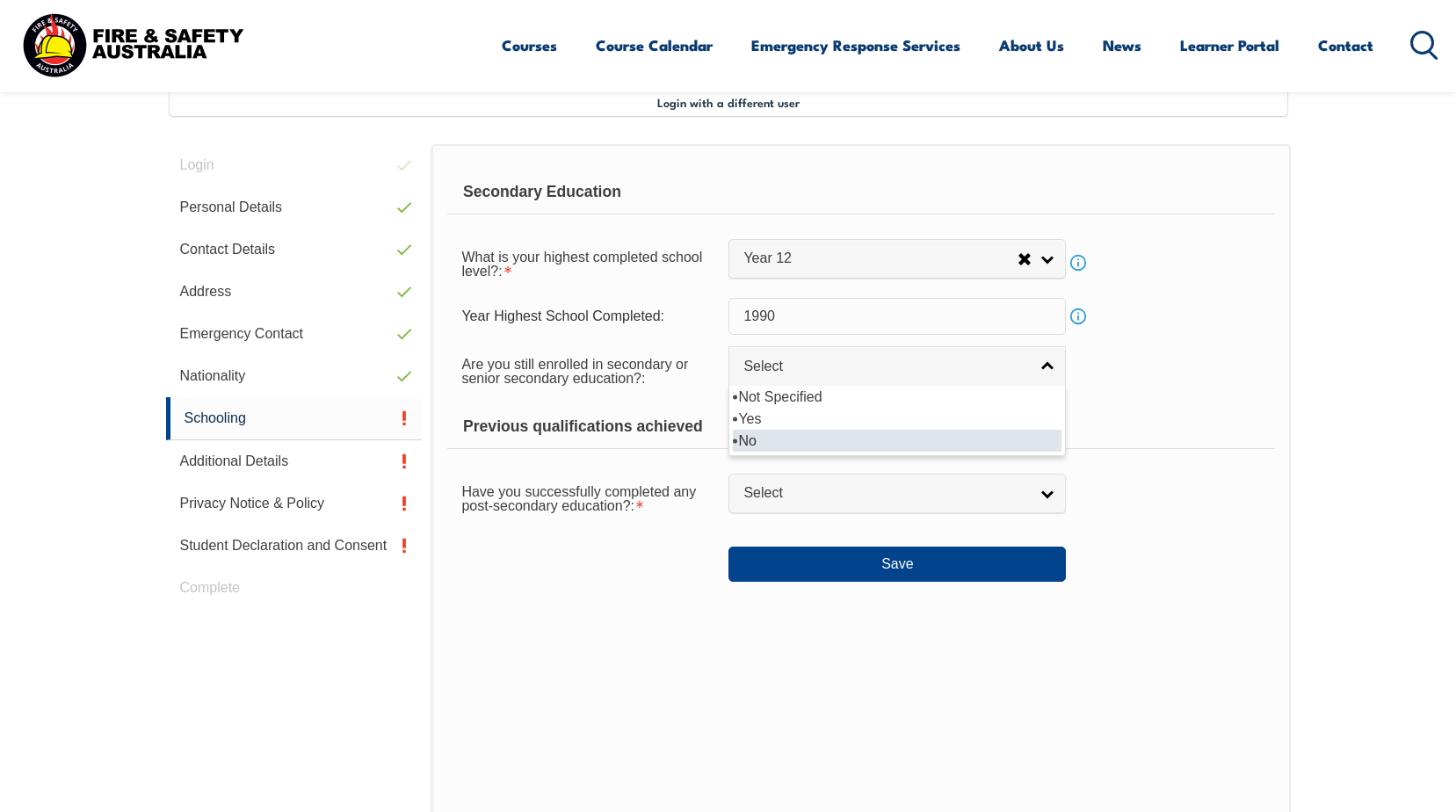
click at [787, 431] on li "No" at bounding box center [897, 441] width 329 height 22
select select "false"
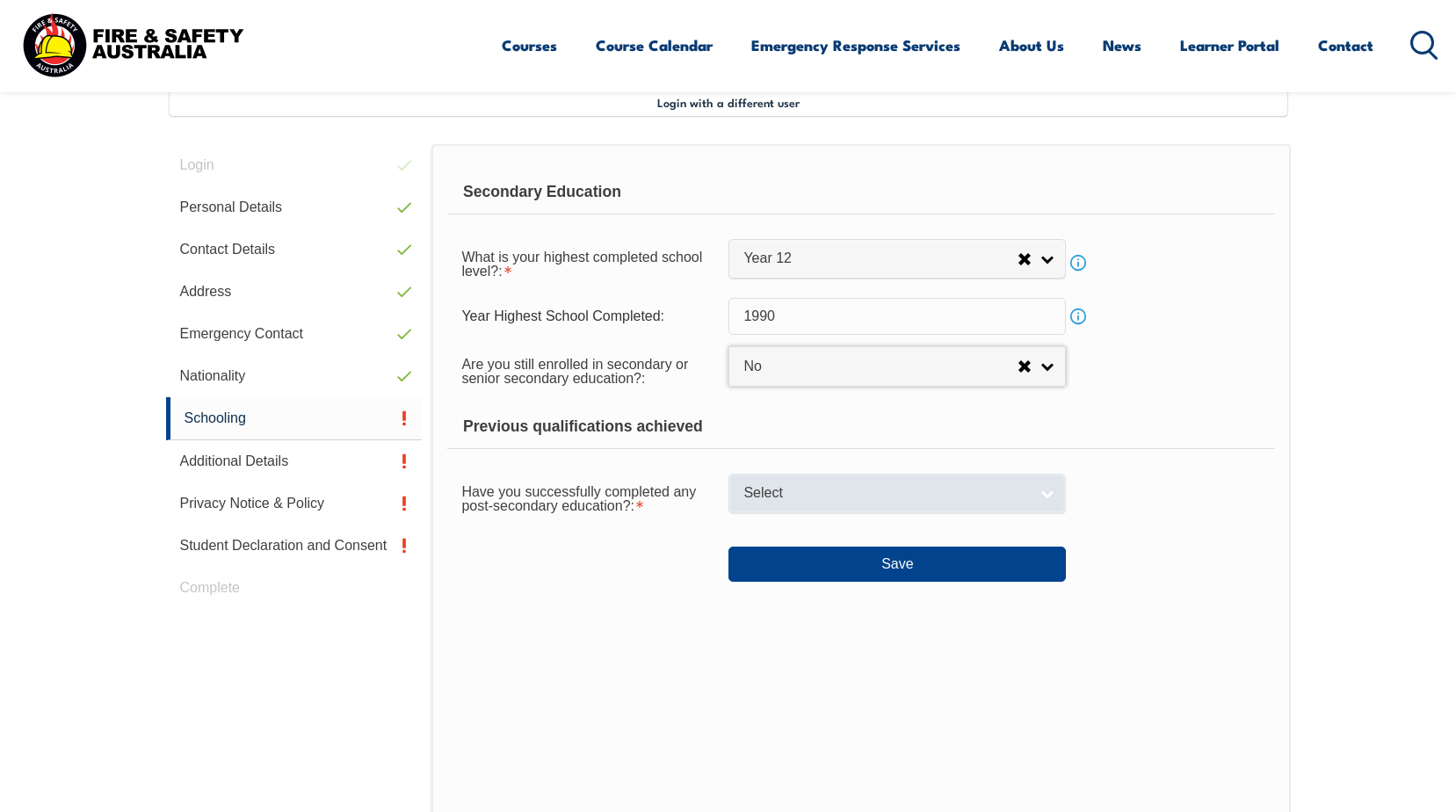
click at [818, 480] on link "Select" at bounding box center [897, 493] width 338 height 40
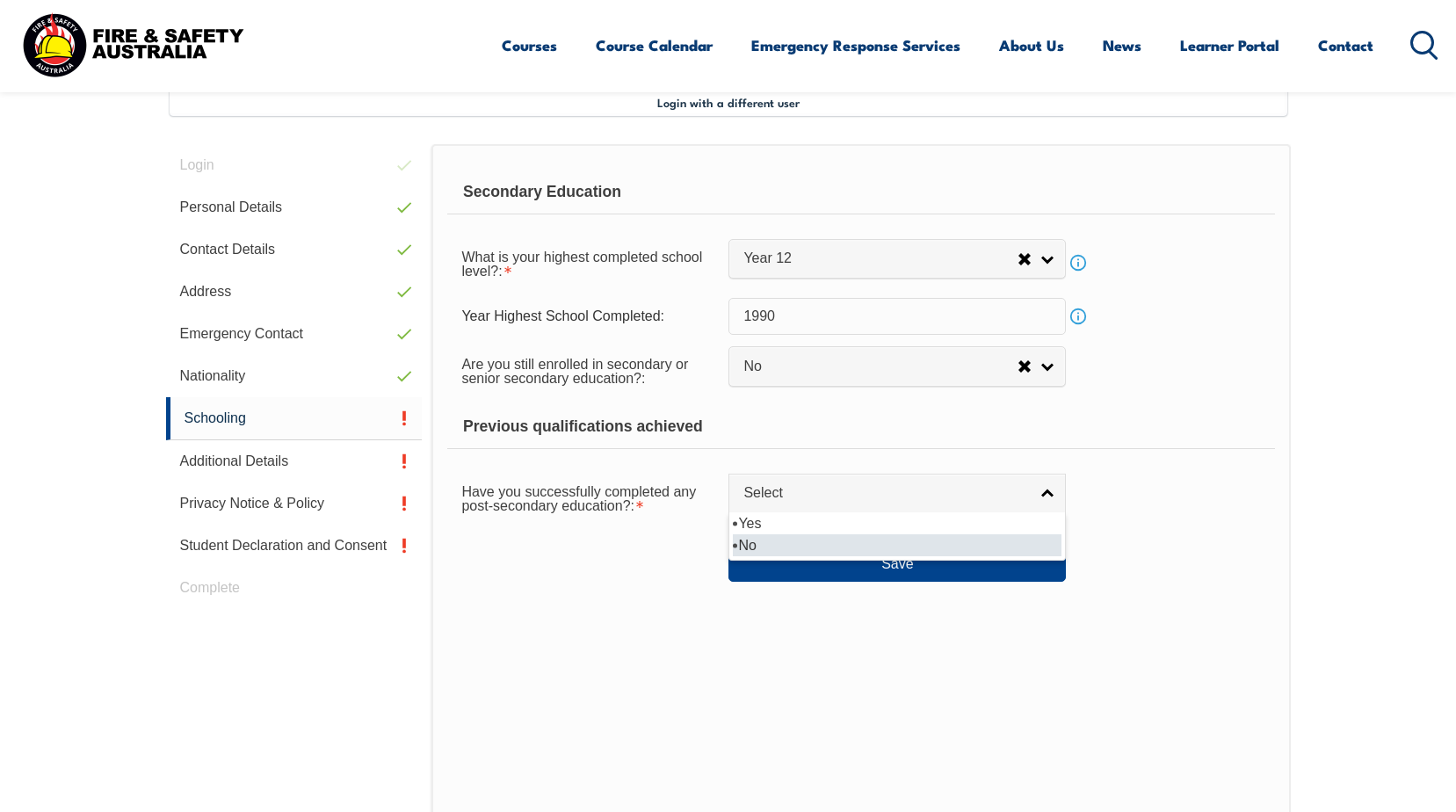
click at [745, 542] on li "No" at bounding box center [897, 546] width 329 height 22
select select "false"
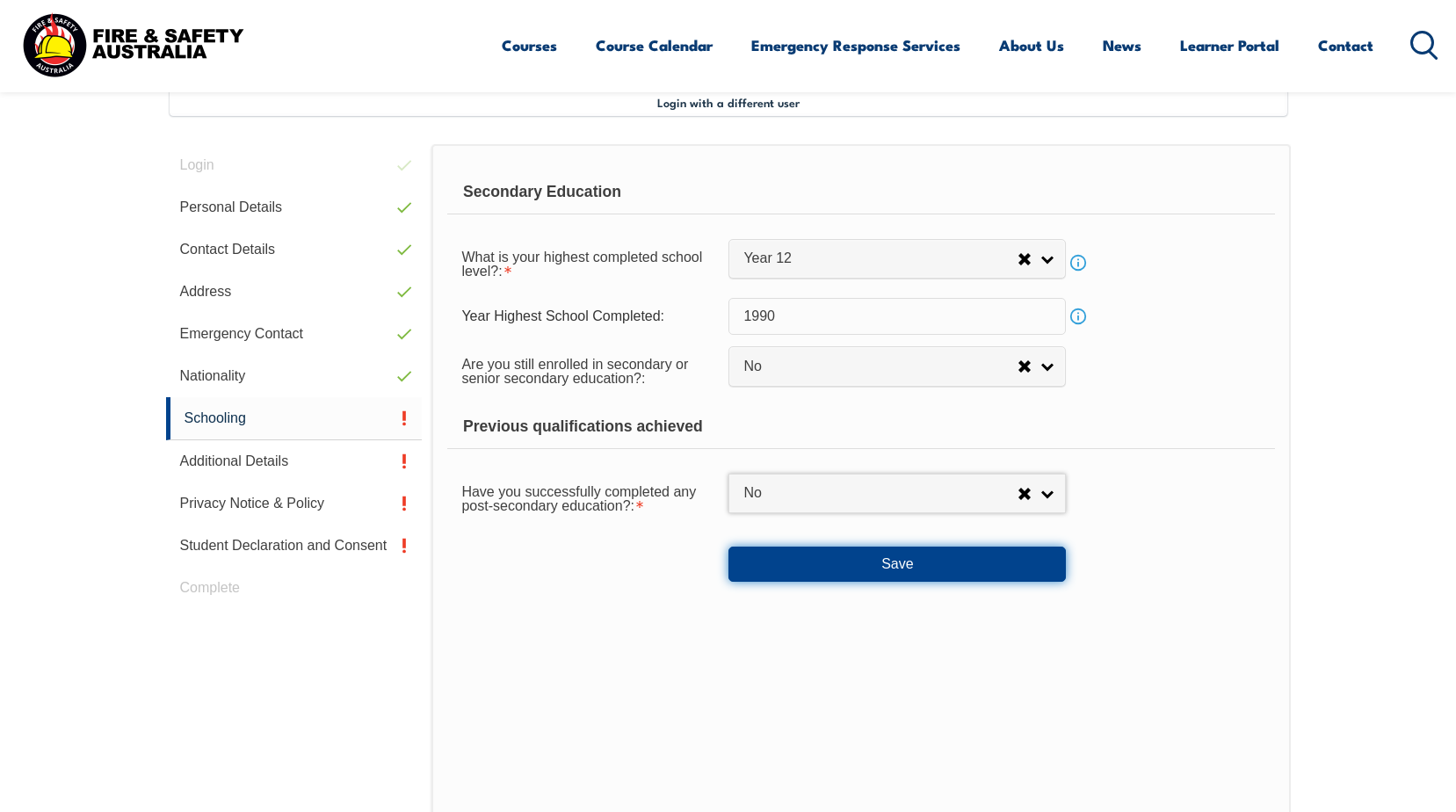
click at [883, 560] on button "Save" at bounding box center [897, 564] width 338 height 35
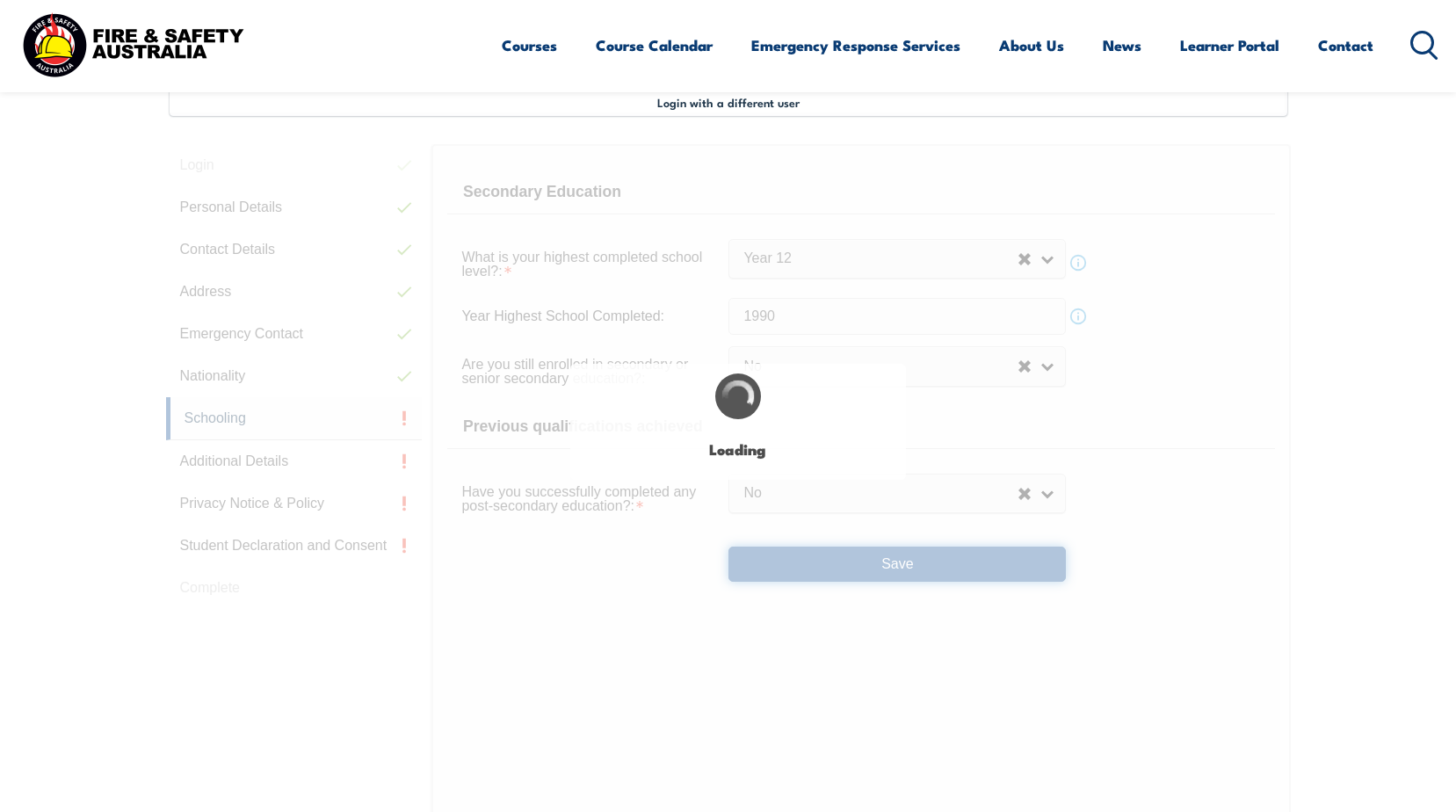
select select
select select "false"
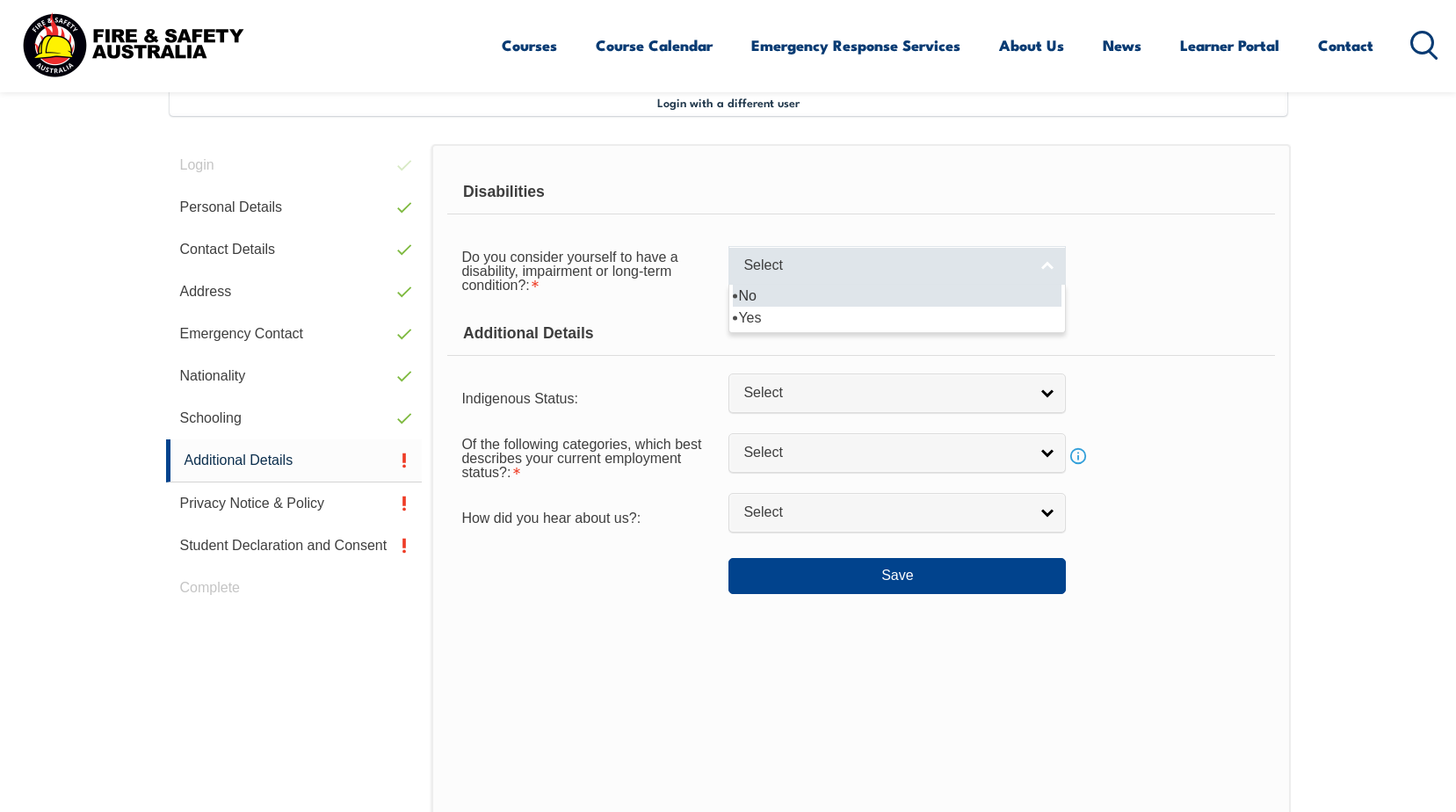
click at [862, 259] on span "Select" at bounding box center [885, 265] width 285 height 19
click at [811, 291] on li "No" at bounding box center [897, 296] width 329 height 22
select select "false"
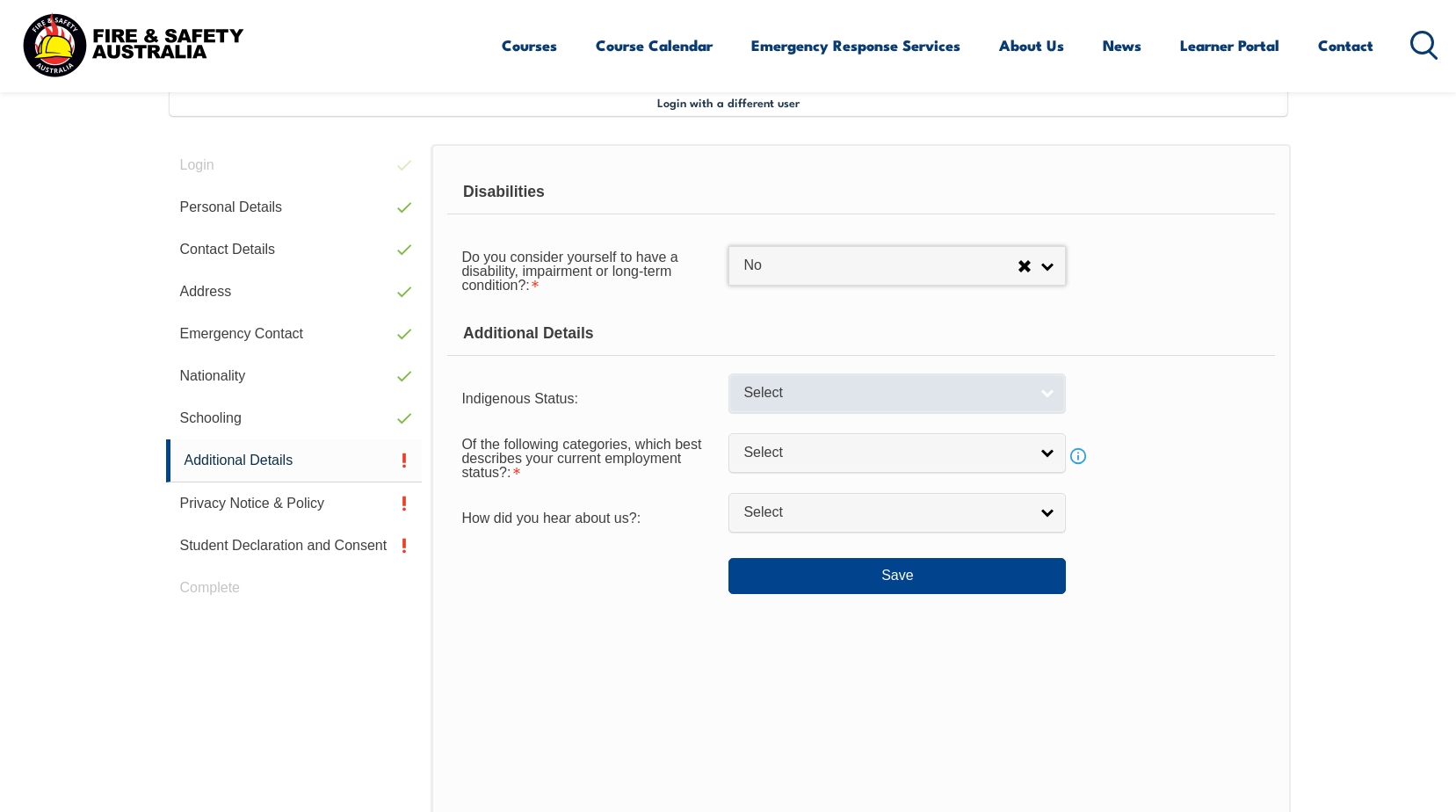
click at [866, 391] on span "Select" at bounding box center [885, 393] width 285 height 19
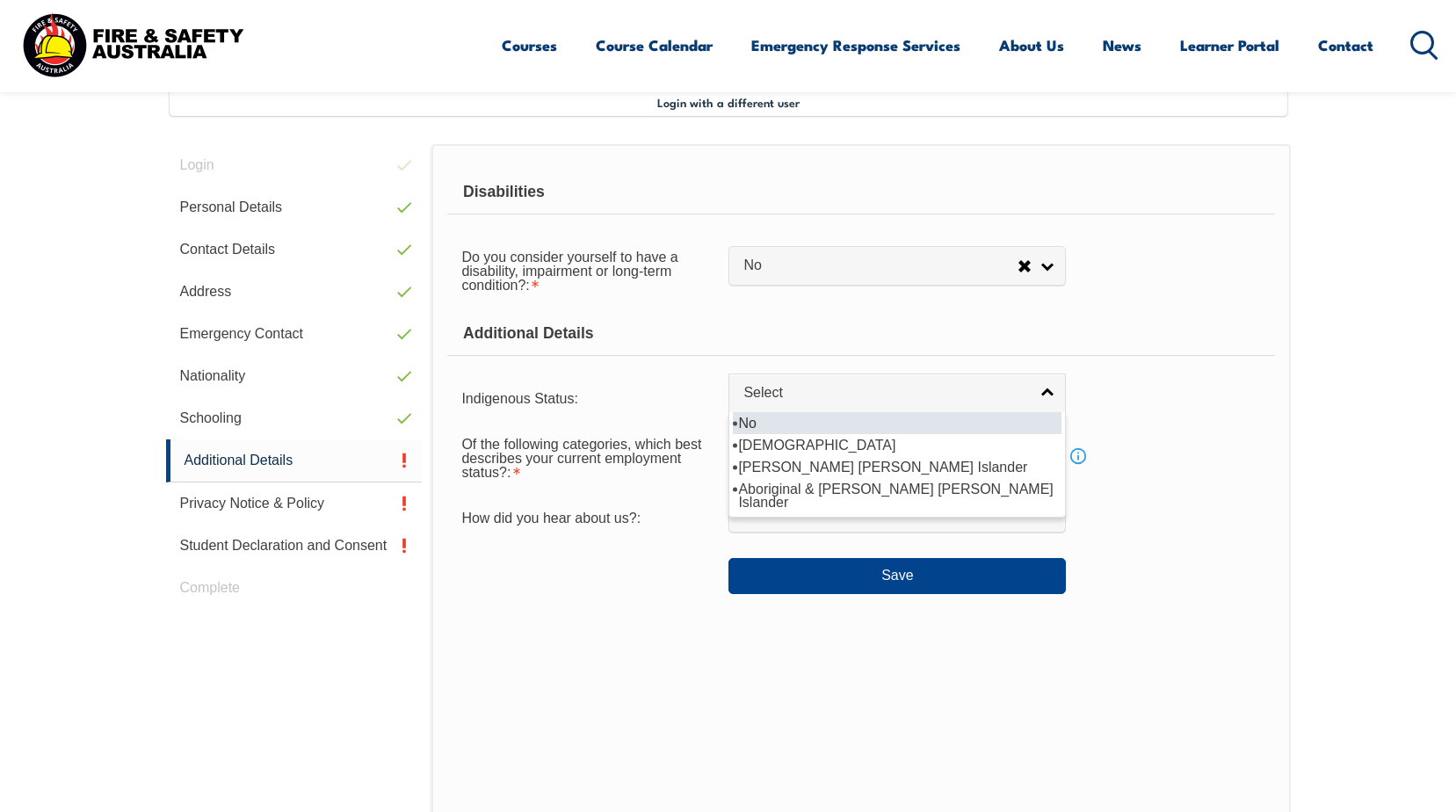
click at [764, 412] on li "No" at bounding box center [897, 423] width 329 height 22
select select "4"
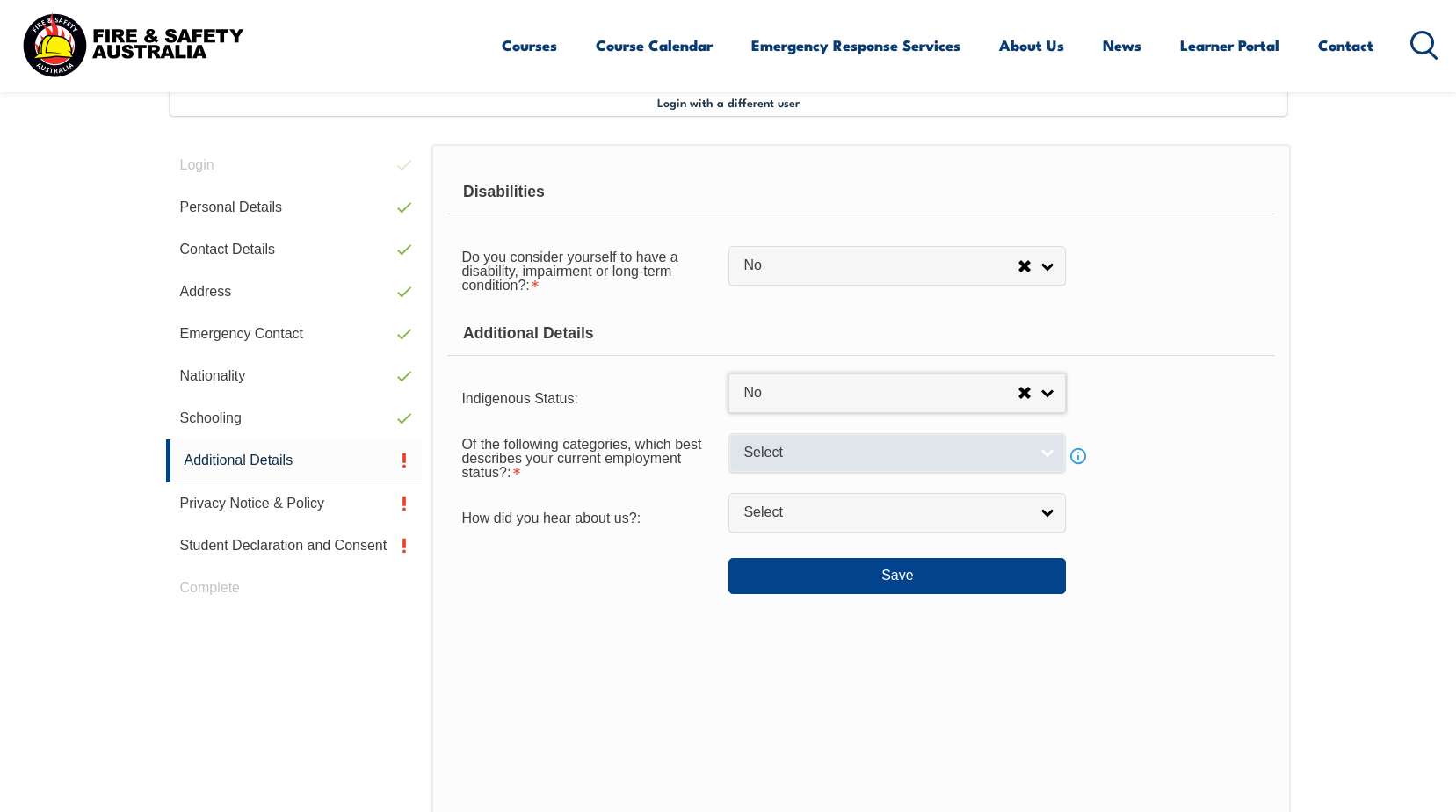
click at [857, 451] on span "Select" at bounding box center [885, 453] width 285 height 19
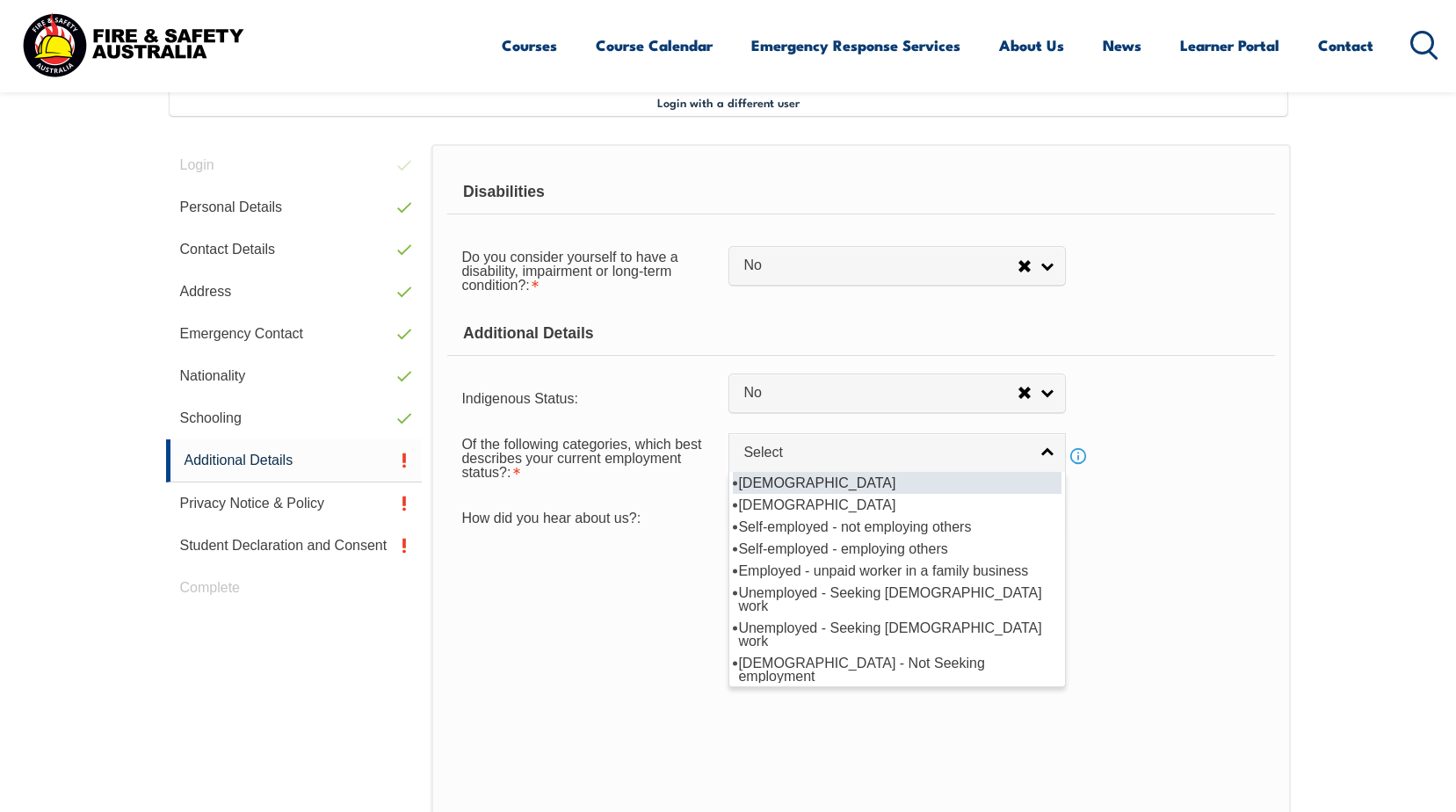
click at [821, 475] on li "[DEMOGRAPHIC_DATA]" at bounding box center [897, 483] width 329 height 22
select select "1"
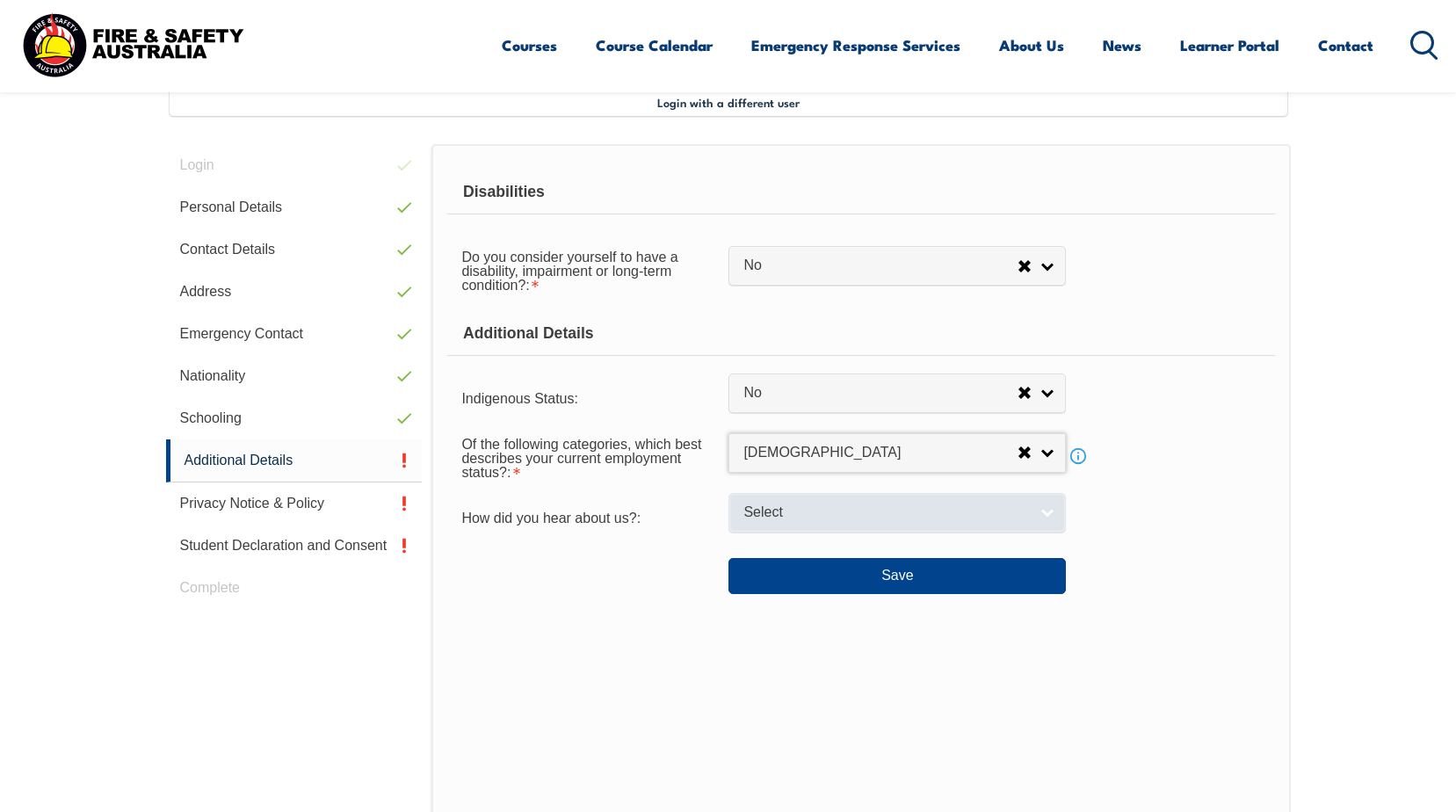
click at [831, 509] on span "Select" at bounding box center [885, 513] width 285 height 19
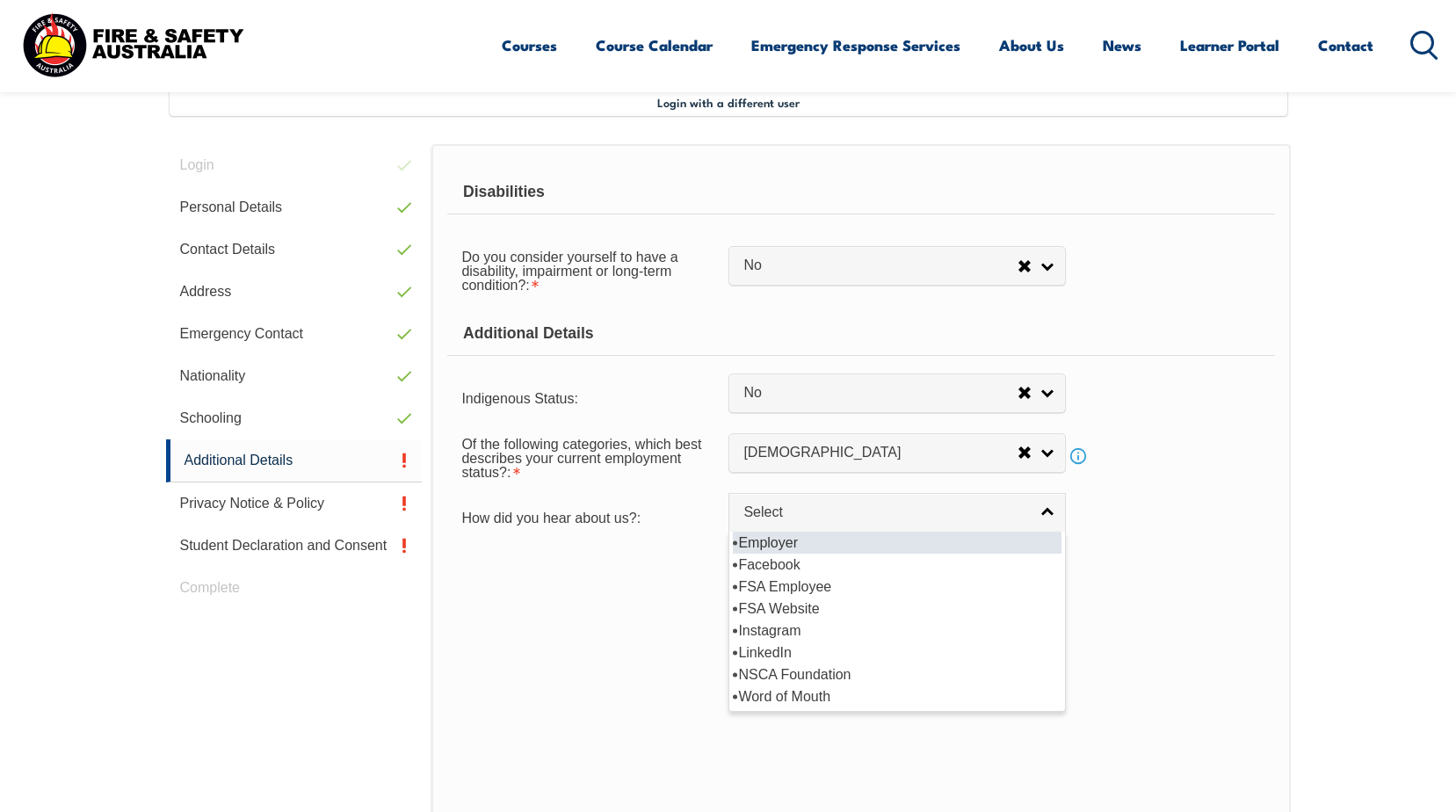
click at [789, 546] on li "Employer" at bounding box center [897, 543] width 329 height 22
select select "8019"
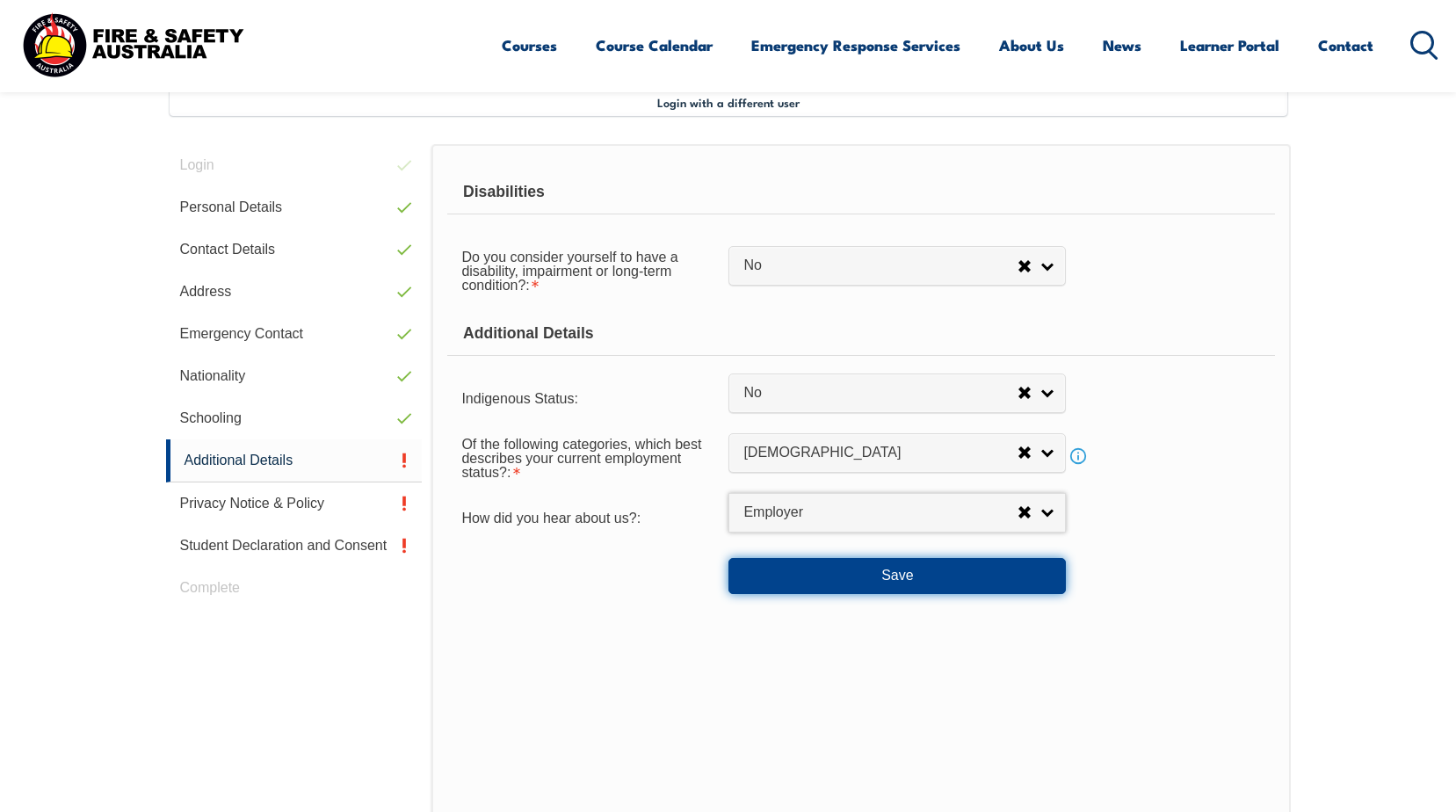
click at [822, 568] on button "Save" at bounding box center [897, 575] width 338 height 35
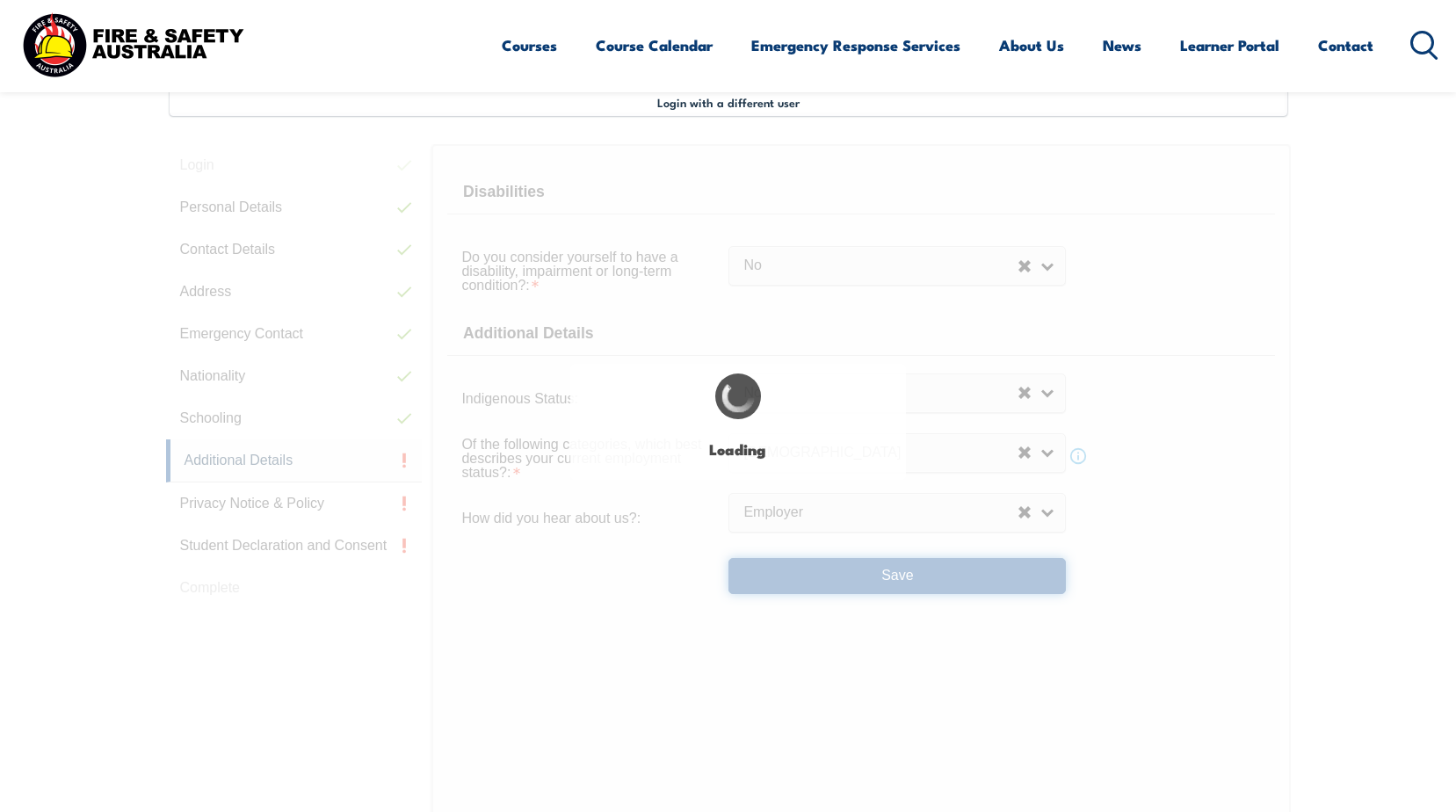
select select "false"
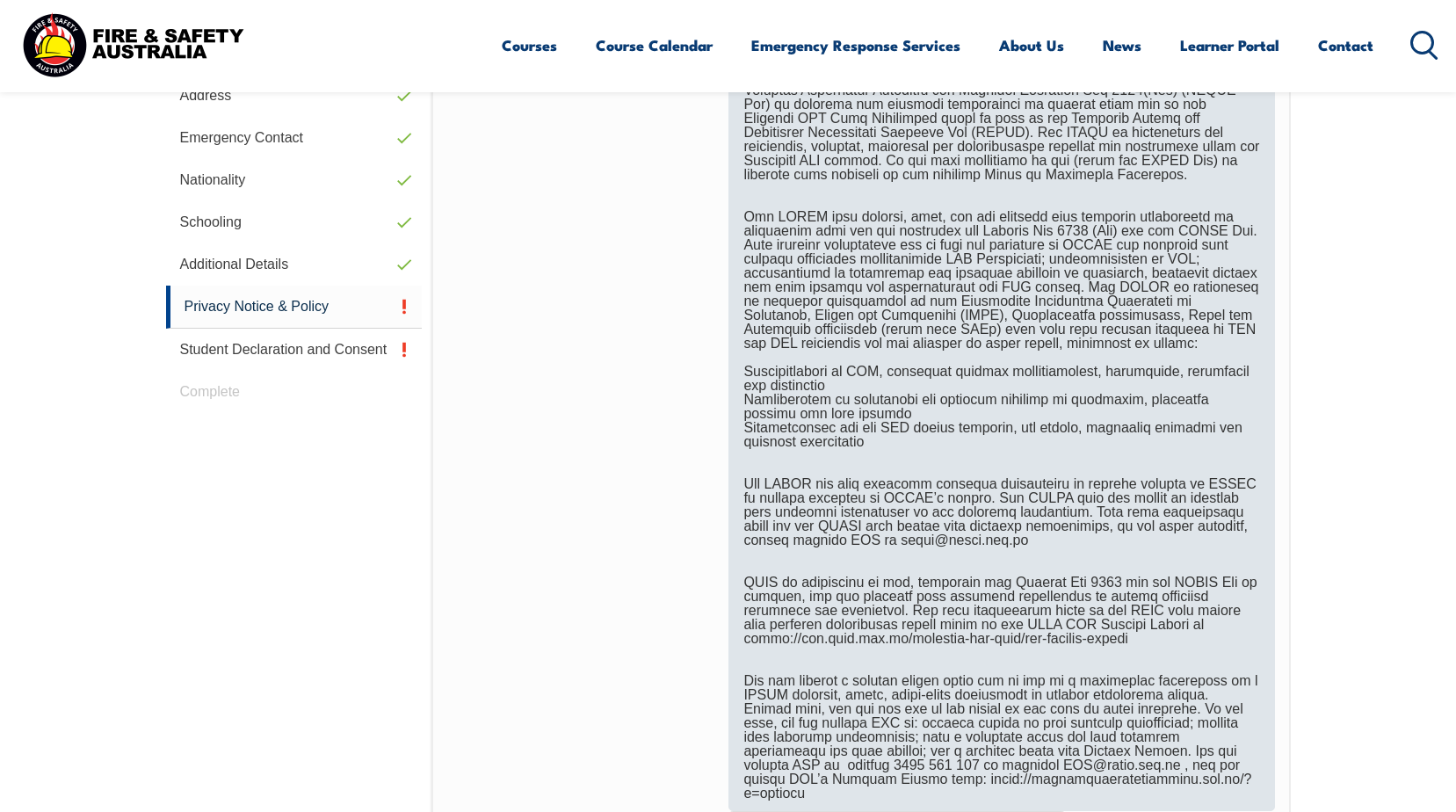
scroll to position [918, 0]
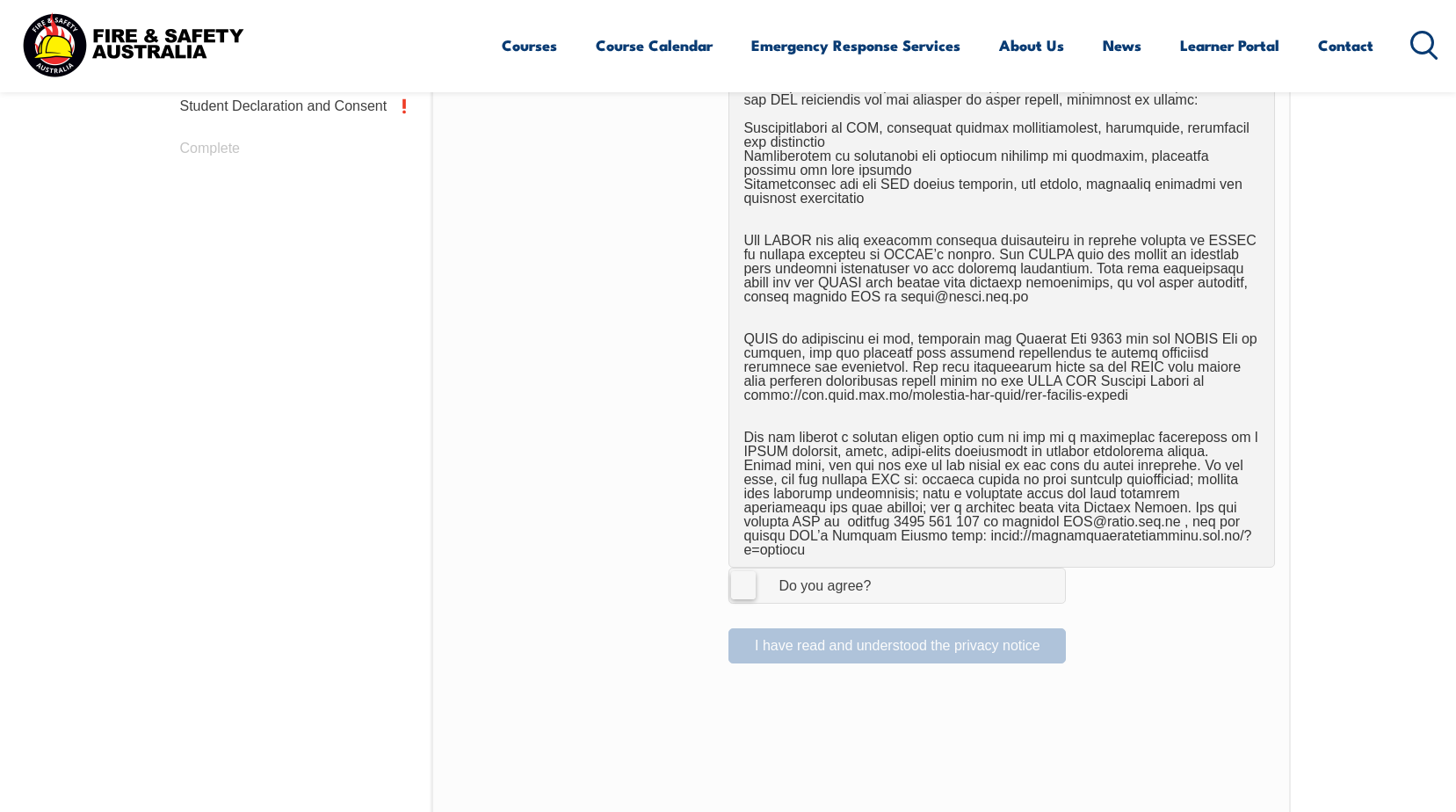
click at [745, 577] on label "I Agree Do you agree?" at bounding box center [897, 586] width 338 height 35
click at [884, 577] on input "I Agree Do you agree?" at bounding box center [899, 586] width 30 height 33
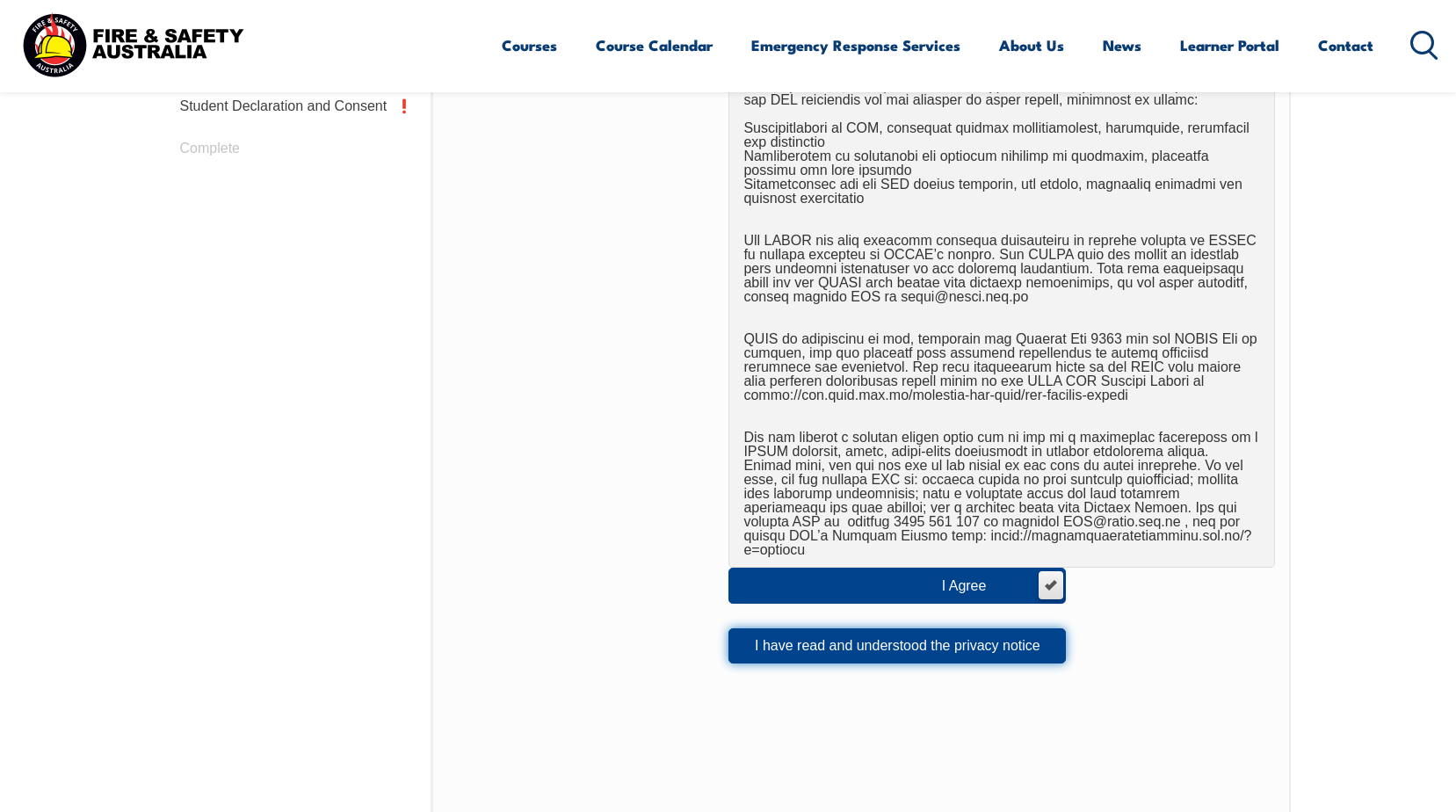
click at [807, 641] on button "I have read and understood the privacy notice" at bounding box center [897, 646] width 338 height 35
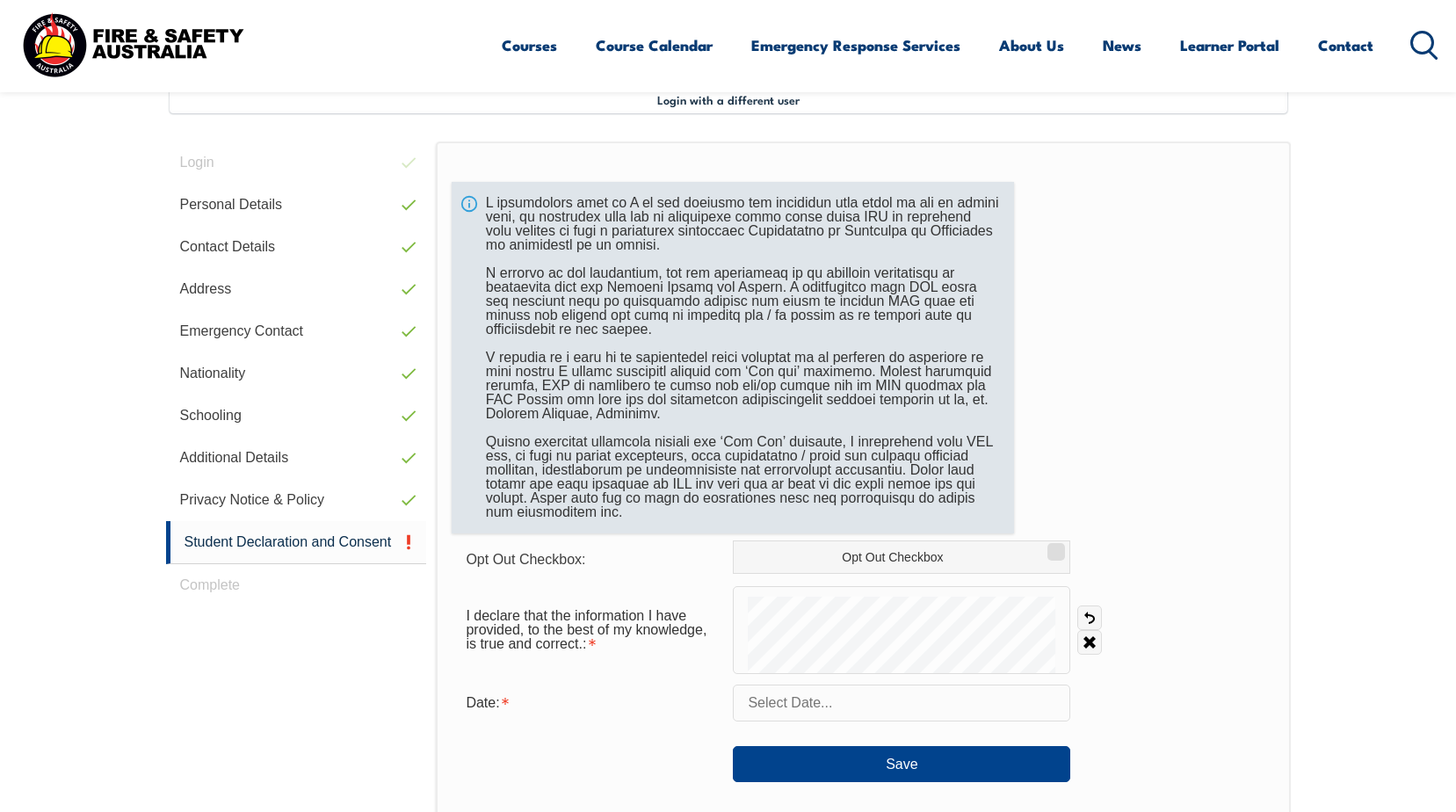
scroll to position [479, 0]
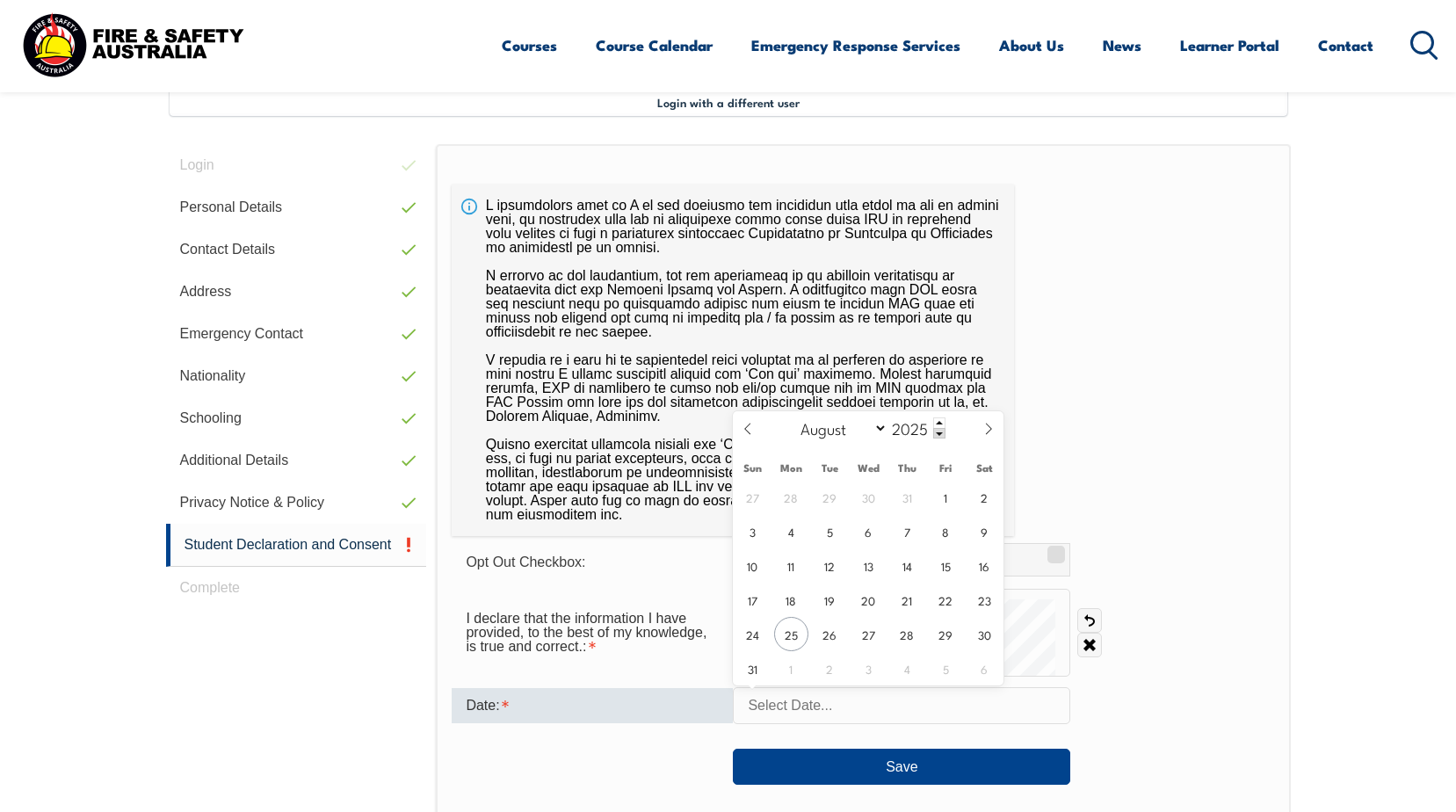
click at [852, 702] on input "text" at bounding box center [902, 705] width 338 height 37
click at [794, 634] on span "25" at bounding box center [791, 634] width 34 height 34
type input "August 25, 2025"
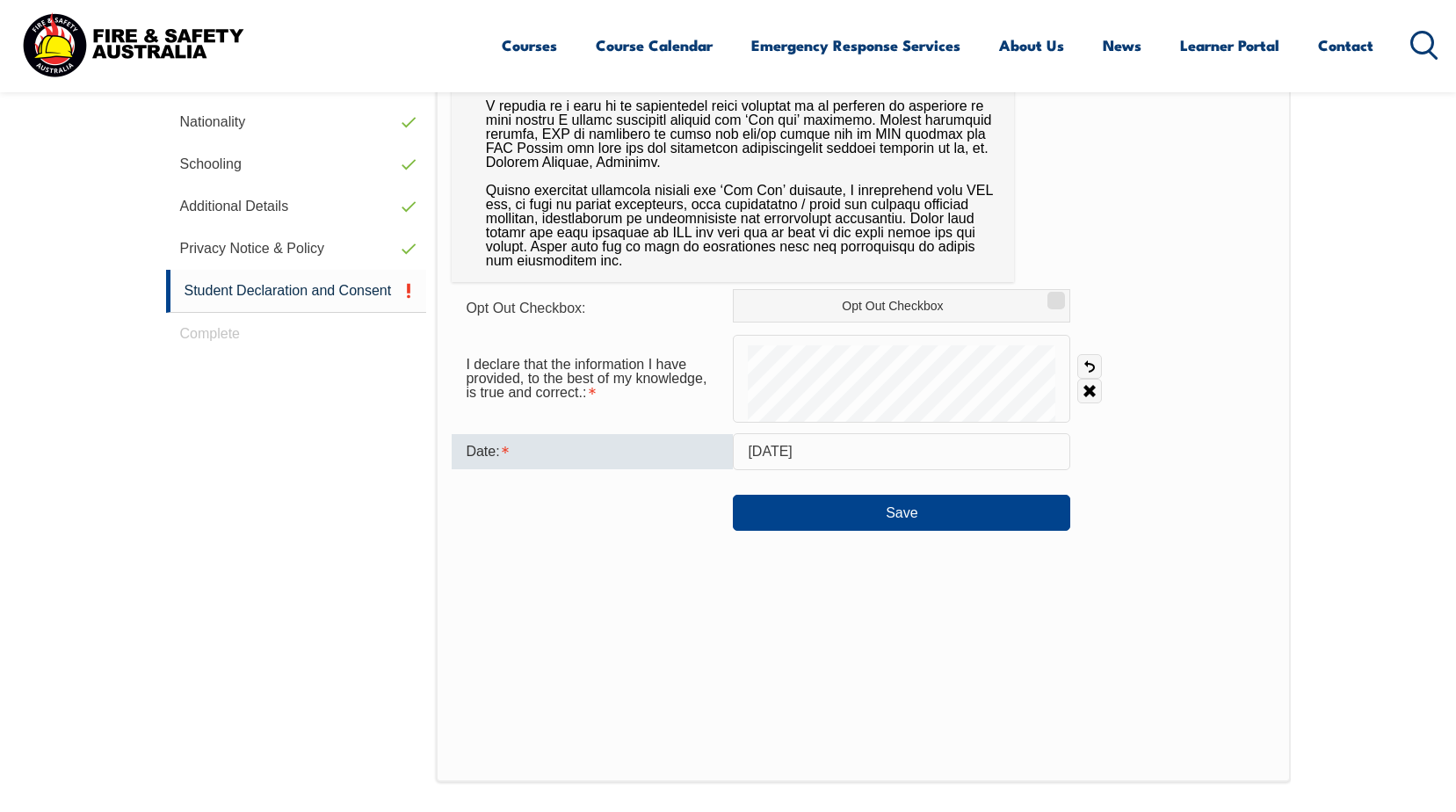
scroll to position [742, 0]
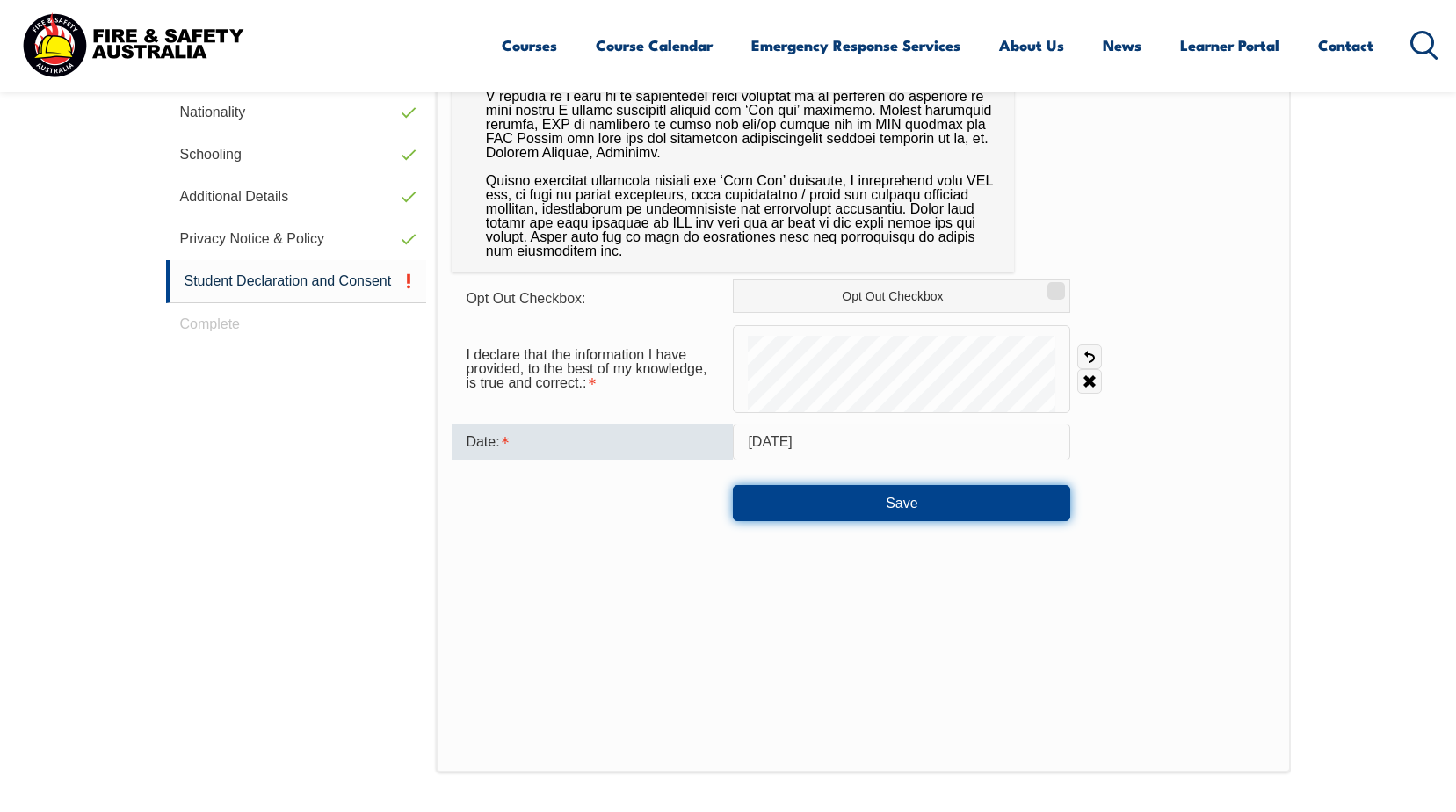
click at [897, 496] on button "Save" at bounding box center [902, 503] width 338 height 35
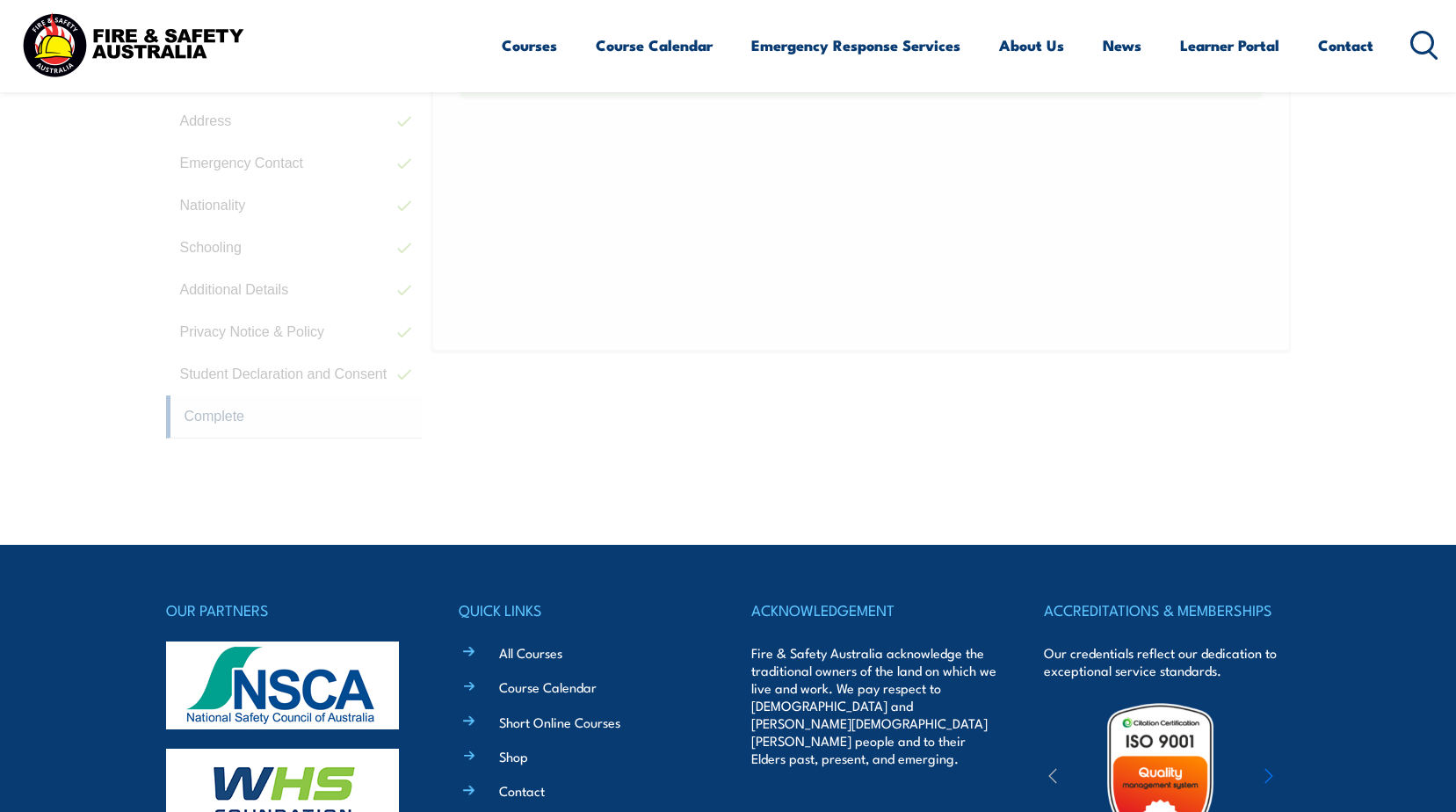
scroll to position [496, 0]
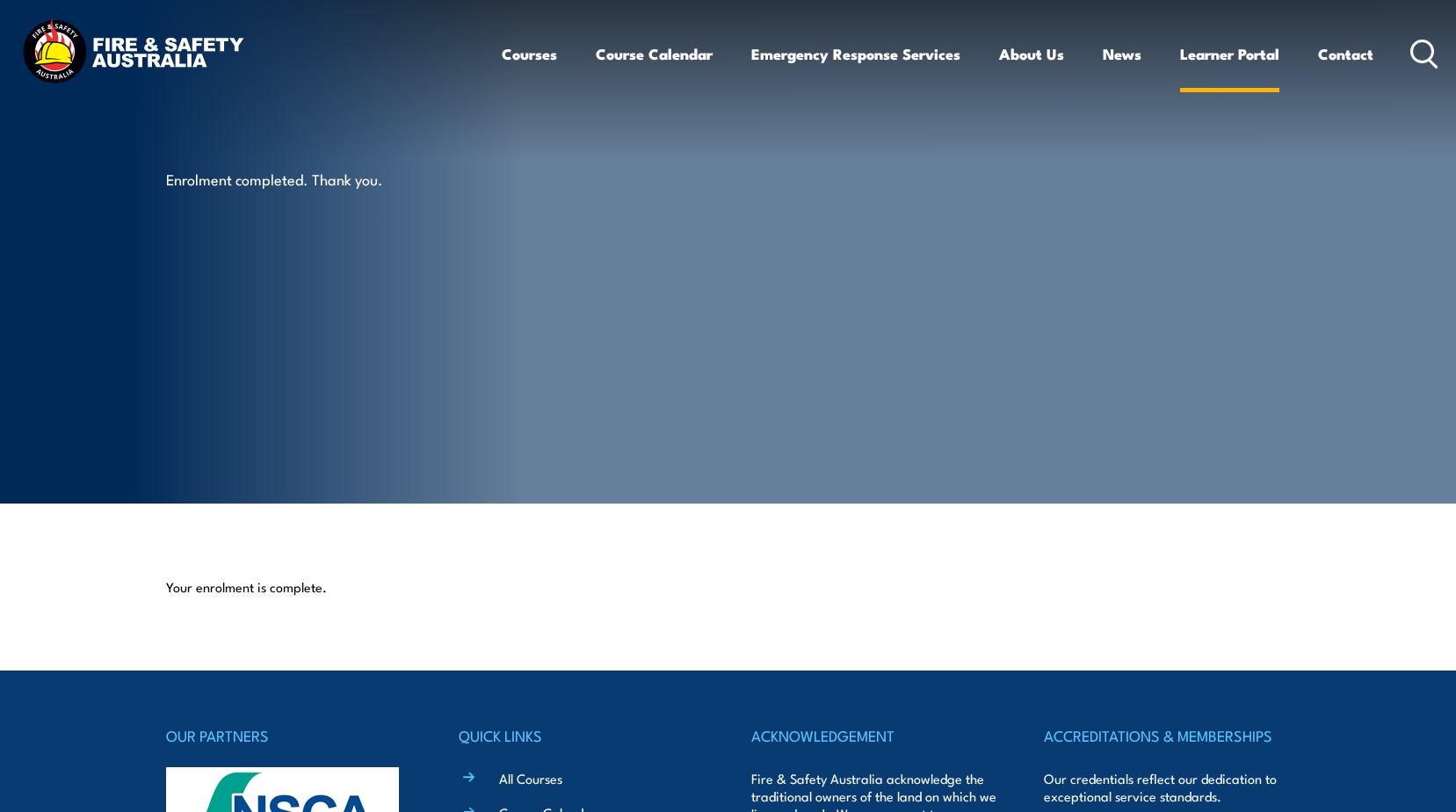
click at [1189, 50] on link "Learner Portal" at bounding box center [1230, 54] width 99 height 46
